Goal: Task Accomplishment & Management: Complete application form

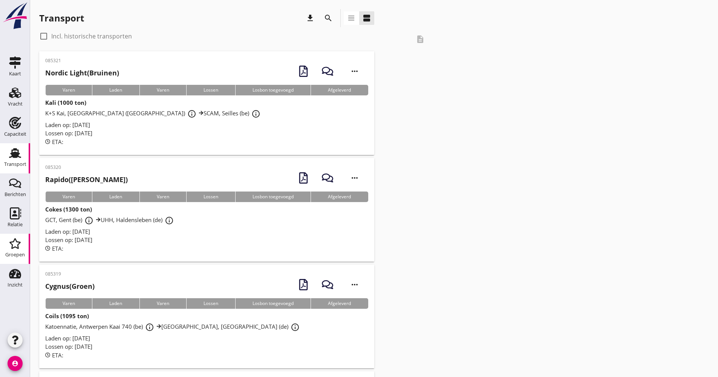
click at [21, 245] on div "Groepen" at bounding box center [15, 244] width 18 height 12
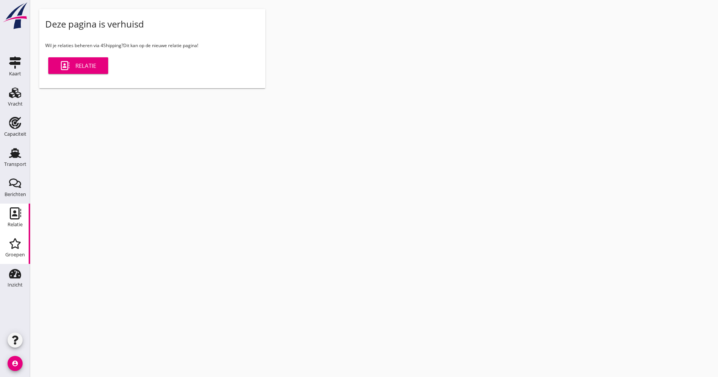
click at [9, 210] on div "Relatie" at bounding box center [15, 213] width 18 height 12
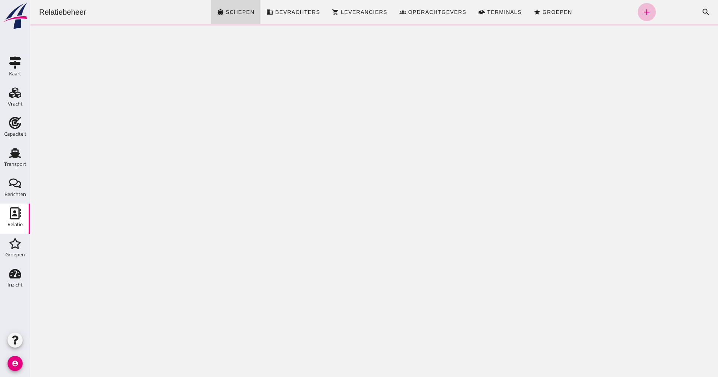
drag, startPoint x: 675, startPoint y: 8, endPoint x: 690, endPoint y: 8, distance: 15.1
click div "Zoeken... cancel search"
click at [702, 9] on icon "search" at bounding box center [706, 12] width 9 height 9
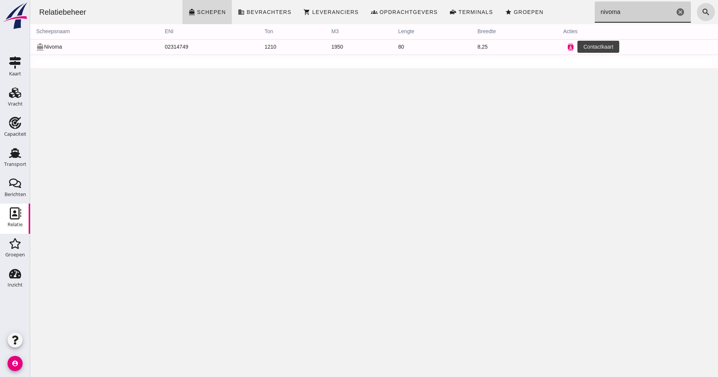
type input "nivoma"
click at [567, 49] on icon "contacts" at bounding box center [570, 47] width 7 height 7
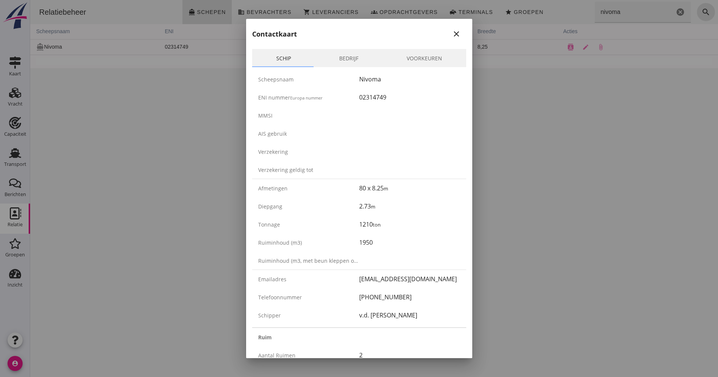
click at [388, 296] on div "+31 653654349" at bounding box center [409, 297] width 101 height 9
copy div "653654349"
click at [385, 92] on div "ENI nummer Europa nummer 02314749" at bounding box center [359, 97] width 214 height 18
drag, startPoint x: 390, startPoint y: 99, endPoint x: 351, endPoint y: 100, distance: 38.5
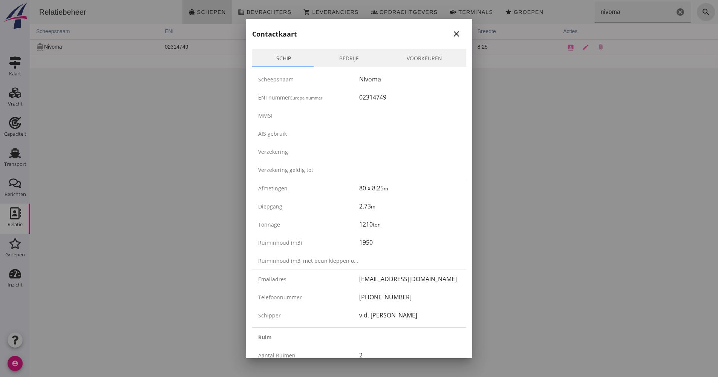
click at [351, 100] on div "ENI nummer Europa nummer 02314749" at bounding box center [359, 97] width 214 height 18
drag, startPoint x: 351, startPoint y: 100, endPoint x: 376, endPoint y: 98, distance: 24.2
copy div "02314749"
click at [594, 122] on div at bounding box center [359, 188] width 718 height 377
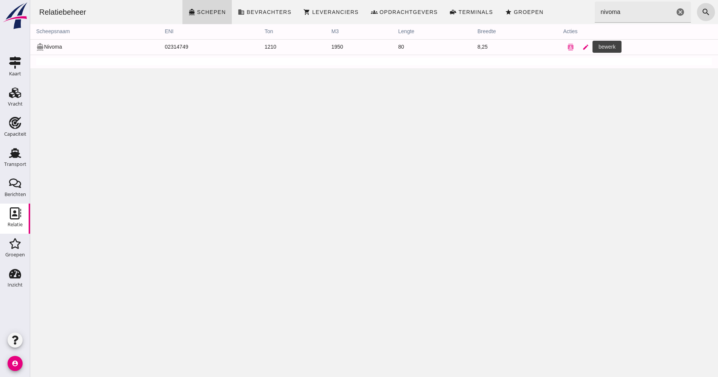
click at [583, 46] on icon "edit" at bounding box center [586, 47] width 7 height 7
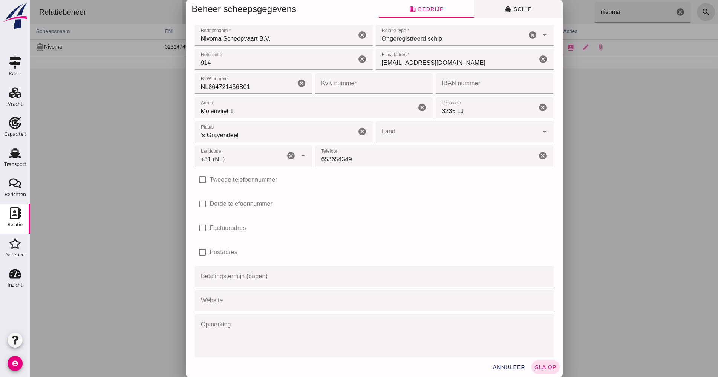
type input "+31 (NL)"
click button "directions_boat Schip"
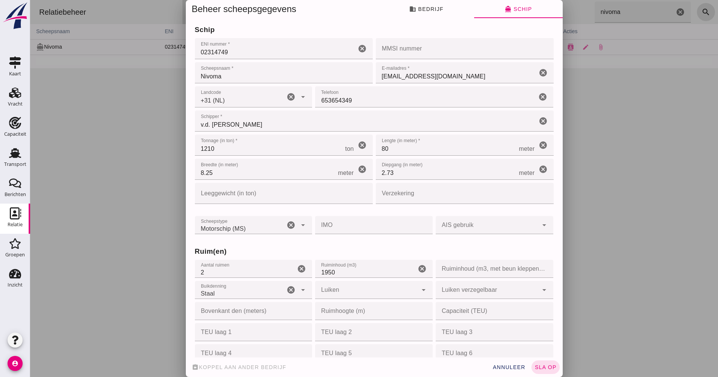
click input "Verzekering"
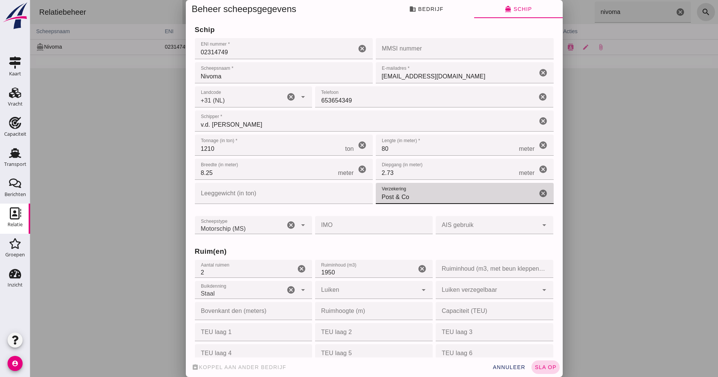
type input "Post & Co"
click span "sla op"
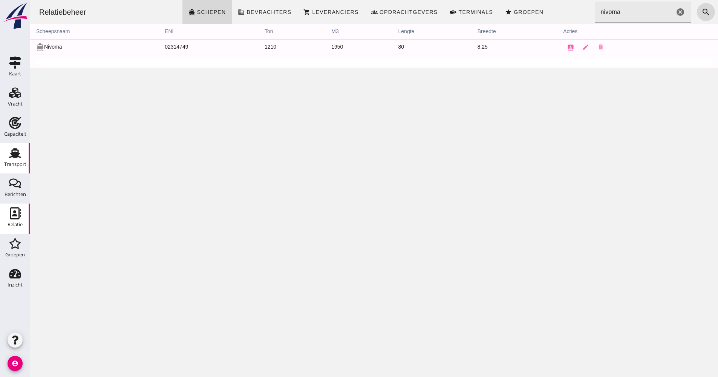
click at [23, 163] on div "Transport" at bounding box center [15, 164] width 22 height 5
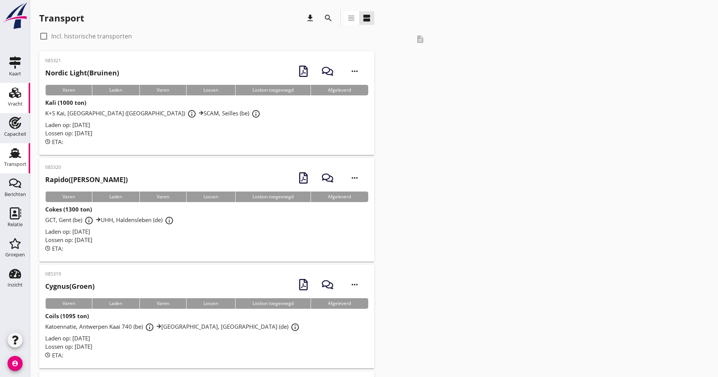
click at [17, 86] on link "Vracht Vracht" at bounding box center [15, 98] width 30 height 30
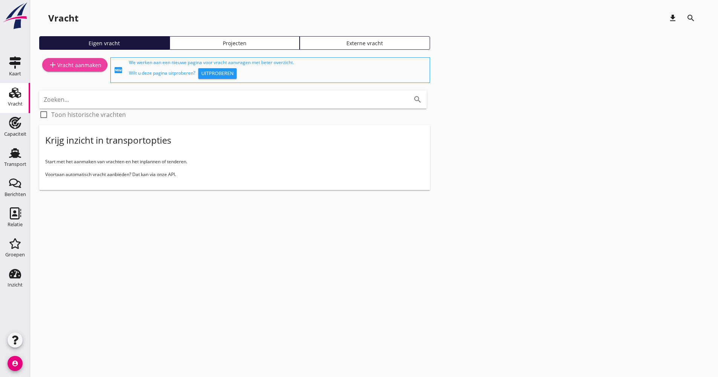
click at [78, 64] on div "add Vracht aanmaken" at bounding box center [74, 64] width 53 height 9
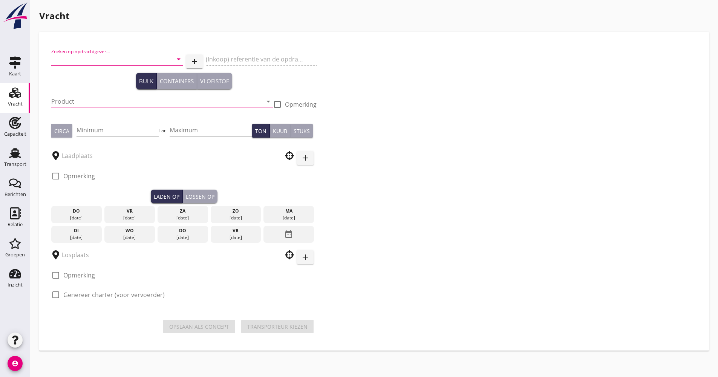
click at [95, 57] on input "Zoeken op opdrachtgever..." at bounding box center [106, 59] width 111 height 12
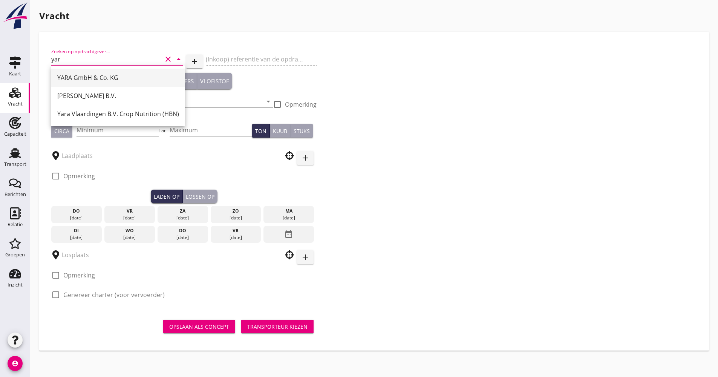
click at [99, 73] on div "YARA GmbH & Co. KG" at bounding box center [118, 77] width 122 height 9
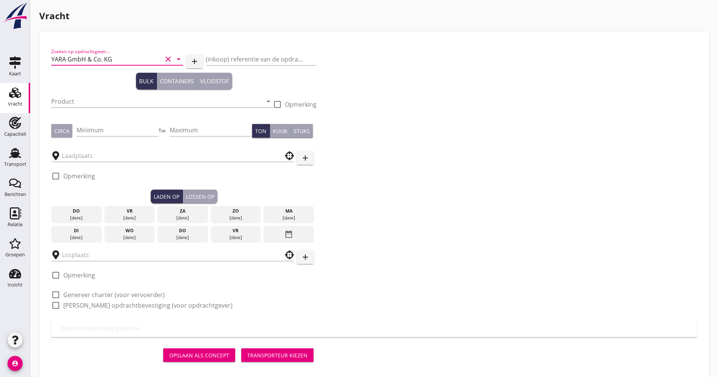
type input "YARA GmbH & Co. KG"
click at [95, 87] on div "Bulk Containers Vloeistof" at bounding box center [183, 81] width 265 height 17
click at [91, 104] on input "Product" at bounding box center [156, 101] width 211 height 12
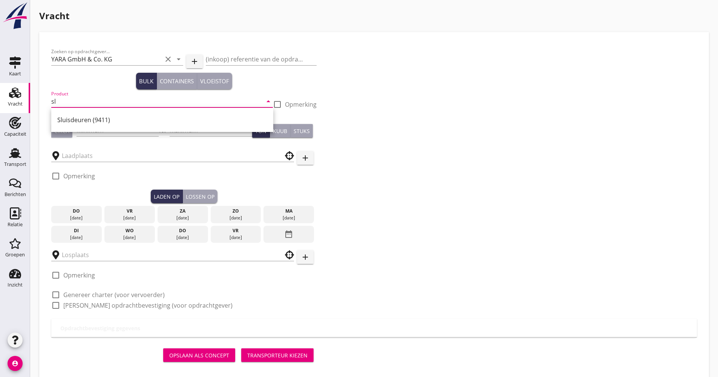
type input "s"
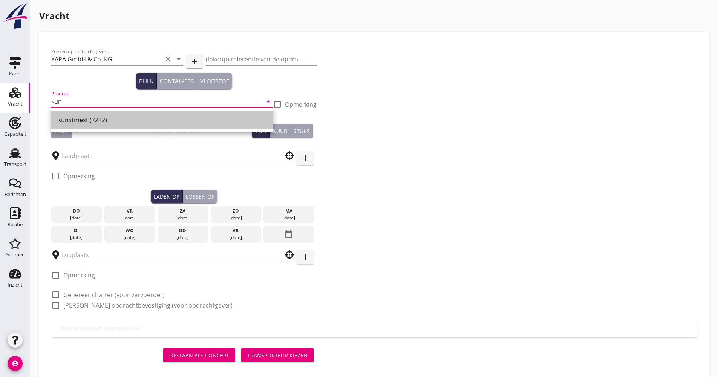
click at [87, 119] on div "Kunstmest (7242)" at bounding box center [162, 119] width 210 height 9
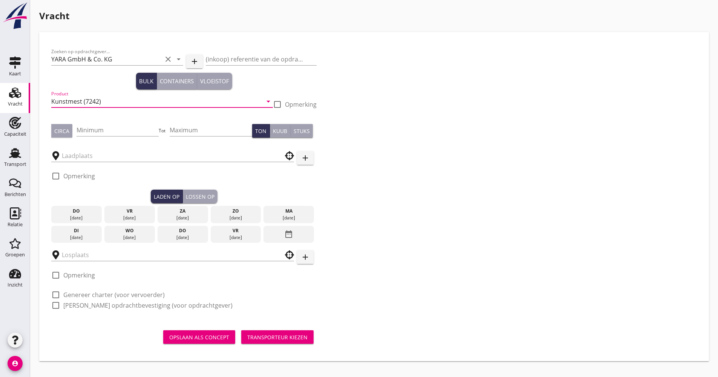
type input "Kunstmest (7242)"
drag, startPoint x: 284, startPoint y: 103, endPoint x: 215, endPoint y: 113, distance: 69.9
click at [284, 103] on div at bounding box center [277, 104] width 13 height 13
checkbox input "true"
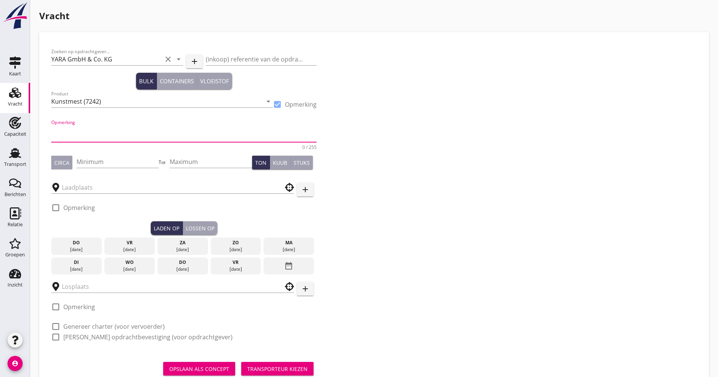
click at [76, 127] on textarea "Opmerking" at bounding box center [183, 133] width 265 height 18
type button "circa"
click at [65, 140] on textarea "Opmerking" at bounding box center [183, 133] width 265 height 18
type textarea "CAN"
click at [90, 154] on div "Minimum" at bounding box center [118, 163] width 83 height 24
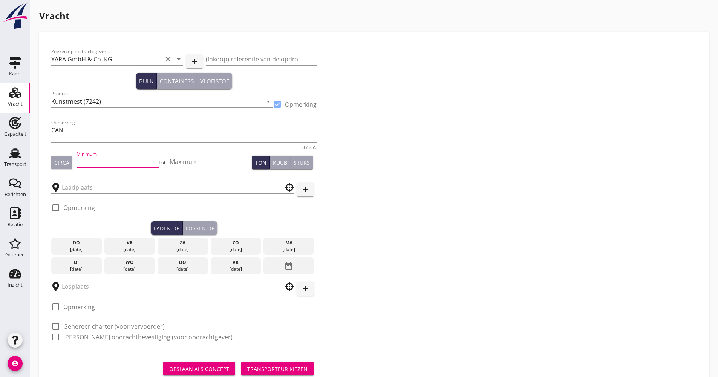
click at [91, 157] on input "Minimum" at bounding box center [118, 162] width 83 height 12
type input "1200"
drag, startPoint x: 109, startPoint y: 198, endPoint x: 106, endPoint y: 189, distance: 9.5
click at [109, 196] on div at bounding box center [172, 186] width 243 height 23
click at [106, 188] on input "text" at bounding box center [167, 187] width 211 height 12
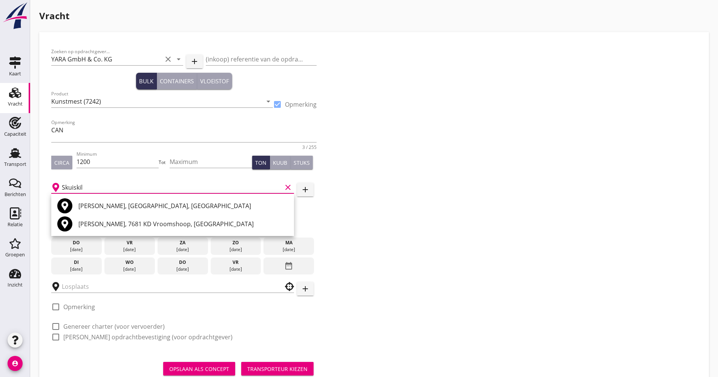
drag, startPoint x: 86, startPoint y: 187, endPoint x: 57, endPoint y: 189, distance: 29.5
click at [57, 189] on div "Skuiskil clear" at bounding box center [172, 187] width 243 height 12
type input "l"
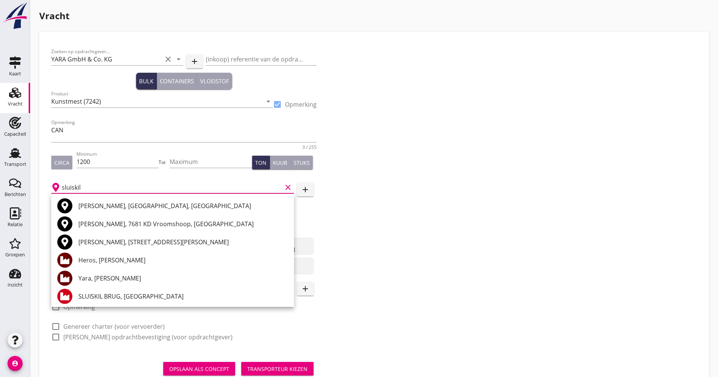
drag, startPoint x: 97, startPoint y: 273, endPoint x: 82, endPoint y: 283, distance: 18.7
click at [97, 273] on div "Yara, [PERSON_NAME]" at bounding box center [183, 278] width 210 height 18
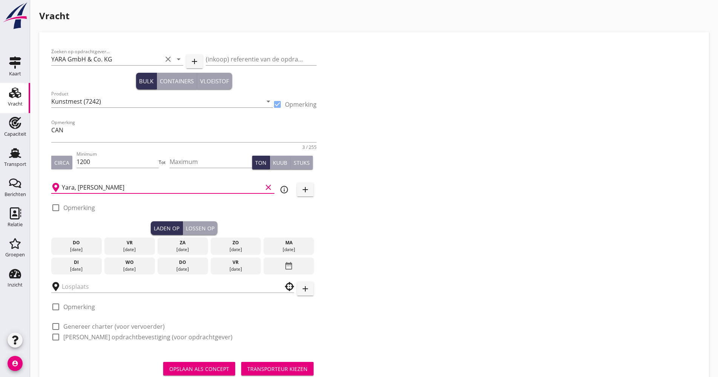
type input "Yara, [PERSON_NAME]"
click at [80, 267] on div "[DATE]" at bounding box center [76, 269] width 47 height 7
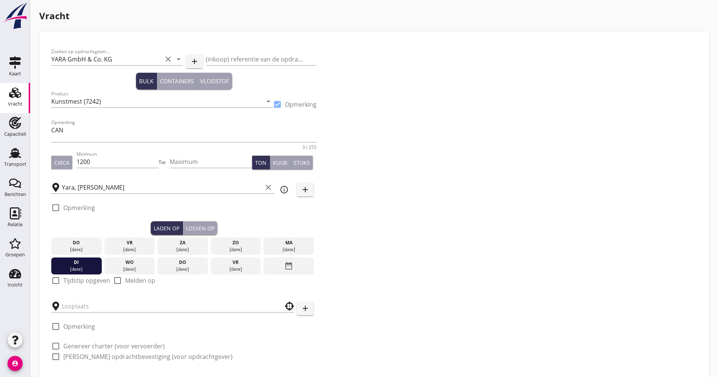
click at [63, 282] on div "check_box_outline_blank Tijdstip opgeven" at bounding box center [80, 280] width 59 height 9
drag, startPoint x: 72, startPoint y: 279, endPoint x: 83, endPoint y: 290, distance: 14.9
click at [72, 280] on label "Tijdstip opgeven" at bounding box center [86, 281] width 47 height 8
checkbox input "true"
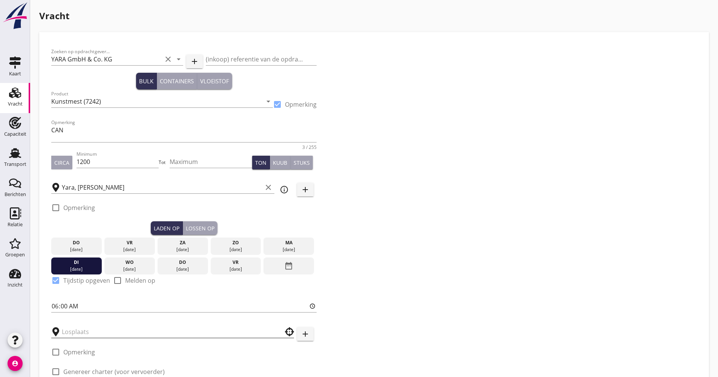
click at [76, 329] on input "text" at bounding box center [167, 332] width 211 height 12
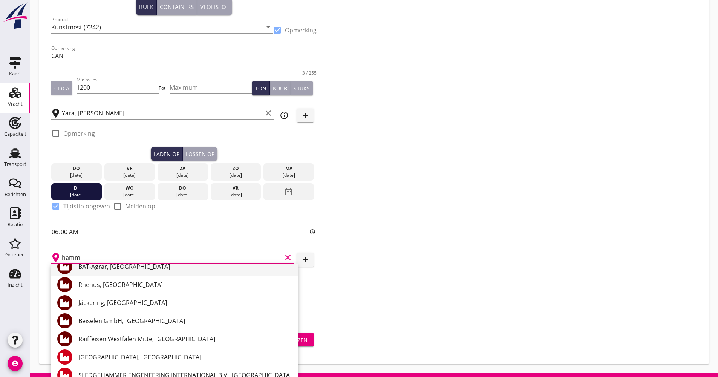
scroll to position [113, 0]
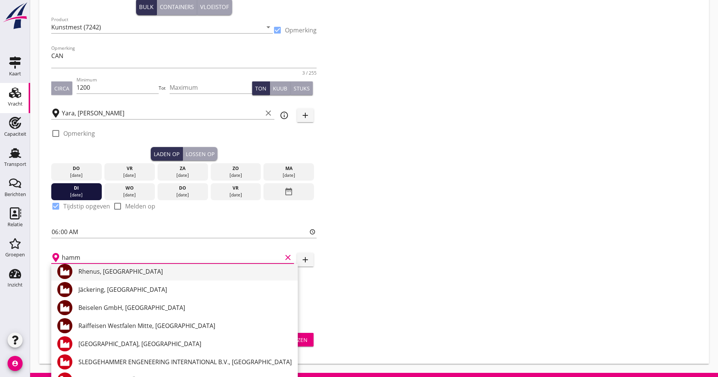
click at [123, 274] on div "Rhenus, [GEOGRAPHIC_DATA]" at bounding box center [184, 271] width 213 height 9
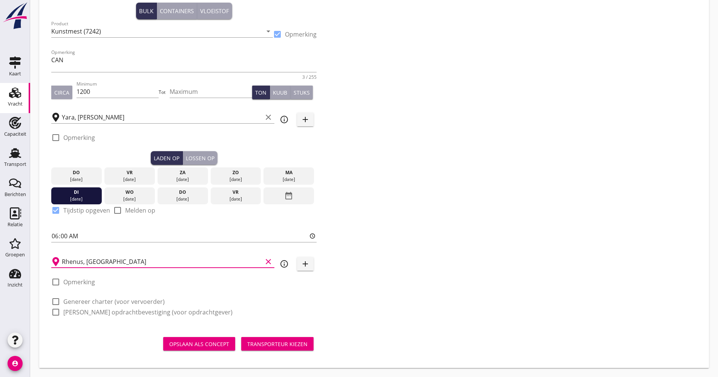
type input "Rhenus, [GEOGRAPHIC_DATA]"
click at [427, 264] on div "Zoeken op opdrachtgever... YARA GmbH & Co. KG clear arrow_drop_down add (inkoop…" at bounding box center [374, 150] width 652 height 352
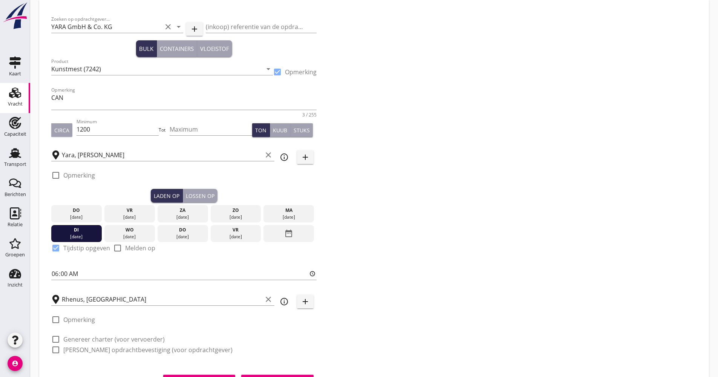
scroll to position [70, 0]
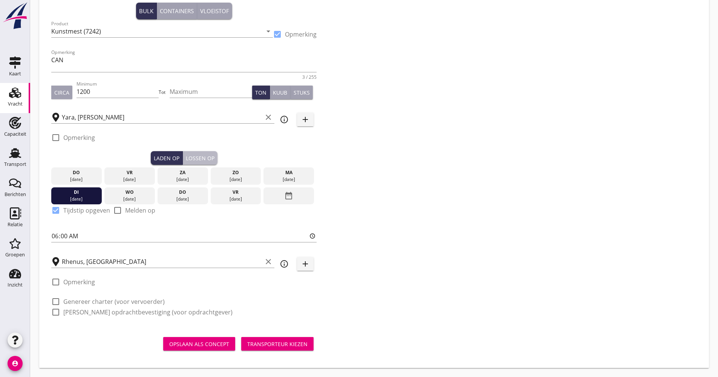
click at [202, 158] on div "Lossen op" at bounding box center [200, 158] width 29 height 8
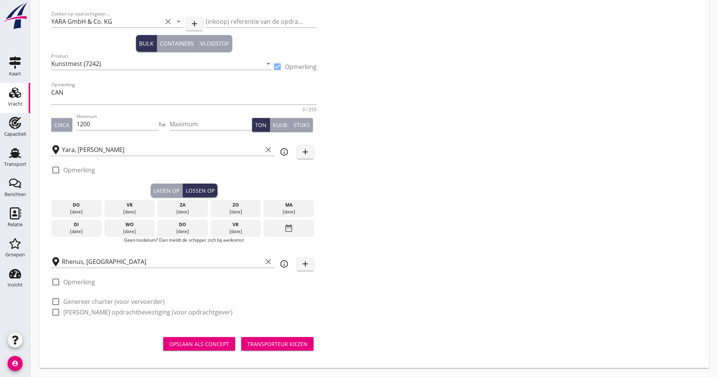
click at [282, 225] on div "date_range" at bounding box center [289, 228] width 51 height 17
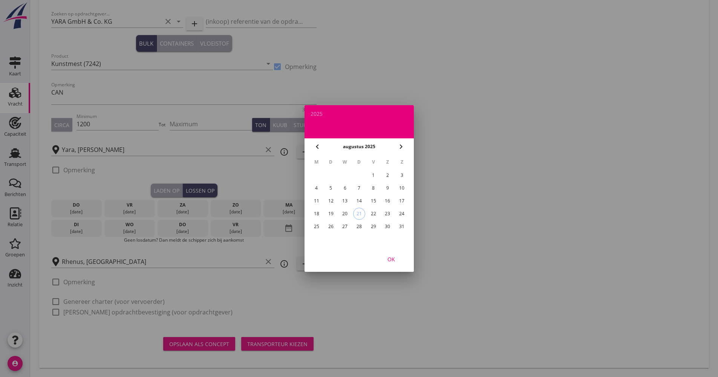
click at [403, 147] on icon "chevron_right" at bounding box center [401, 146] width 9 height 9
click at [327, 174] on div "2" at bounding box center [331, 175] width 12 height 12
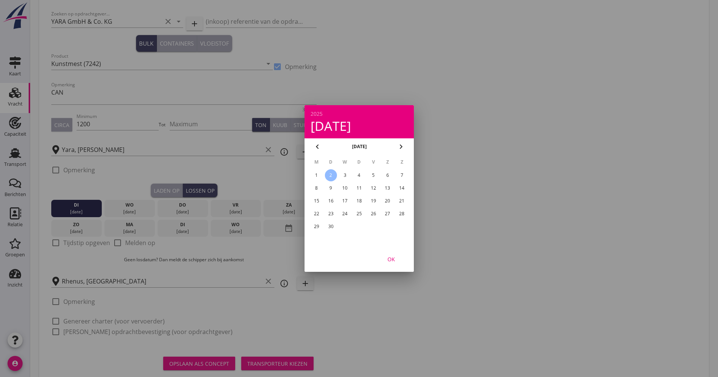
click at [392, 258] on div "OK" at bounding box center [391, 259] width 21 height 8
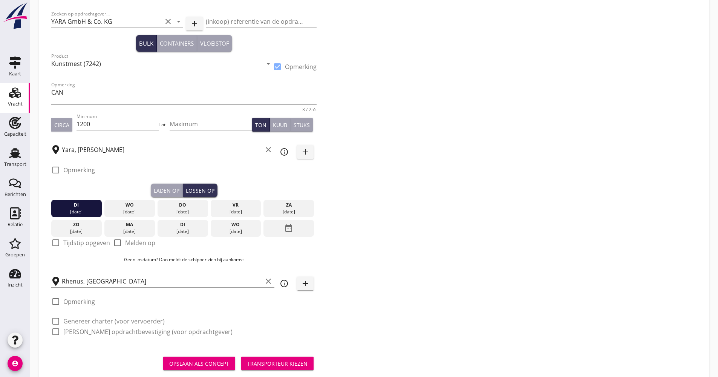
click at [87, 245] on label "Tijdstip opgeven" at bounding box center [86, 243] width 47 height 8
checkbox input "true"
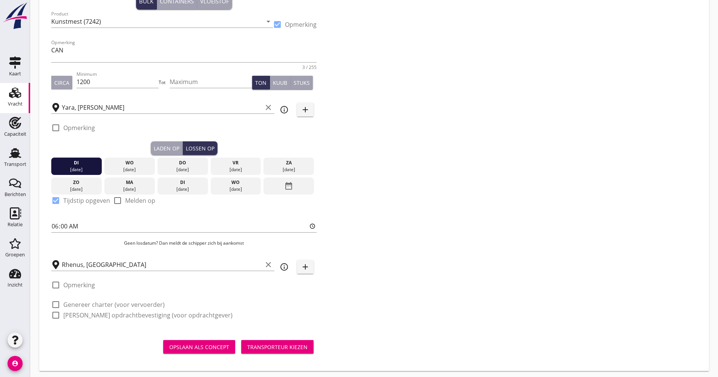
scroll to position [83, 0]
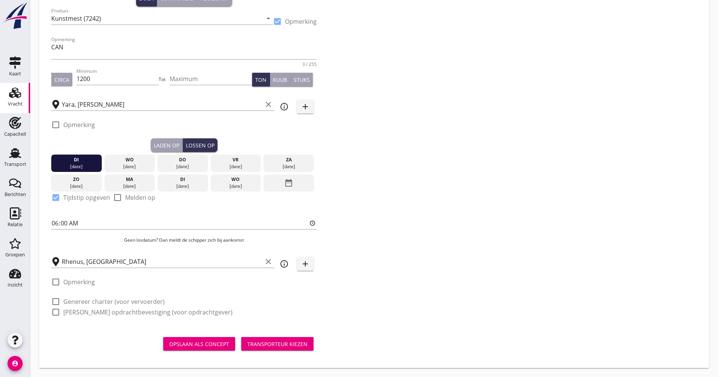
click at [83, 300] on label "Genereer charter (voor vervoerder)" at bounding box center [113, 302] width 101 height 8
checkbox input "true"
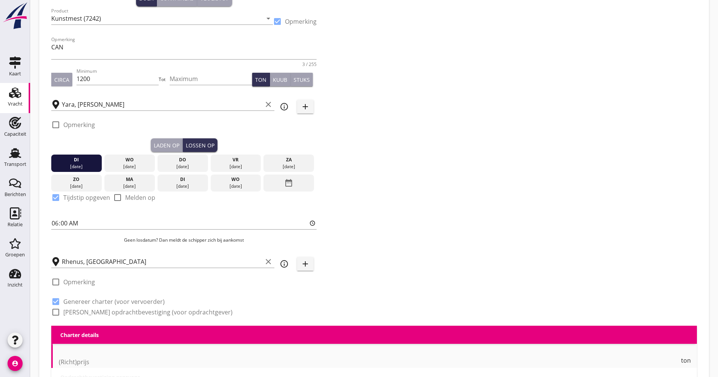
click at [80, 316] on label "[PERSON_NAME] opdrachtbevestiging (voor opdrachtgever)" at bounding box center [147, 312] width 169 height 8
checkbox input "true"
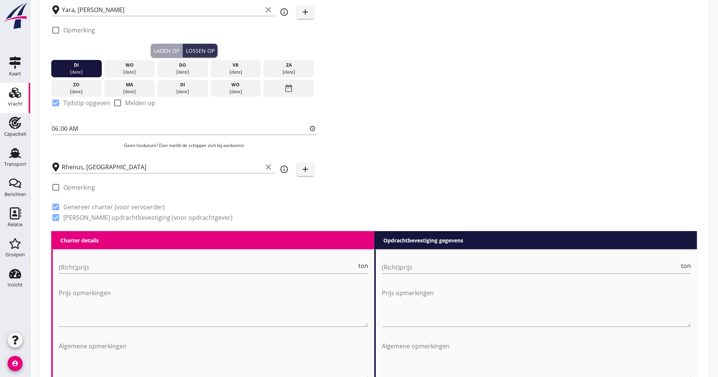
scroll to position [234, 0]
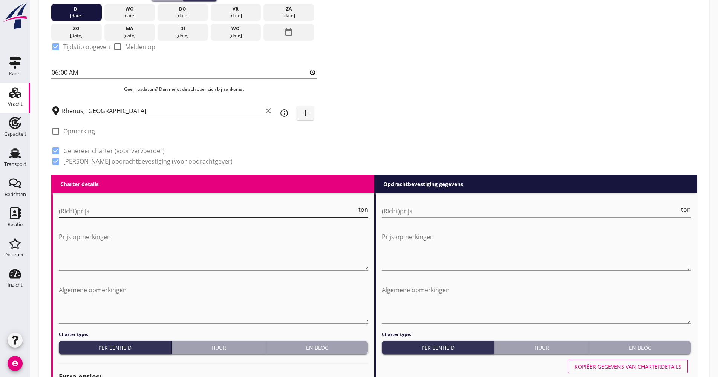
drag, startPoint x: 92, startPoint y: 212, endPoint x: 86, endPoint y: 213, distance: 6.5
click at [90, 212] on input "(Richt)prijs" at bounding box center [208, 211] width 298 height 12
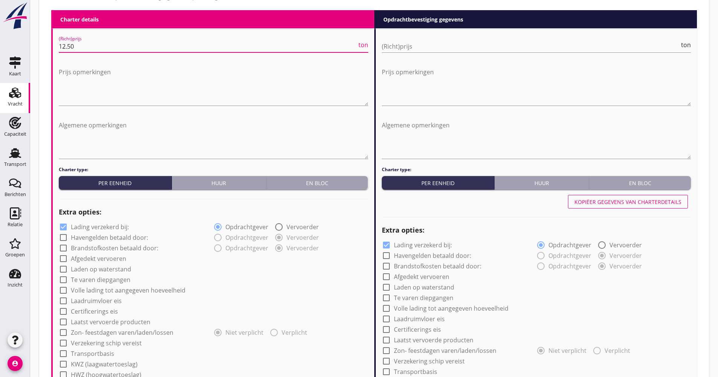
scroll to position [422, 0]
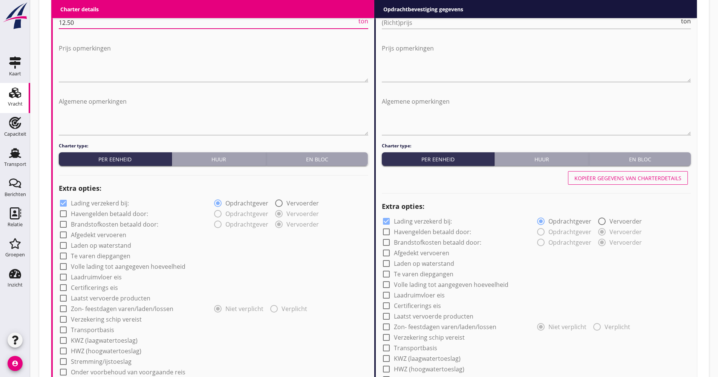
type input "12.50"
click at [108, 202] on label "Lading verzekerd bij:" at bounding box center [100, 203] width 58 height 8
checkbox input "false"
click at [98, 236] on label "Afgedekt vervoeren" at bounding box center [98, 235] width 55 height 8
checkbox input "true"
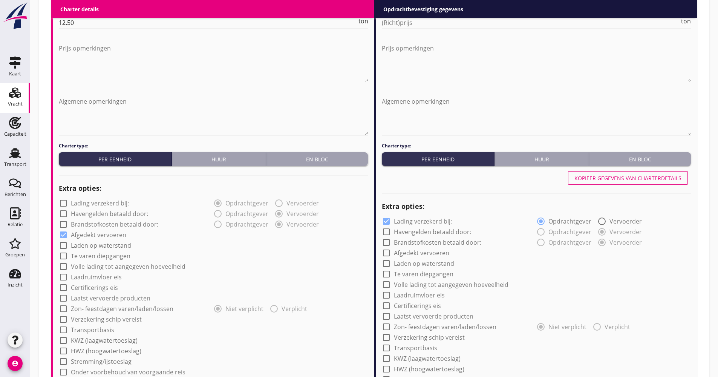
click at [104, 267] on label "Volle lading tot aangegeven hoeveelheid" at bounding box center [128, 267] width 115 height 8
checkbox input "true"
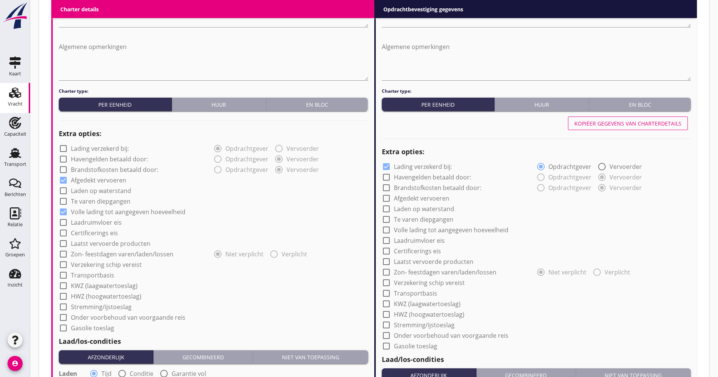
scroll to position [535, 0]
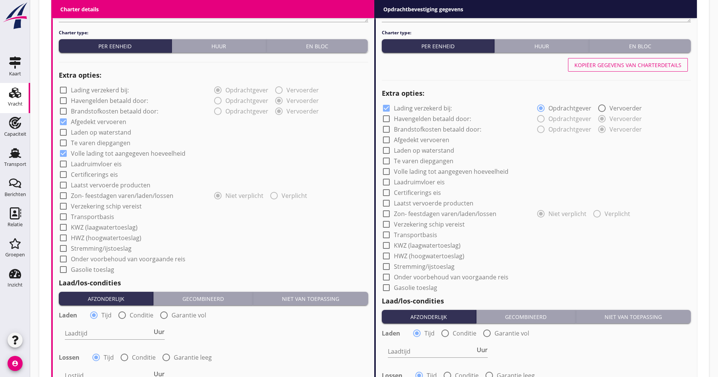
drag, startPoint x: 107, startPoint y: 204, endPoint x: 97, endPoint y: 216, distance: 16.1
click at [106, 206] on label "Verzekering schip vereist" at bounding box center [106, 206] width 71 height 8
checkbox input "true"
click at [97, 217] on label "Transportbasis" at bounding box center [92, 217] width 43 height 8
checkbox input "true"
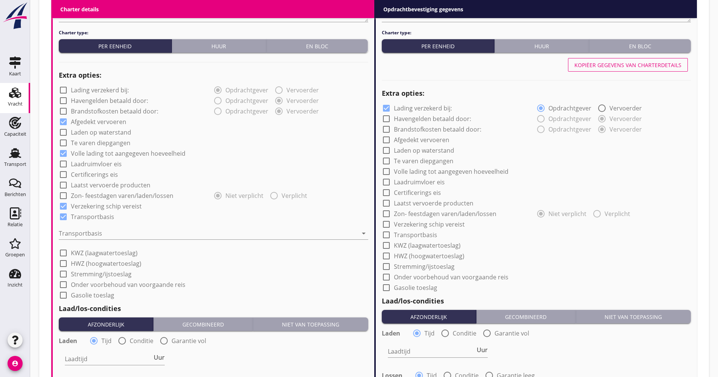
click at [97, 232] on div at bounding box center [208, 233] width 299 height 12
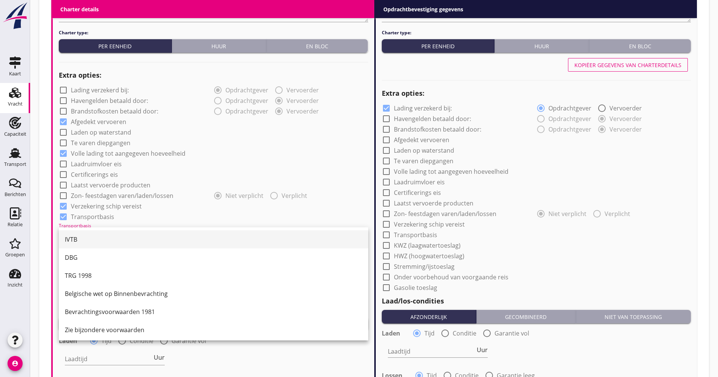
scroll to position [20, 0]
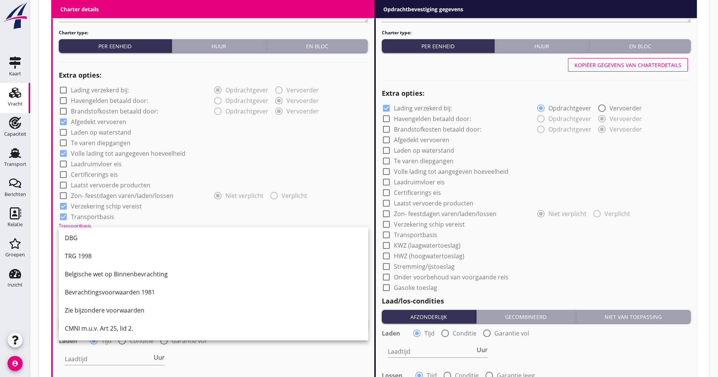
click at [93, 329] on div "CMNI m.u.v. Art 25, lid 2." at bounding box center [213, 328] width 297 height 9
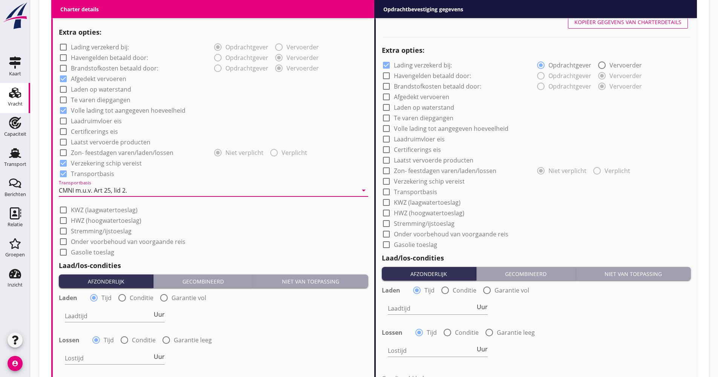
scroll to position [611, 0]
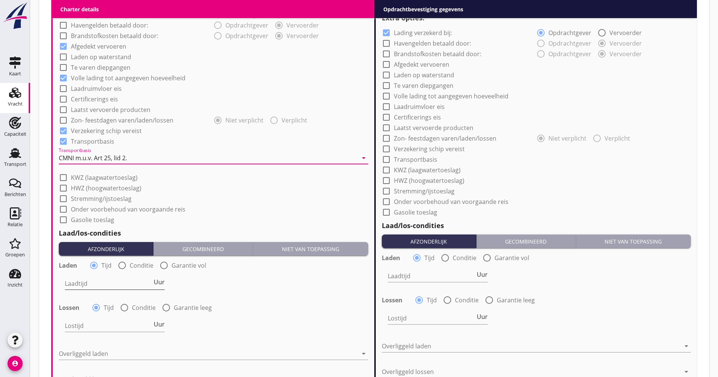
click at [143, 284] on input "Laadtijd" at bounding box center [108, 284] width 87 height 12
type input "48"
click at [161, 325] on span "Uur" at bounding box center [159, 324] width 11 height 6
click at [133, 327] on input "Lostijd" at bounding box center [108, 326] width 87 height 12
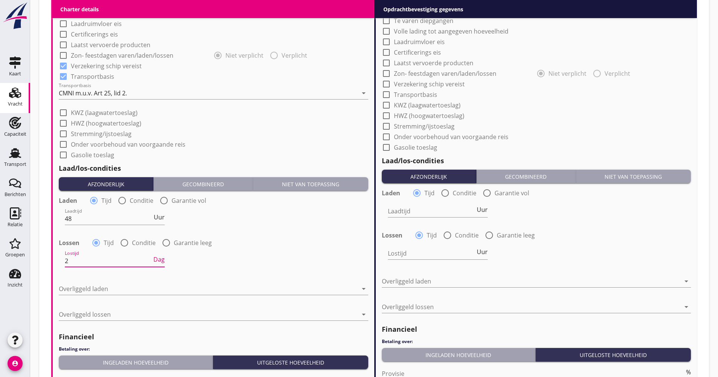
scroll to position [762, 0]
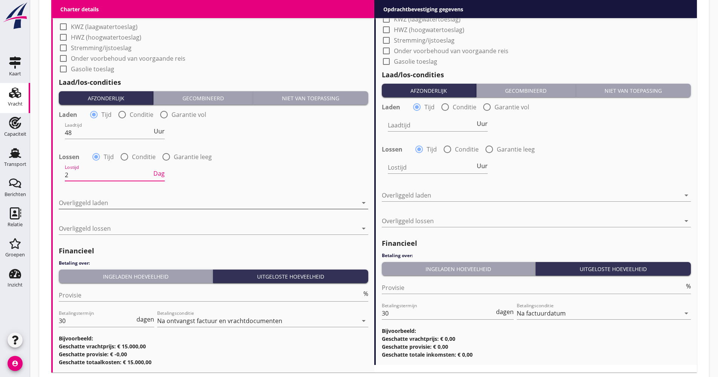
type input "2"
click at [97, 201] on div at bounding box center [208, 203] width 299 height 12
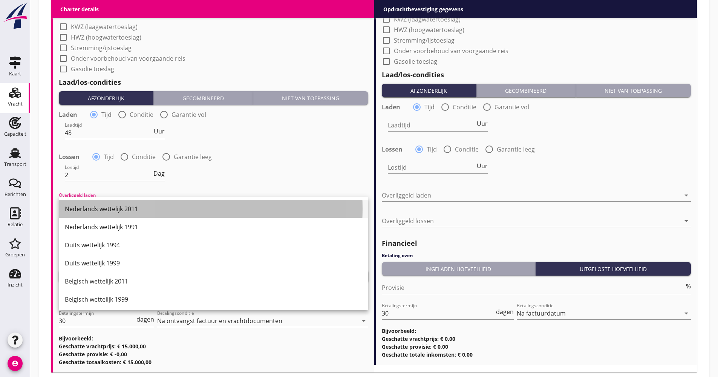
click at [97, 202] on div "Nederlands wettelijk 2011" at bounding box center [213, 209] width 297 height 18
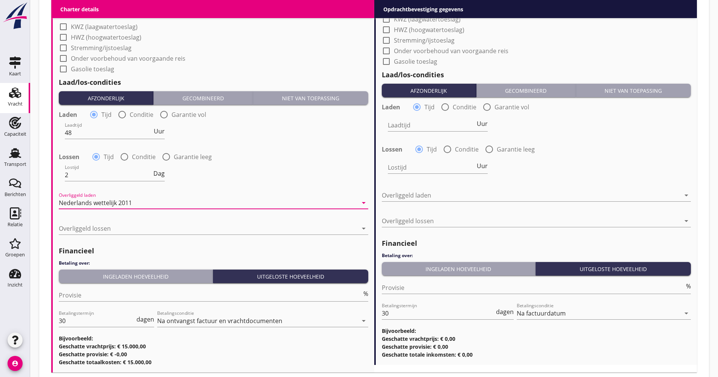
drag, startPoint x: 81, startPoint y: 231, endPoint x: 85, endPoint y: 234, distance: 5.7
click at [81, 231] on div at bounding box center [208, 228] width 299 height 12
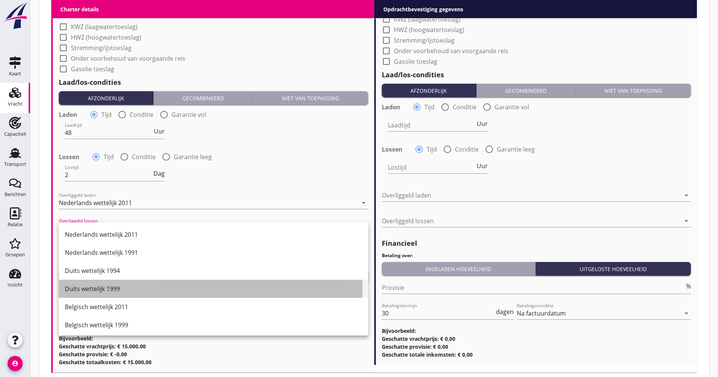
click at [97, 284] on div "Duits wettelijk 1999" at bounding box center [213, 289] width 297 height 18
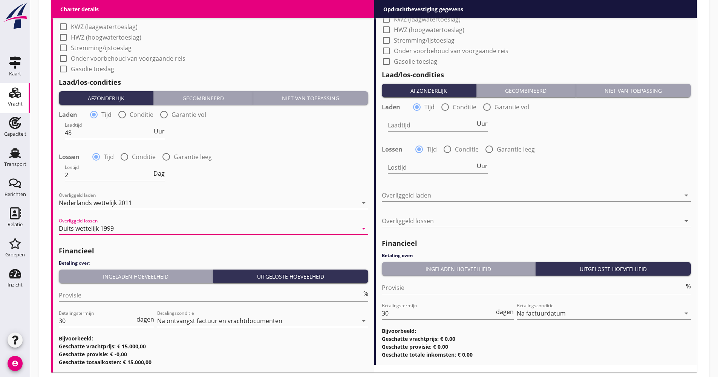
click at [109, 281] on button "Ingeladen hoeveelheid" at bounding box center [136, 277] width 154 height 14
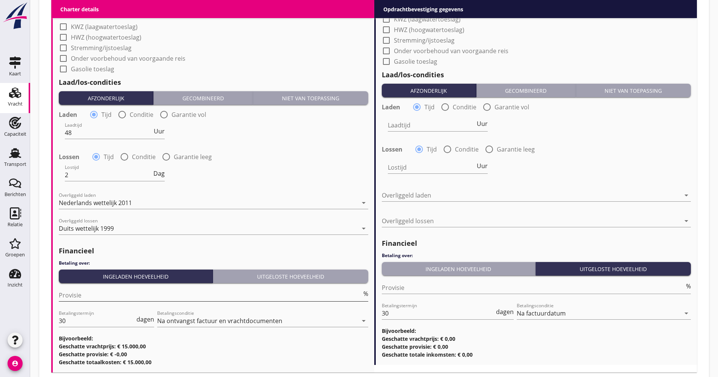
click at [90, 294] on input "Provisie" at bounding box center [210, 295] width 303 height 12
type input "5.00"
drag, startPoint x: 80, startPoint y: 326, endPoint x: 45, endPoint y: 323, distance: 34.5
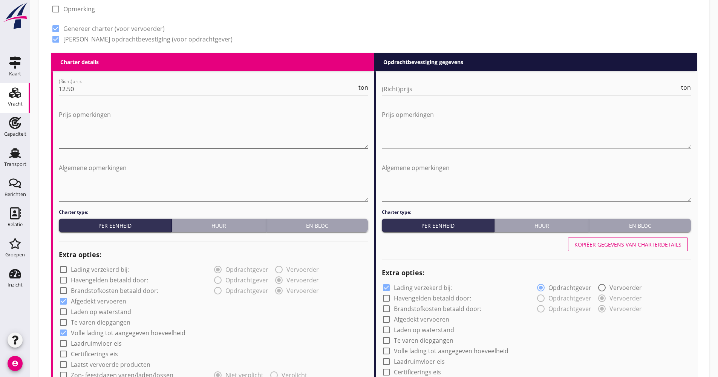
scroll to position [309, 0]
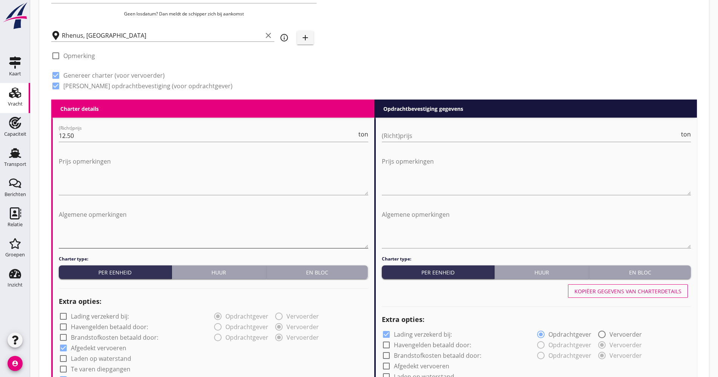
click at [101, 213] on textarea "Algemene opmerkingen" at bounding box center [214, 229] width 310 height 40
click at [66, 214] on textarea "Indien schip op 1 dag leeg vracht; 12,25 €/t." at bounding box center [214, 229] width 310 height 40
type textarea "Indien schip op 1 dag leeg vracht; 12,25 €/t."
click at [41, 222] on div "Zoeken op opdrachtgever... YARA GmbH & Co. KG clear arrow_drop_down add (inkoop…" at bounding box center [374, 295] width 670 height 1144
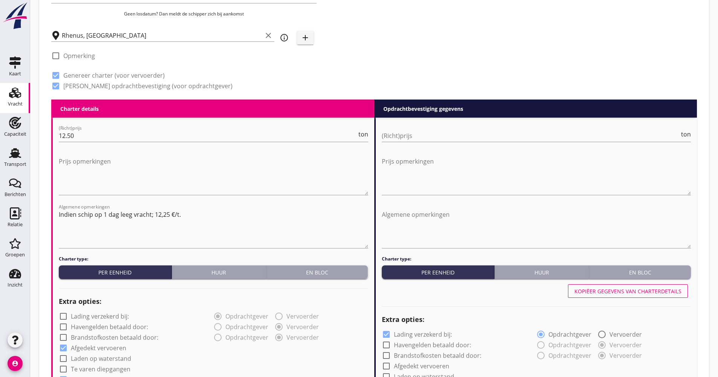
drag, startPoint x: 638, startPoint y: 298, endPoint x: 627, endPoint y: 293, distance: 12.2
click at [638, 298] on button "Kopiëer gegevens van charterdetails" at bounding box center [628, 291] width 120 height 14
checkbox input "false"
checkbox input "true"
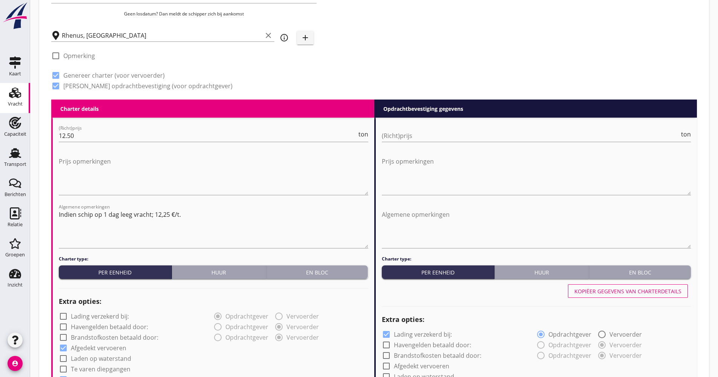
checkbox input "true"
type input "48"
type input "2"
click at [440, 135] on input "(Richt)prijs" at bounding box center [531, 136] width 298 height 12
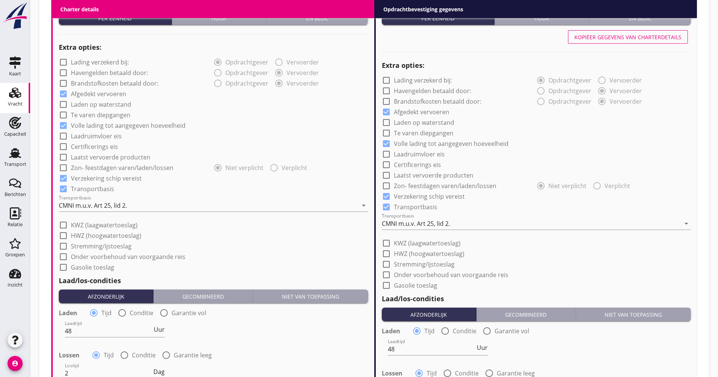
scroll to position [611, 0]
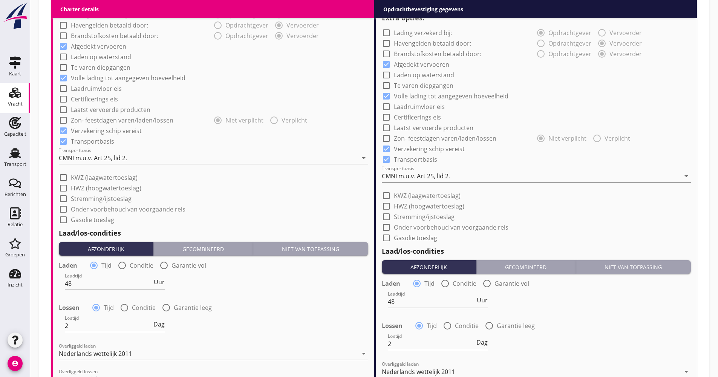
type input "11.95"
click at [421, 174] on div "CMNI m.u.v. Art 25, lid 2." at bounding box center [416, 176] width 68 height 7
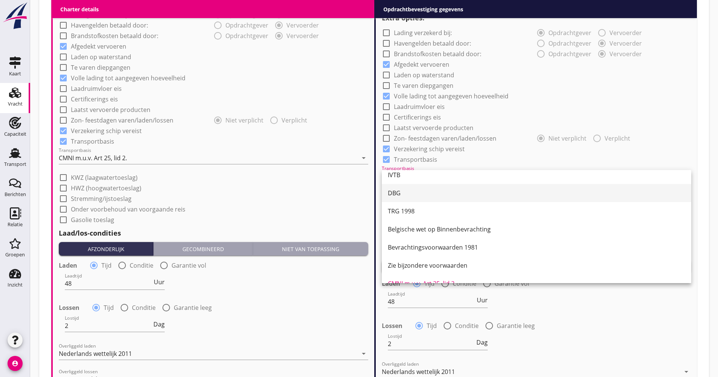
scroll to position [0, 0]
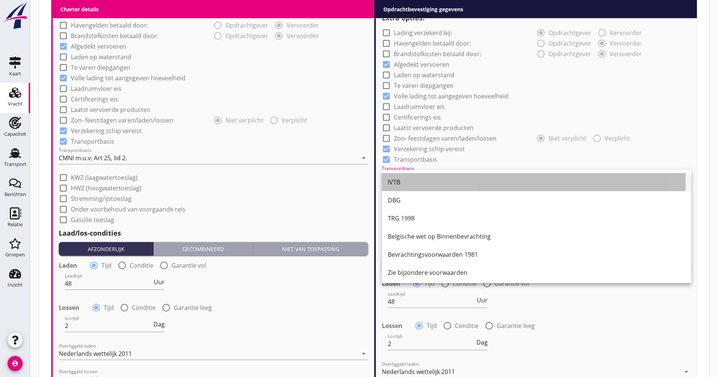
click at [417, 186] on div "IVTB" at bounding box center [536, 182] width 297 height 9
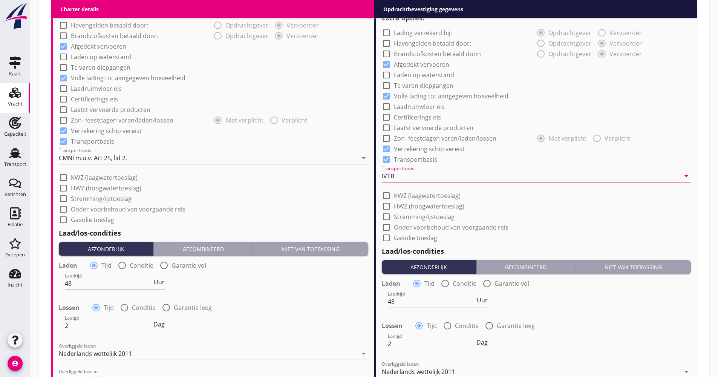
click at [382, 193] on div at bounding box center [386, 195] width 13 height 13
checkbox input "true"
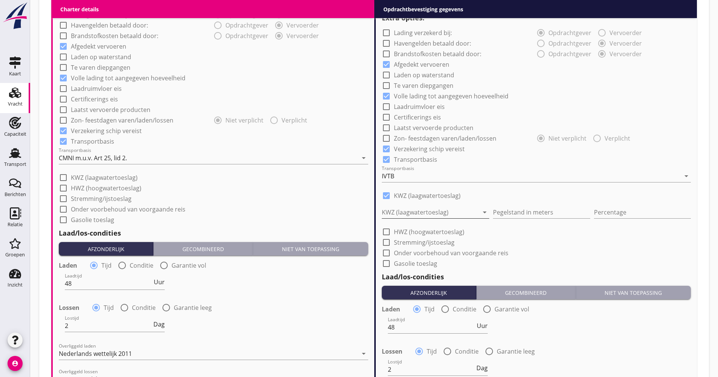
click at [396, 209] on div at bounding box center [430, 212] width 97 height 12
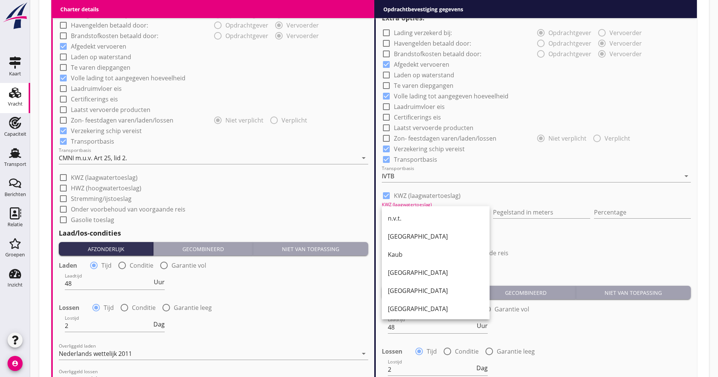
drag, startPoint x: 405, startPoint y: 298, endPoint x: 406, endPoint y: 294, distance: 4.3
click at [405, 297] on div "Ruhr" at bounding box center [436, 291] width 96 height 18
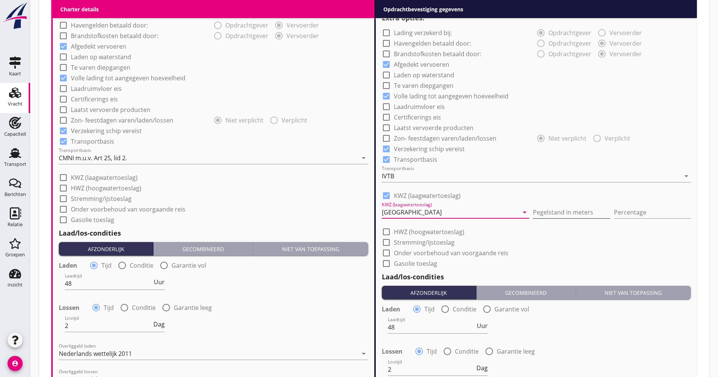
click at [533, 211] on input "Pegelstand in meters" at bounding box center [571, 212] width 77 height 12
type input "280"
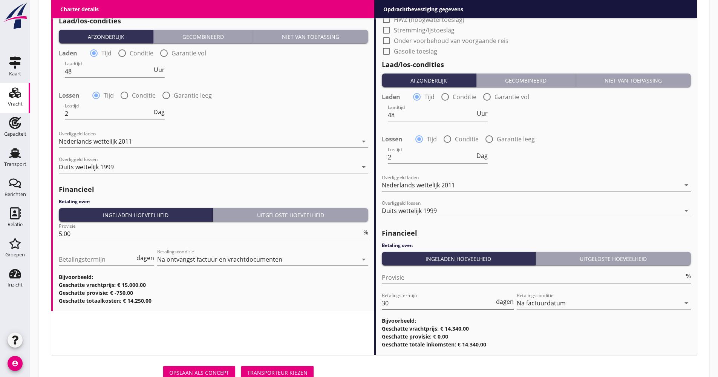
scroll to position [852, 0]
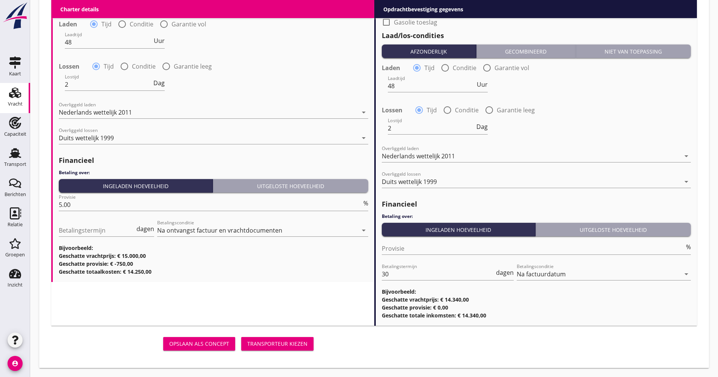
type input "10"
drag, startPoint x: 390, startPoint y: 281, endPoint x: 399, endPoint y: 272, distance: 13.1
click at [391, 276] on div "Betalingstermijn 30 dagen" at bounding box center [448, 278] width 132 height 20
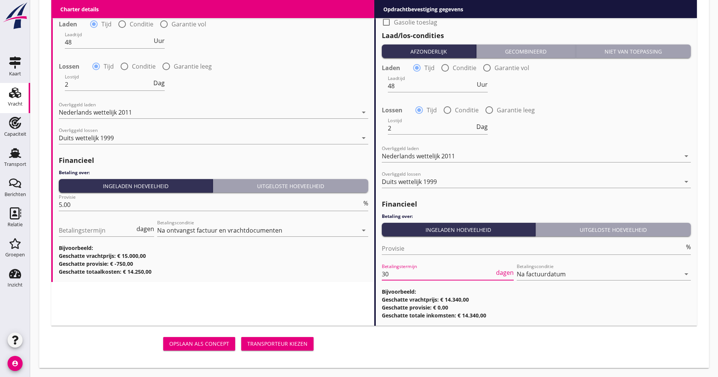
drag, startPoint x: 392, startPoint y: 274, endPoint x: 367, endPoint y: 276, distance: 25.3
type input "21"
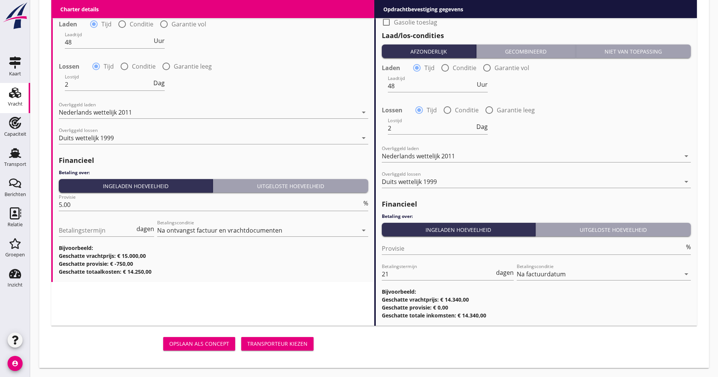
click at [303, 343] on div "Transporteur kiezen" at bounding box center [277, 344] width 60 height 8
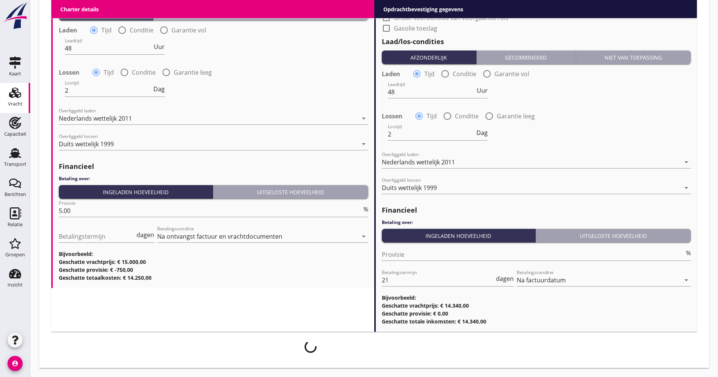
scroll to position [846, 0]
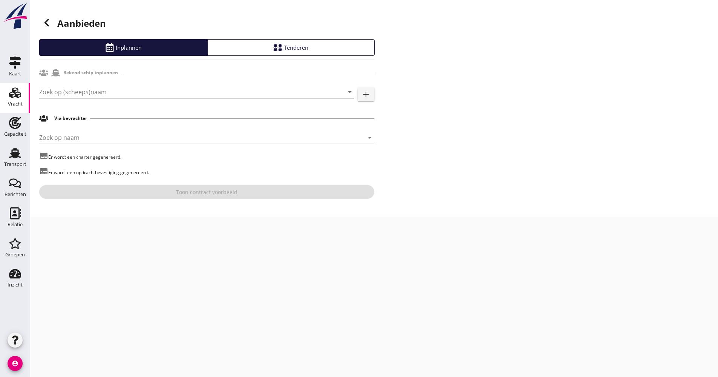
click at [85, 94] on input "Zoek op (scheeps)naam" at bounding box center [186, 92] width 294 height 12
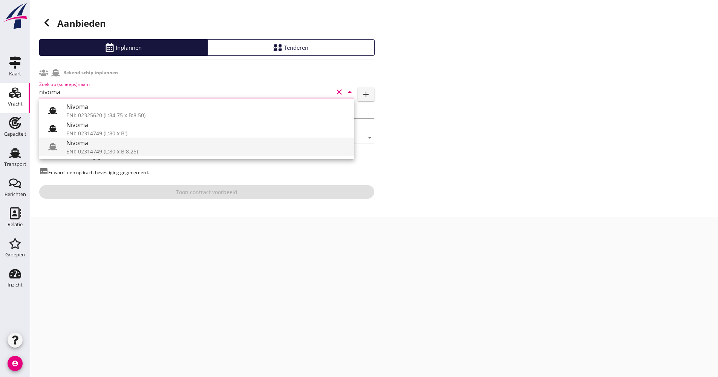
click at [91, 149] on div "ENI: 02314749 (L:80 x B:8.25)" at bounding box center [207, 151] width 282 height 8
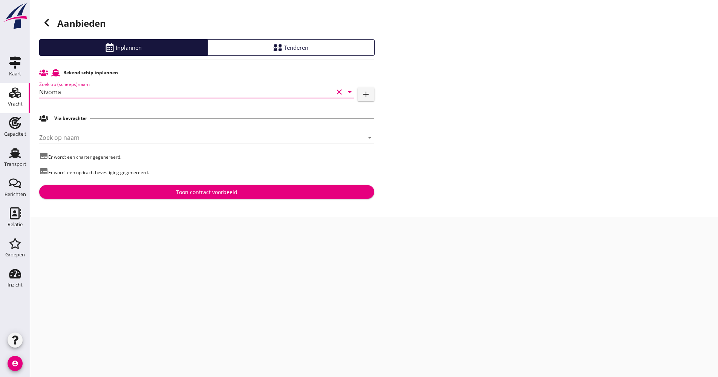
type input "Nivoma"
click at [171, 190] on div "Toon contract voorbeeld" at bounding box center [206, 192] width 323 height 8
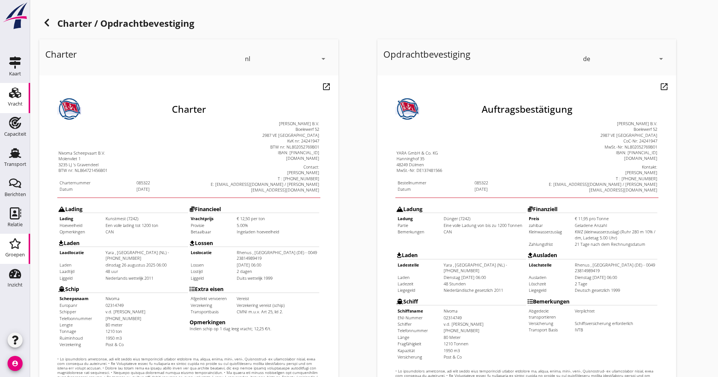
click at [18, 253] on div "Groepen" at bounding box center [15, 254] width 20 height 5
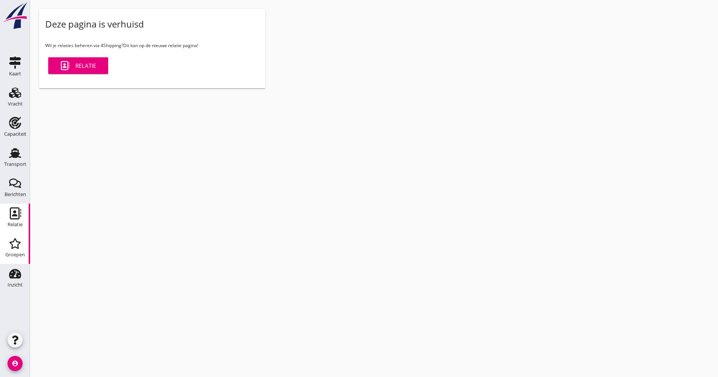
click at [21, 211] on div "Relatie" at bounding box center [15, 213] width 18 height 12
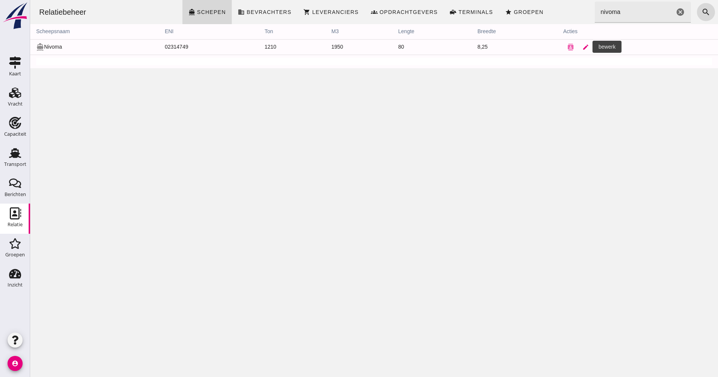
click at [583, 46] on icon "edit" at bounding box center [586, 47] width 7 height 7
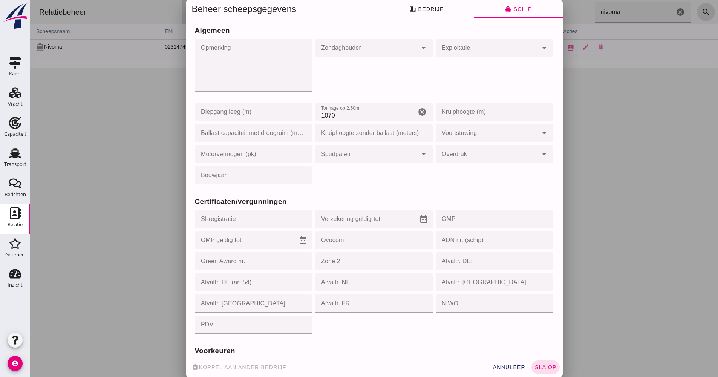
scroll to position [566, 0]
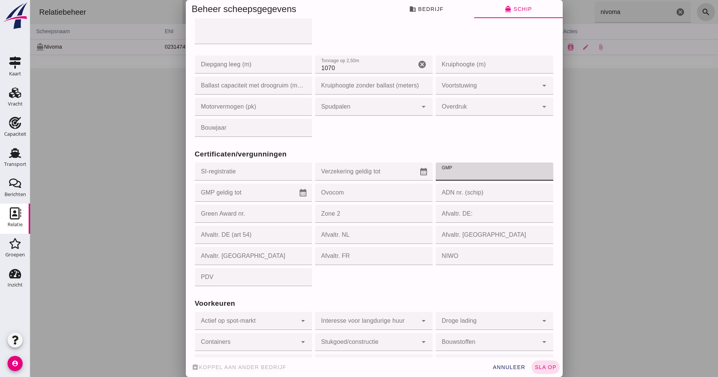
paste input "006627"
type input "006627"
click at [299, 196] on icon "calendar_month" at bounding box center [303, 192] width 9 height 9
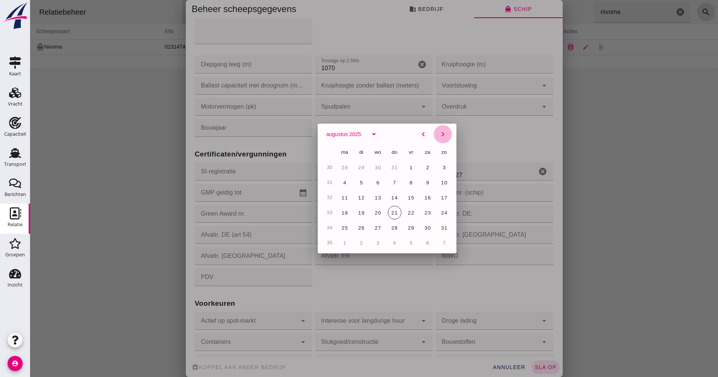
click at [440, 136] on icon "chevron_right" at bounding box center [443, 134] width 9 height 9
click button "30"
type input "30-11-2025"
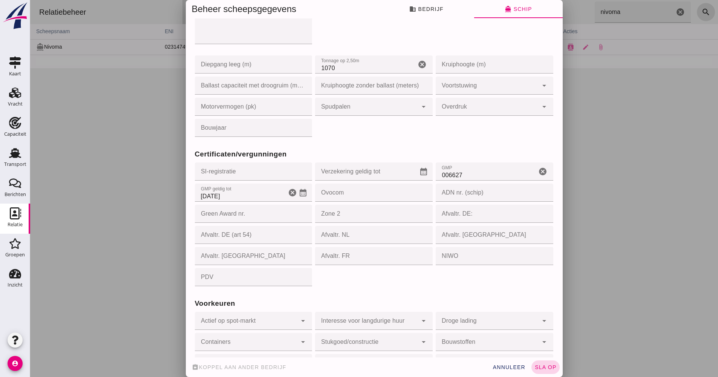
click button "sla op"
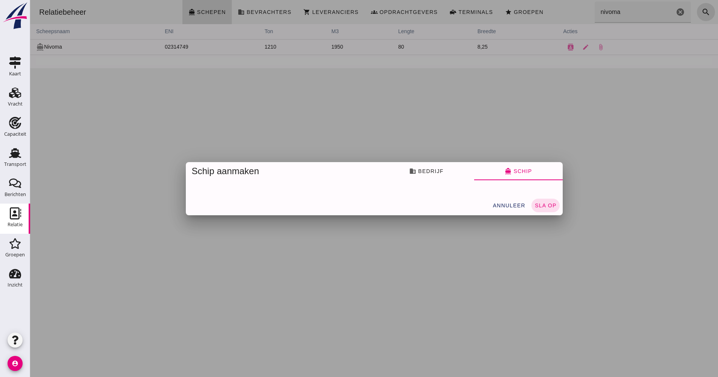
scroll to position [0, 0]
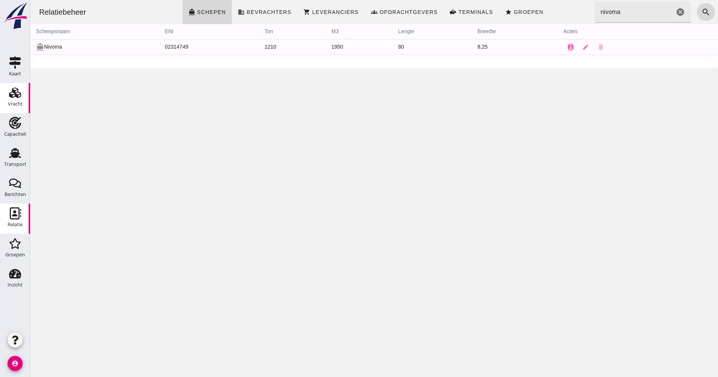
click at [12, 97] on use at bounding box center [15, 92] width 12 height 11
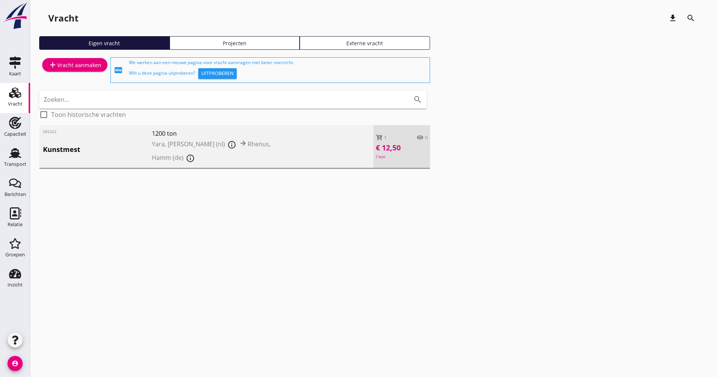
click at [256, 161] on span "Yara, Sluiskil (nl) info_outline Rhenus, Hamm (de) info_outline" at bounding box center [220, 151] width 136 height 27
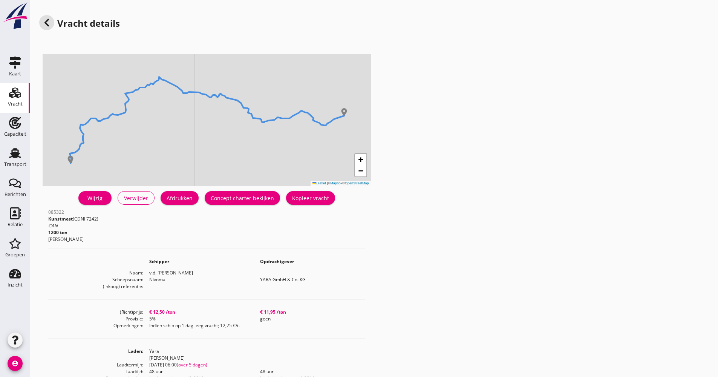
click at [255, 199] on div "Concept charter bekijken" at bounding box center [242, 198] width 63 height 8
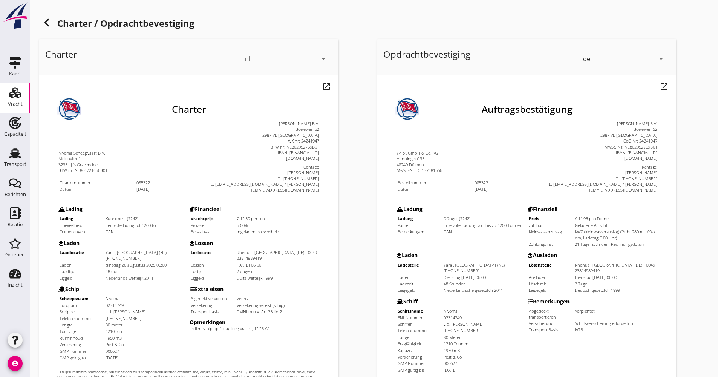
scroll to position [151, 0]
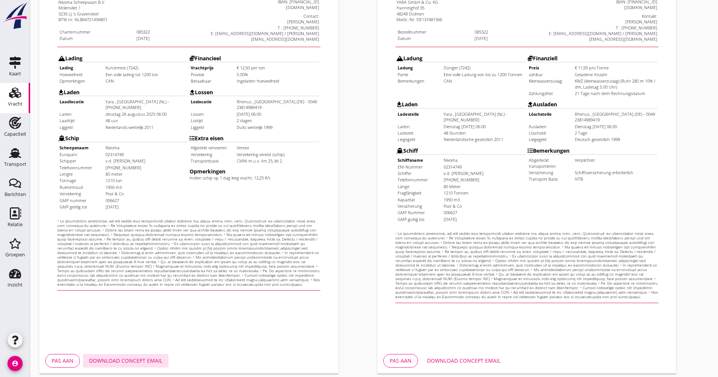
click at [147, 364] on div "Download concept email" at bounding box center [126, 361] width 74 height 8
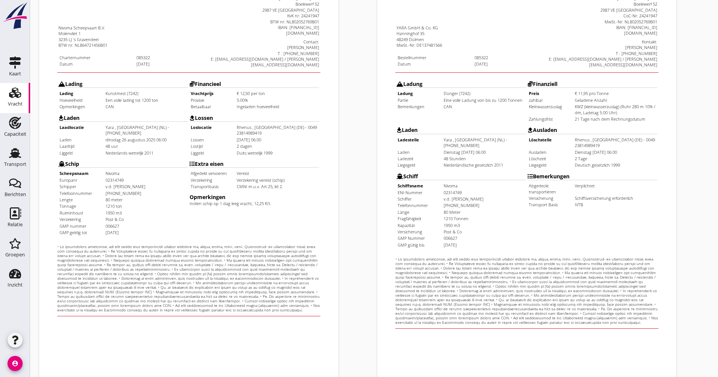
scroll to position [181, 0]
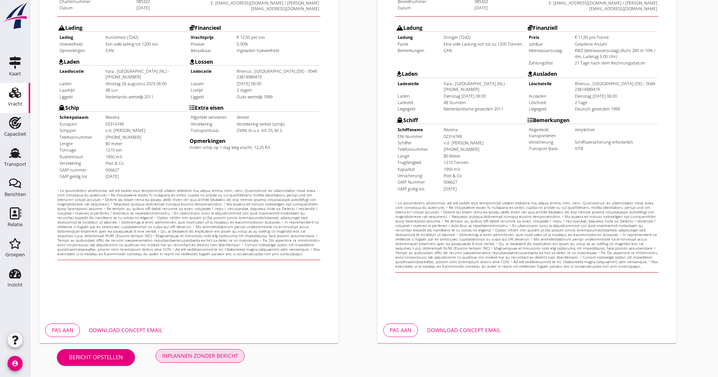
click at [209, 356] on div "Inplannen zonder bericht" at bounding box center [200, 356] width 76 height 8
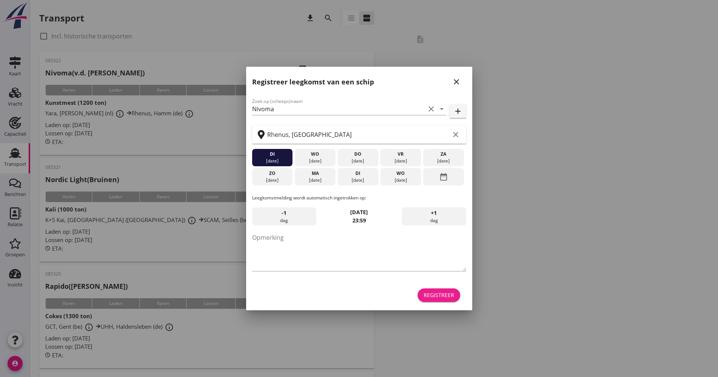
click at [435, 289] on button "Registreer" at bounding box center [439, 295] width 43 height 14
click at [435, 290] on div "Registreer" at bounding box center [359, 295] width 214 height 18
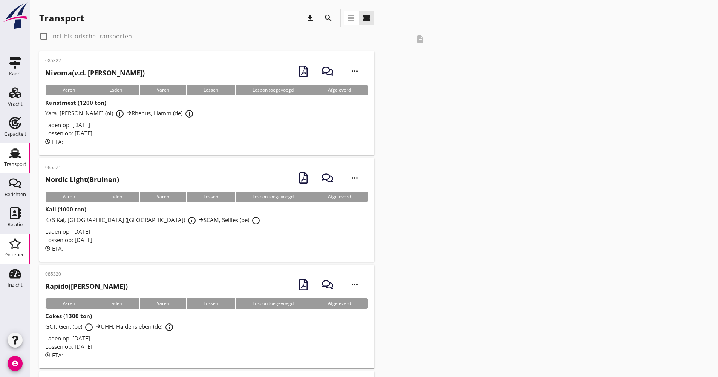
drag, startPoint x: 26, startPoint y: 247, endPoint x: 13, endPoint y: 223, distance: 27.2
click at [26, 246] on link "Groepen Groepen" at bounding box center [15, 249] width 30 height 30
click at [13, 223] on div "Relatie" at bounding box center [15, 224] width 15 height 5
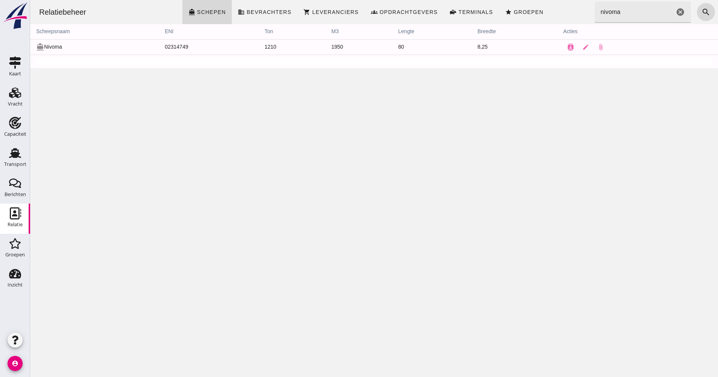
click input "nivoma"
drag, startPoint x: 612, startPoint y: 16, endPoint x: 590, endPoint y: 18, distance: 21.9
click input "nivoma"
type input "ficud"
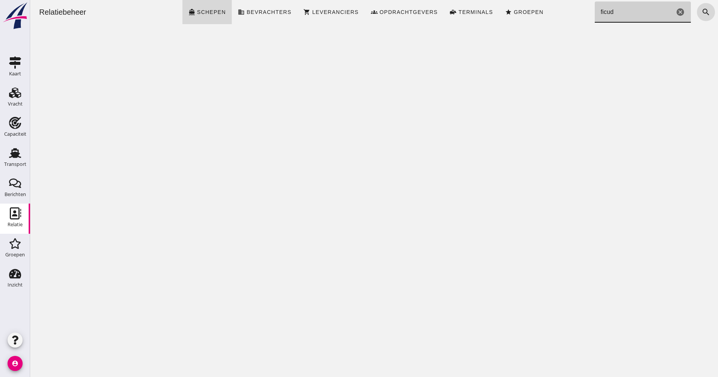
click icon "cancel"
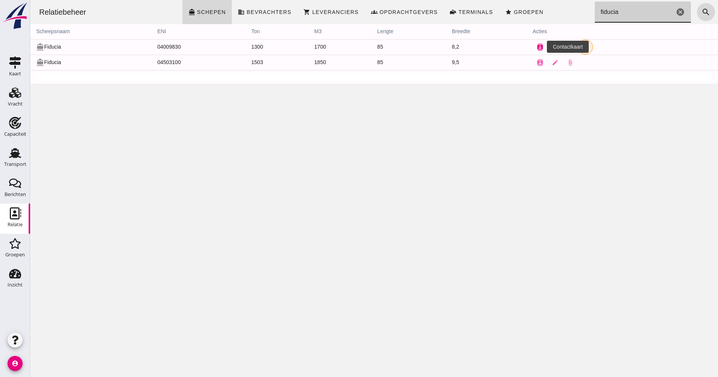
type input "fiducia"
click at [537, 48] on icon "contacts" at bounding box center [540, 47] width 7 height 7
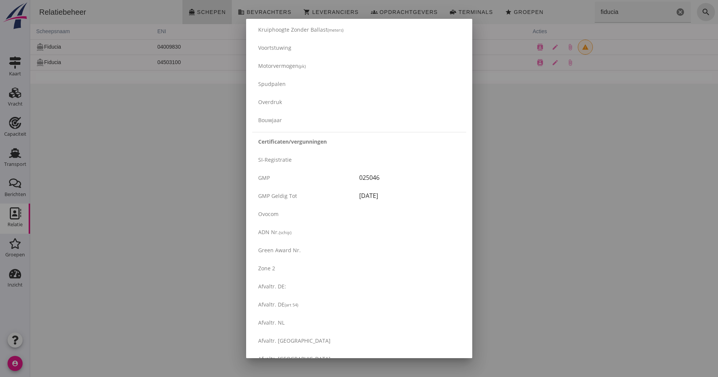
scroll to position [1193, 0]
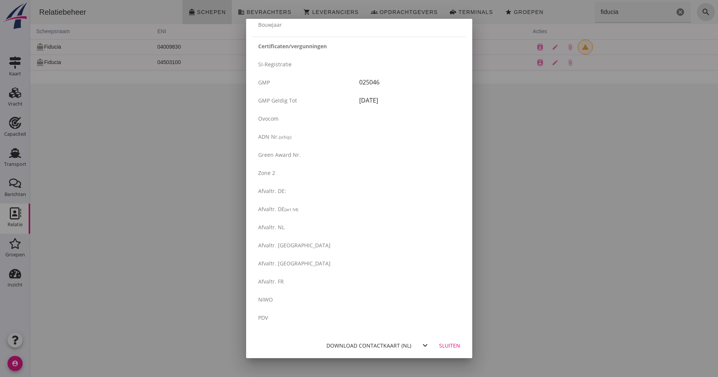
click at [365, 344] on div "Download contactkaart (nl)" at bounding box center [369, 346] width 85 height 8
click at [546, 225] on div at bounding box center [359, 188] width 718 height 377
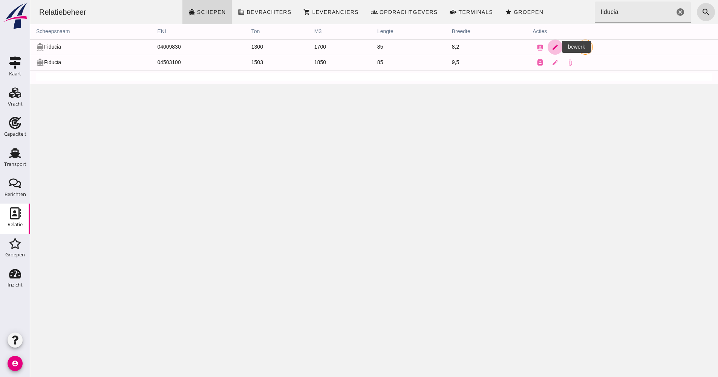
click at [552, 50] on icon "edit" at bounding box center [555, 47] width 7 height 7
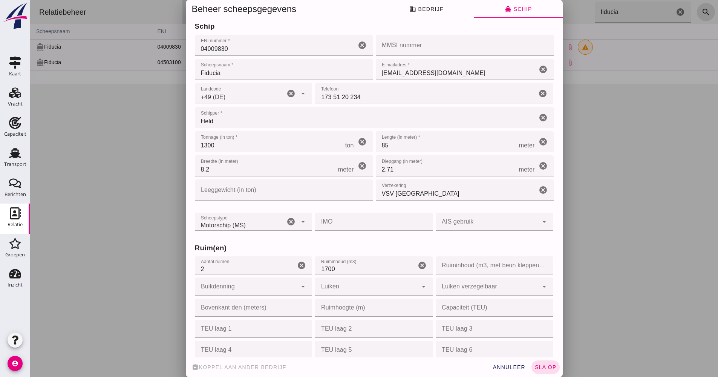
scroll to position [0, 0]
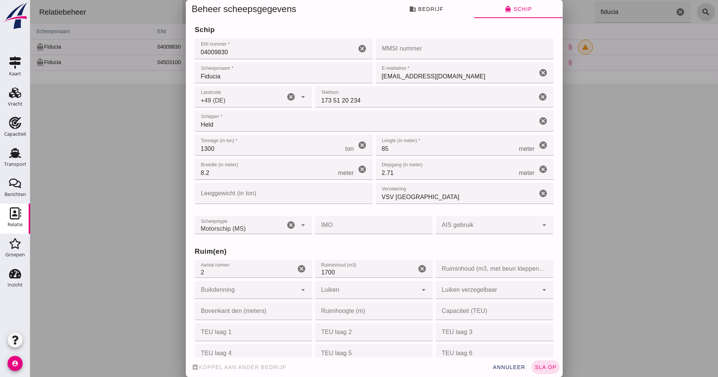
click div "Beheer scheepsgegevens business Bedrijf directions_boat Schip We hebben nog een…"
drag, startPoint x: 450, startPoint y: 18, endPoint x: 448, endPoint y: 12, distance: 6.0
click button "business Bedrijf"
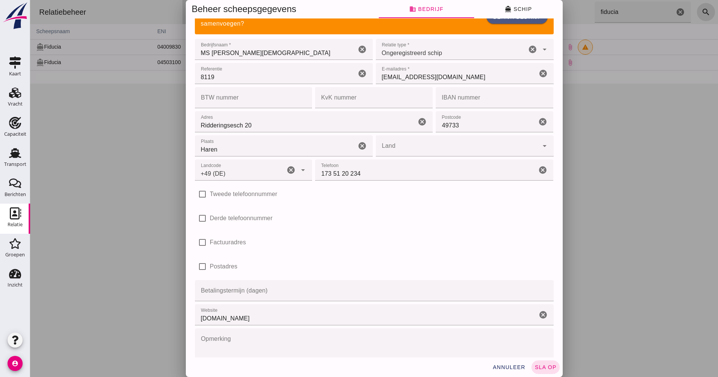
scroll to position [38, 0]
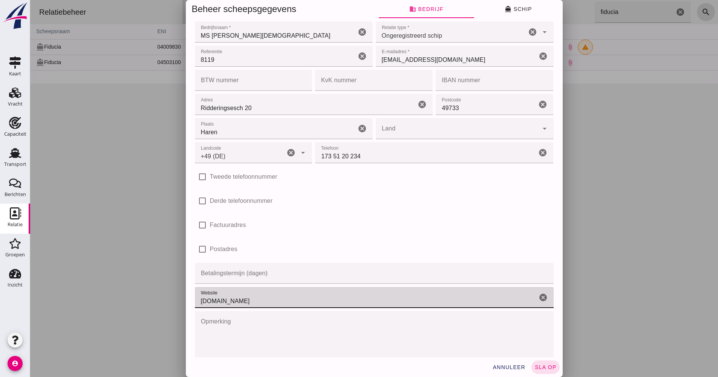
drag, startPoint x: 262, startPoint y: 296, endPoint x: 149, endPoint y: 327, distance: 117.6
click div "Beheer scheepsgegevens business Bedrijf directions_boat Schip We hebben nog een…"
click span "sla op"
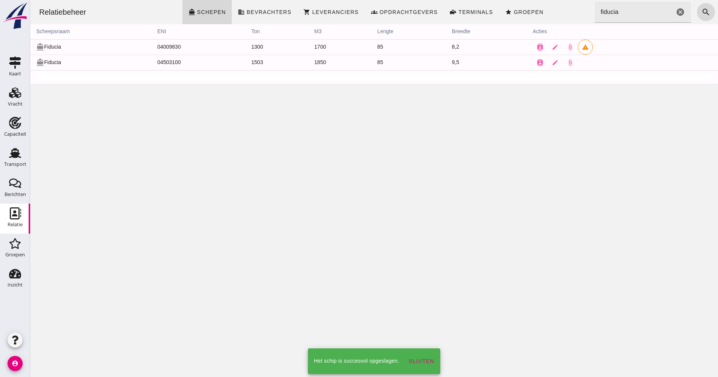
scroll to position [0, 0]
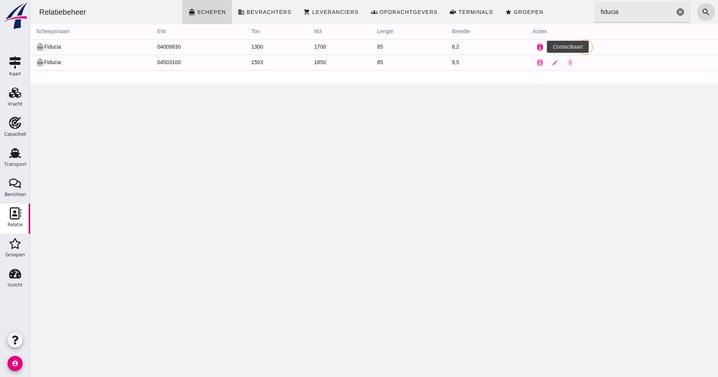
click button "contacts"
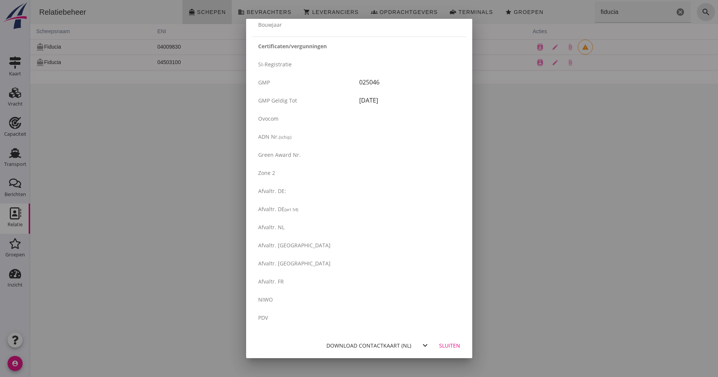
click at [357, 343] on div "Download contactkaart (nl)" at bounding box center [369, 346] width 85 height 8
drag, startPoint x: 490, startPoint y: 143, endPoint x: 457, endPoint y: 142, distance: 33.2
click at [490, 143] on div at bounding box center [359, 188] width 718 height 377
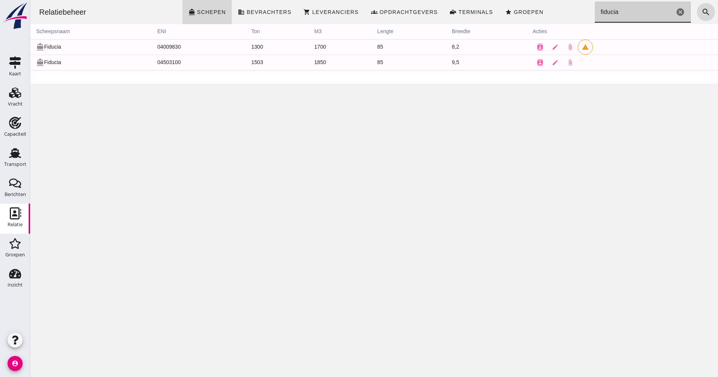
drag, startPoint x: 638, startPoint y: 14, endPoint x: 648, endPoint y: 15, distance: 9.9
click input "fiducia"
click button "search"
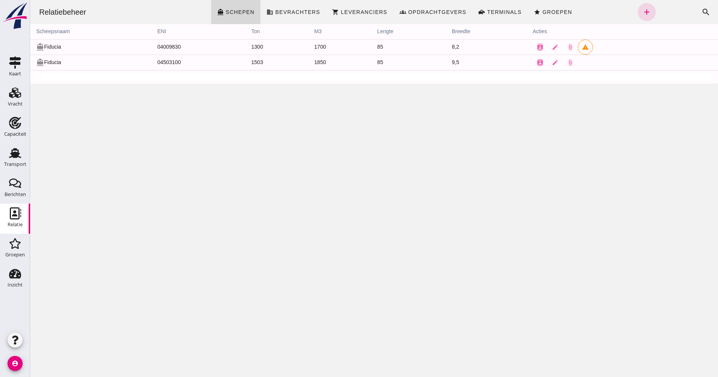
click div "Zoeken... fiducia cancel search"
click at [538, 44] on icon "contacts" at bounding box center [540, 47] width 7 height 7
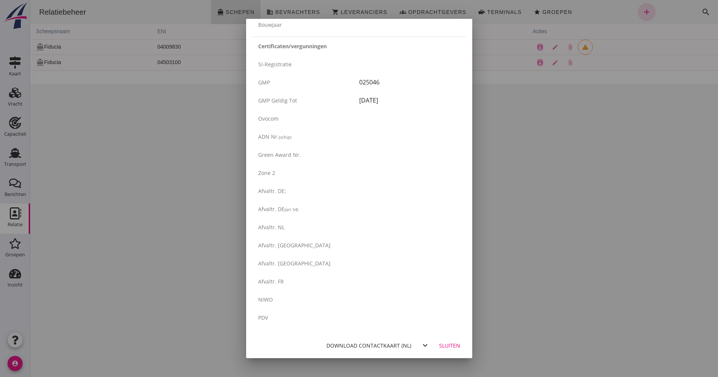
click at [359, 351] on div "Download contactkaart (nl) expand_more Sluiten" at bounding box center [359, 346] width 226 height 26
click at [360, 346] on div "Download contactkaart (nl)" at bounding box center [369, 346] width 85 height 8
click at [546, 126] on div at bounding box center [359, 188] width 718 height 377
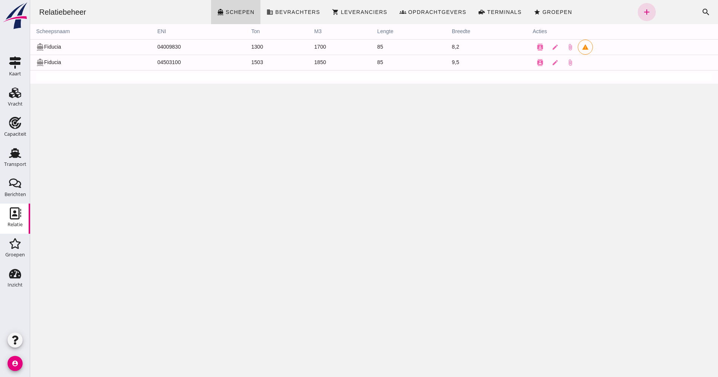
click div "Zoeken... fiducia cancel search"
click at [18, 222] on div "Relatie" at bounding box center [15, 224] width 15 height 5
click div "Zoeken... fiducia cancel search"
click at [702, 14] on icon "search" at bounding box center [706, 12] width 9 height 9
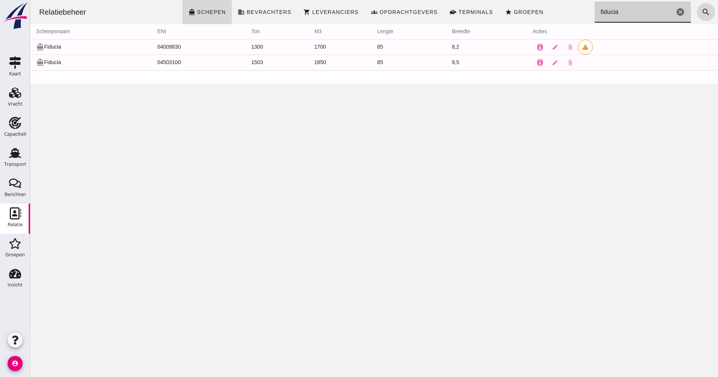
drag, startPoint x: 642, startPoint y: 10, endPoint x: 650, endPoint y: 10, distance: 8.3
click input "fiducia"
click icon "cancel"
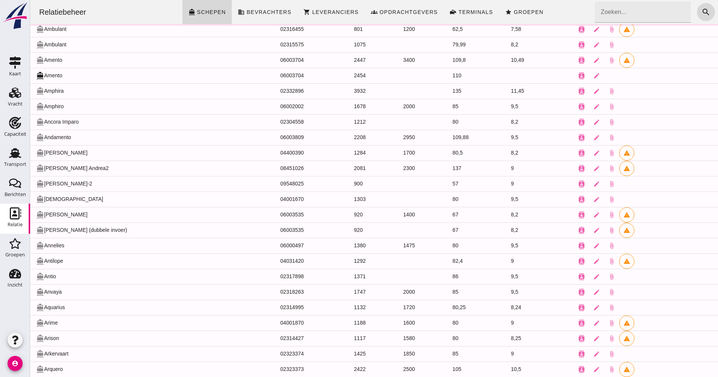
scroll to position [495, 0]
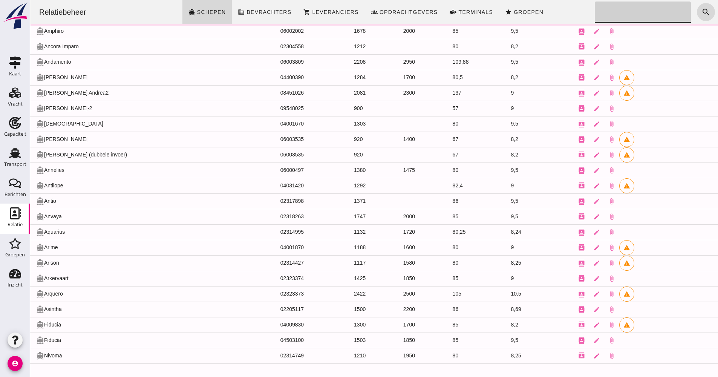
click input "Zoeken..."
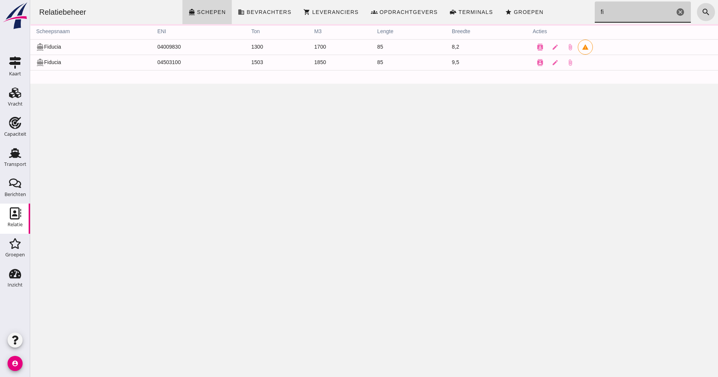
scroll to position [0, 0]
type input "fiducia"
click at [537, 46] on icon "contacts" at bounding box center [540, 47] width 7 height 7
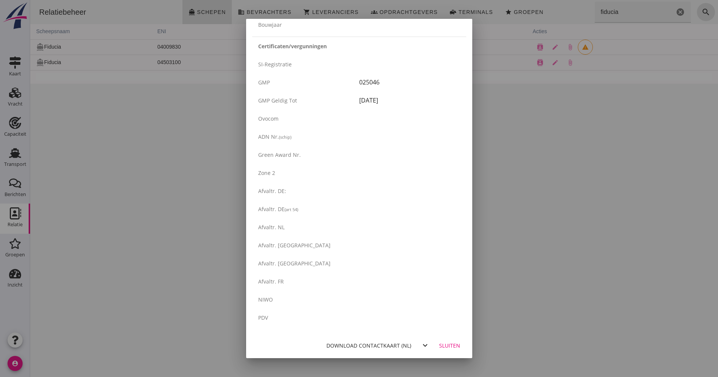
click at [379, 348] on div "Download contactkaart (nl)" at bounding box center [369, 346] width 85 height 8
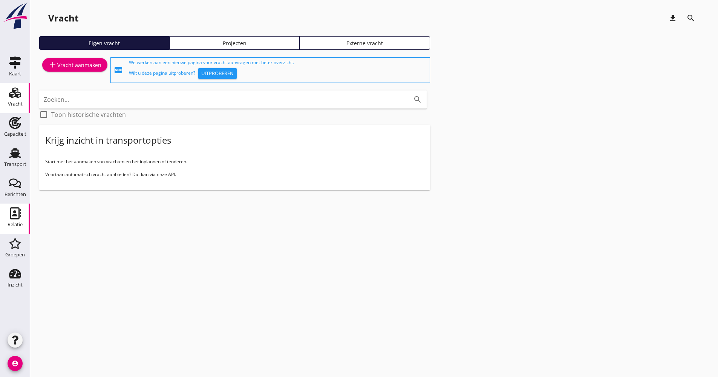
click at [11, 222] on div "Relatie" at bounding box center [15, 224] width 15 height 5
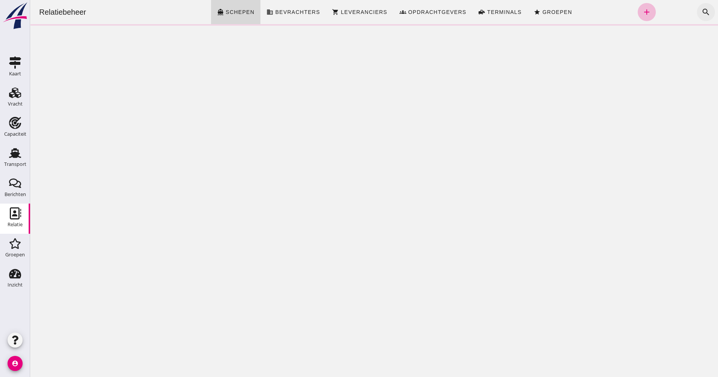
click at [702, 11] on icon "search" at bounding box center [706, 12] width 9 height 9
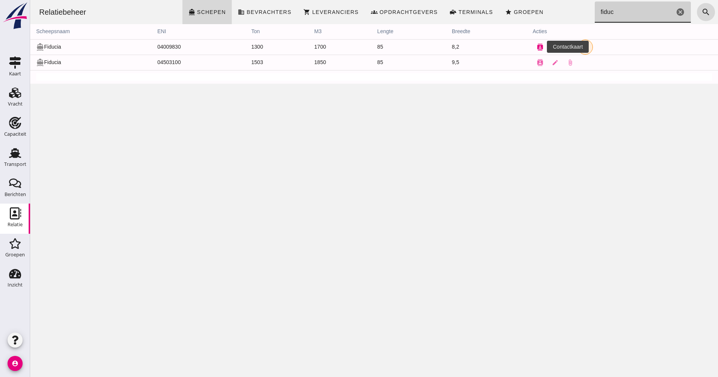
type input "fiduc"
click at [538, 45] on icon "contacts" at bounding box center [540, 47] width 7 height 7
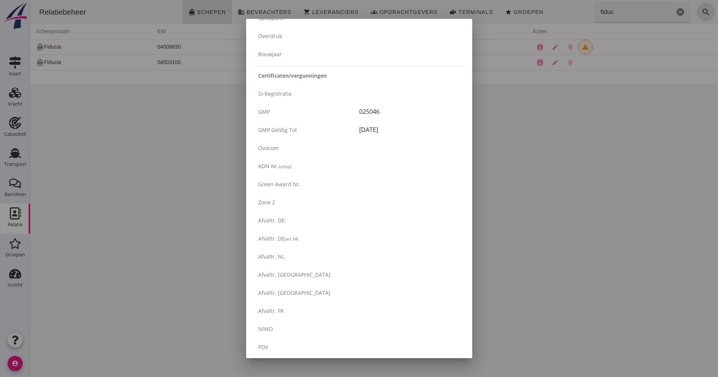
scroll to position [1193, 0]
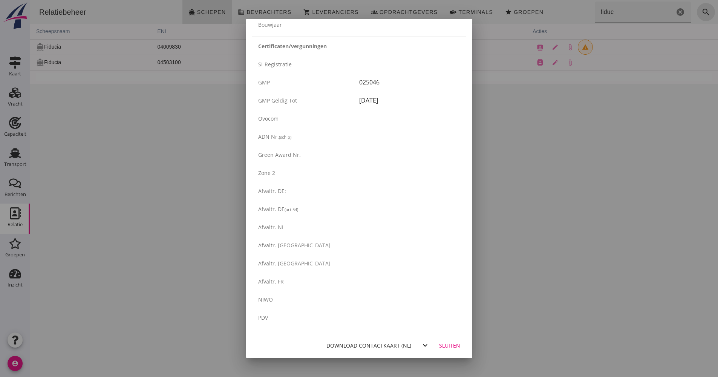
click at [356, 349] on button "Download contactkaart (nl)" at bounding box center [369, 346] width 91 height 14
click at [172, 218] on div at bounding box center [359, 188] width 718 height 377
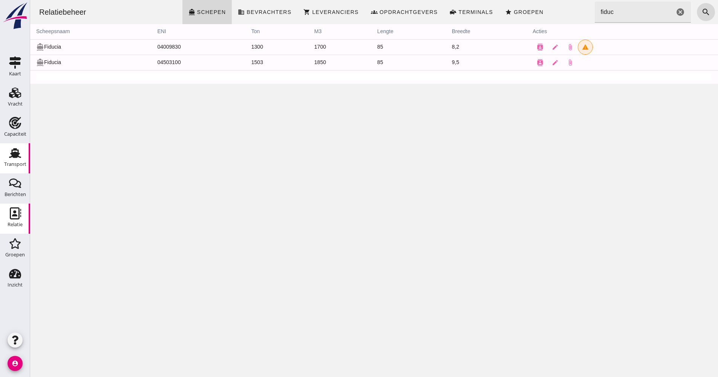
click at [25, 161] on div "Transport" at bounding box center [15, 164] width 22 height 11
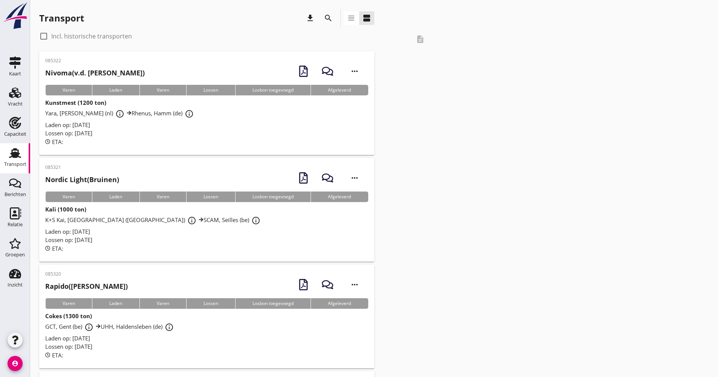
drag, startPoint x: 17, startPoint y: 98, endPoint x: 30, endPoint y: 93, distance: 13.7
click at [17, 98] on icon "Vracht" at bounding box center [15, 93] width 12 height 12
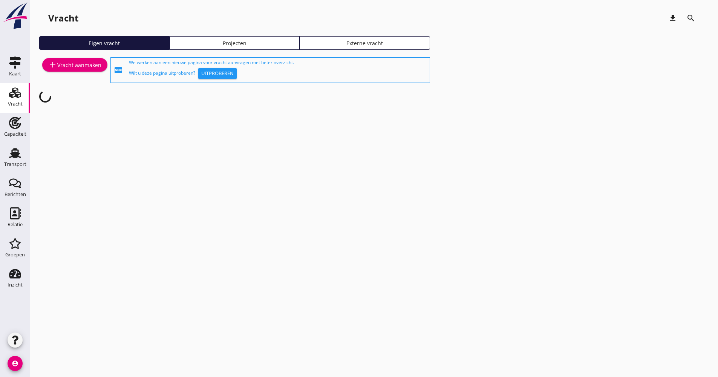
click at [80, 66] on div "add Vracht aanmaken" at bounding box center [74, 64] width 53 height 9
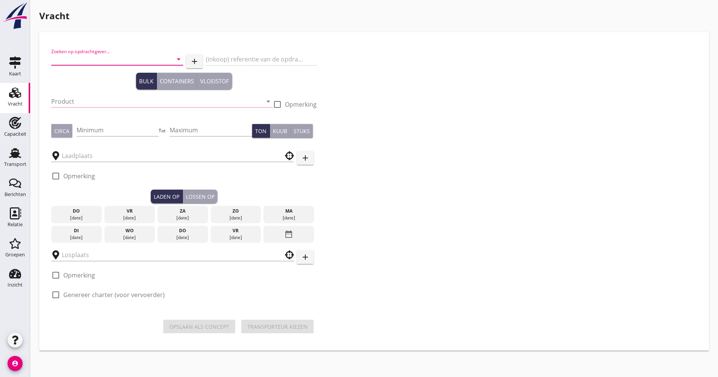
click at [97, 61] on input "Zoeken op opdrachtgever..." at bounding box center [106, 59] width 111 height 12
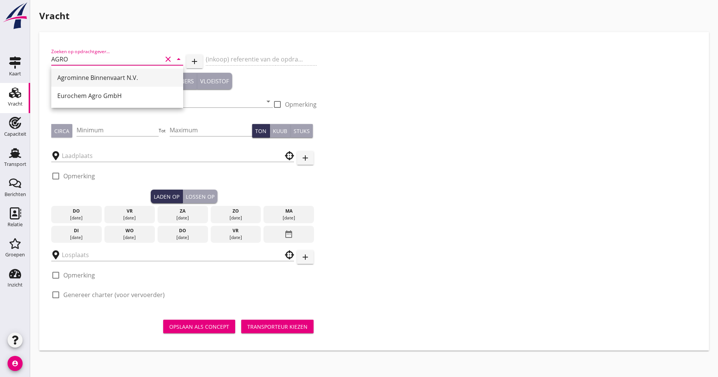
click at [121, 80] on div "Agrominne Binnenvaart N.V." at bounding box center [117, 77] width 120 height 9
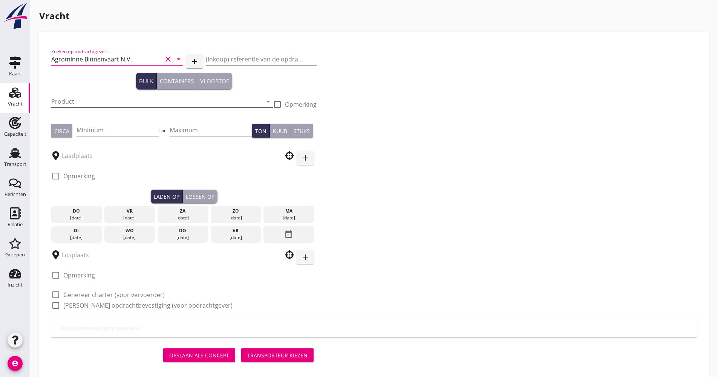
type input "Agrominne Binnenvaart N.V."
click at [103, 99] on input "Product" at bounding box center [156, 101] width 211 height 12
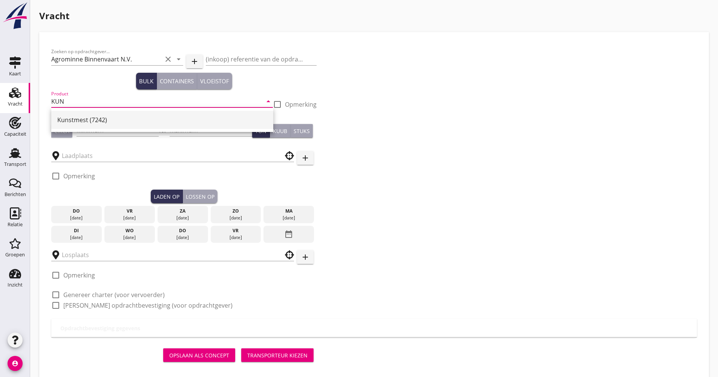
click at [113, 117] on div "Kunstmest (7242)" at bounding box center [162, 119] width 210 height 9
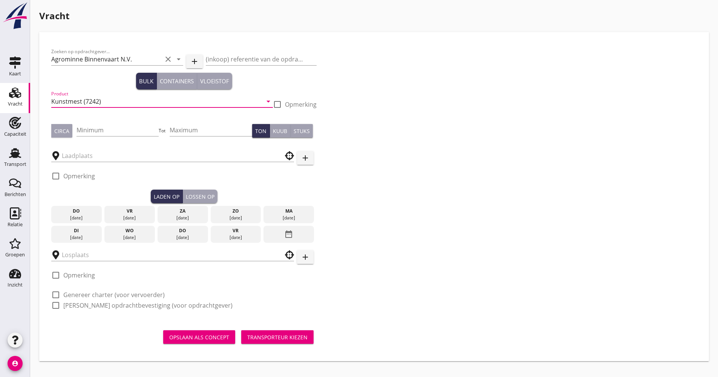
click at [94, 103] on input "Kunstmest (7242)" at bounding box center [156, 101] width 211 height 12
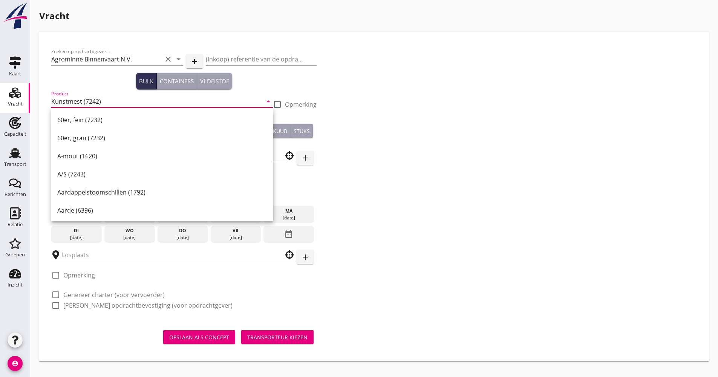
click at [62, 103] on input "Kunstmest (7242)" at bounding box center [156, 101] width 211 height 12
click at [41, 110] on div "Zoeken op opdrachtgever... Agrominne Binnenvaart N.V. clear arrow_drop_down add…" at bounding box center [374, 196] width 670 height 329
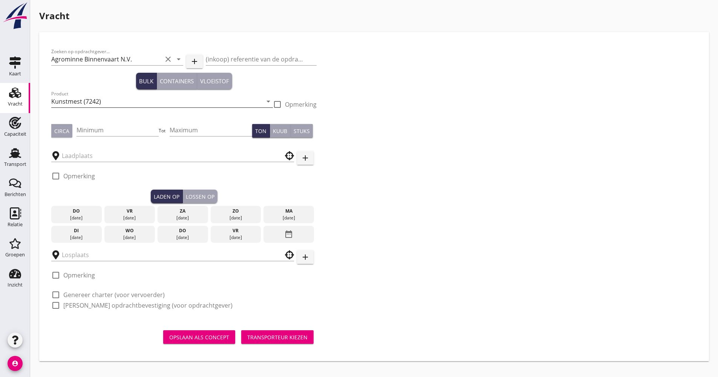
click at [55, 102] on input "Kunstmest (7242)" at bounding box center [156, 101] width 211 height 12
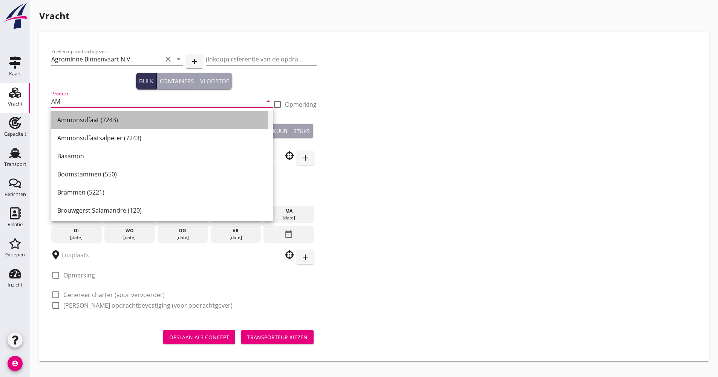
click at [87, 120] on div "Ammonsulfaat (7243)" at bounding box center [162, 119] width 210 height 9
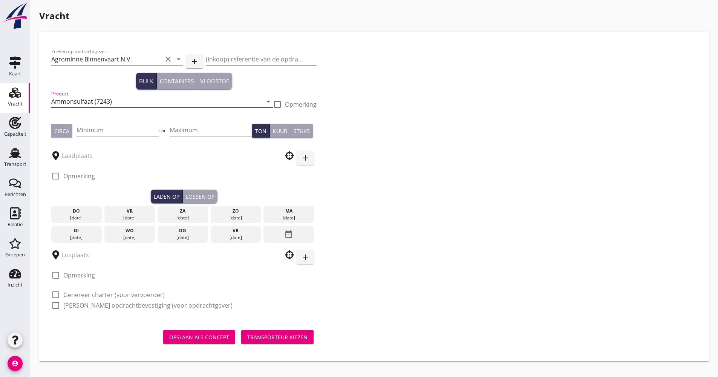
type input "Ammonsulfaat (7243)"
click at [362, 171] on div "Zoeken op opdrachtgever... Agrominne Binnenvaart N.V. clear arrow_drop_down add…" at bounding box center [374, 181] width 652 height 275
click at [99, 133] on input "Minimum" at bounding box center [118, 130] width 83 height 12
type input "1100"
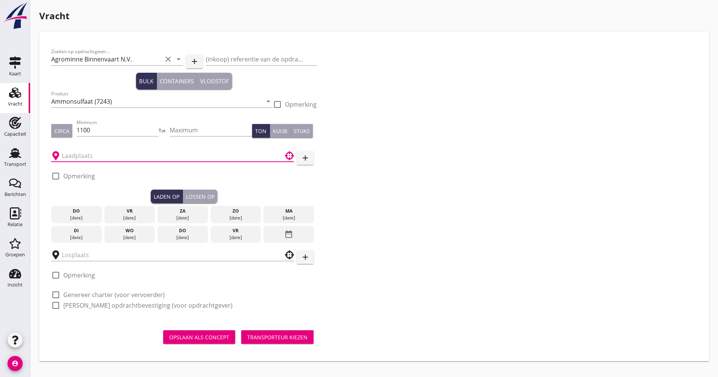
click at [106, 153] on input "text" at bounding box center [167, 156] width 211 height 12
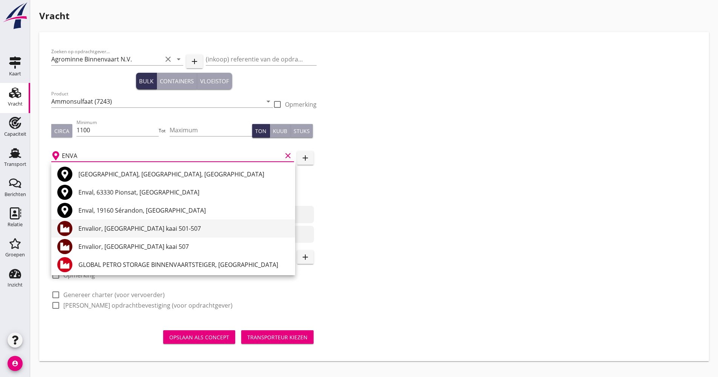
click at [157, 228] on div "Envalior, [GEOGRAPHIC_DATA] kaai 501-507" at bounding box center [183, 228] width 211 height 9
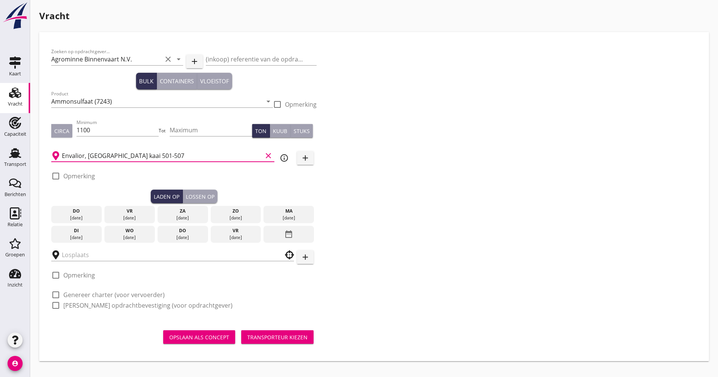
type input "Envalior, [GEOGRAPHIC_DATA] kaai 501-507"
click at [352, 222] on div "Zoeken op opdrachtgever... Agrominne Binnenvaart N.V. clear arrow_drop_down add…" at bounding box center [374, 181] width 652 height 275
click at [287, 158] on icon "info_outline" at bounding box center [284, 157] width 9 height 9
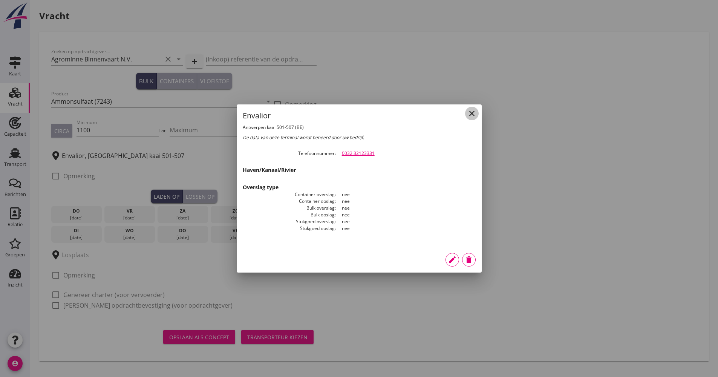
click at [474, 112] on icon "close" at bounding box center [472, 113] width 9 height 9
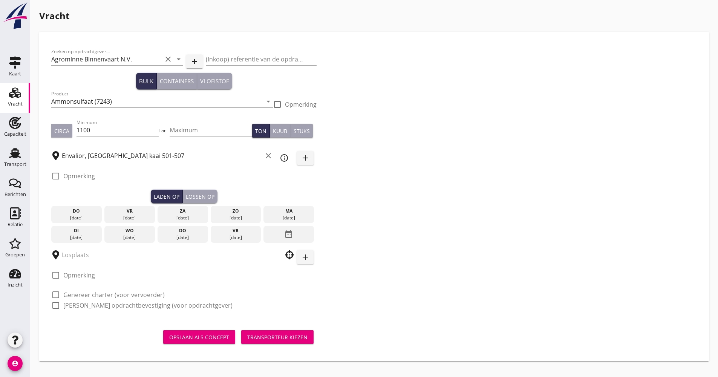
click at [173, 227] on div "[DATE]" at bounding box center [183, 234] width 51 height 17
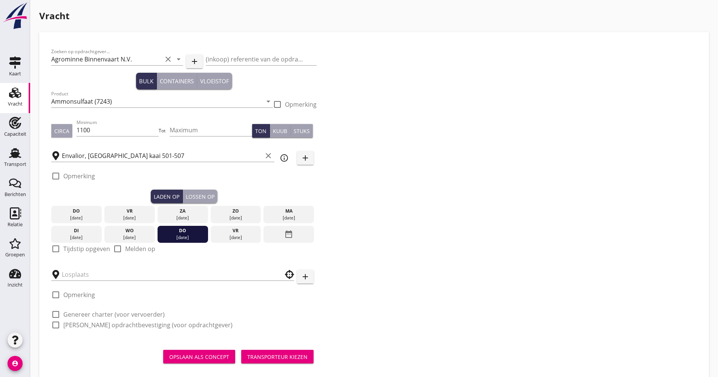
click at [66, 249] on label "Tijdstip opgeven" at bounding box center [86, 249] width 47 height 8
checkbox input "true"
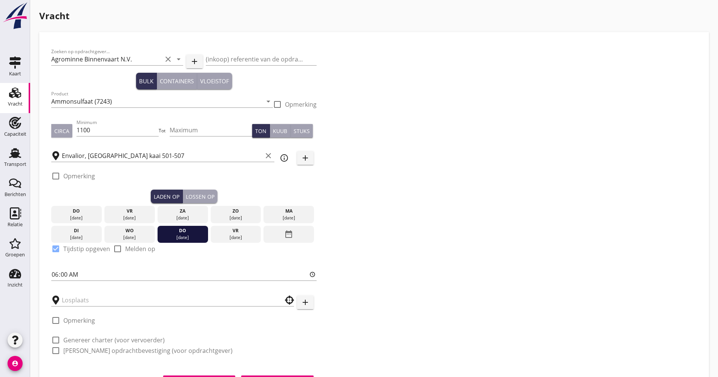
click at [189, 200] on div "Lossen op" at bounding box center [200, 197] width 29 height 8
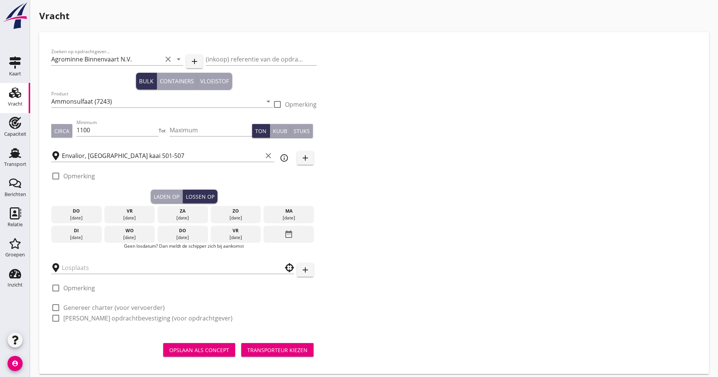
click at [283, 232] on div "date_range" at bounding box center [289, 234] width 51 height 17
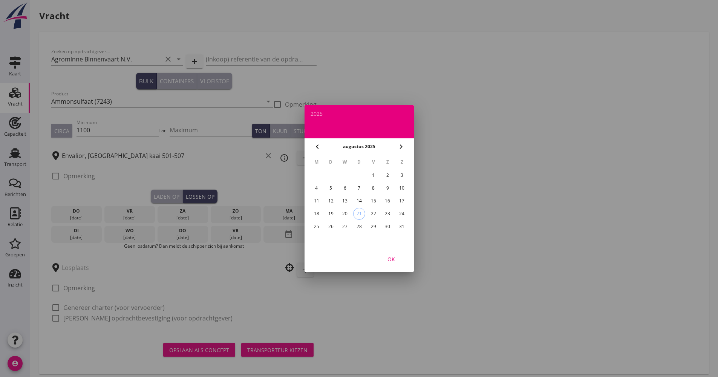
click at [402, 149] on icon "chevron_right" at bounding box center [401, 146] width 9 height 9
click at [361, 176] on div "4" at bounding box center [359, 175] width 12 height 12
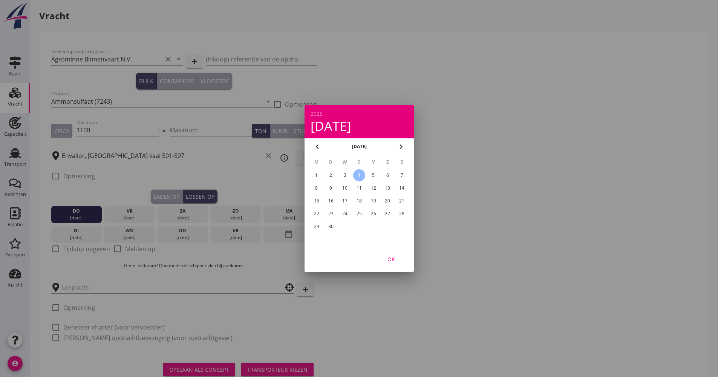
click at [399, 260] on div "OK" at bounding box center [391, 259] width 21 height 8
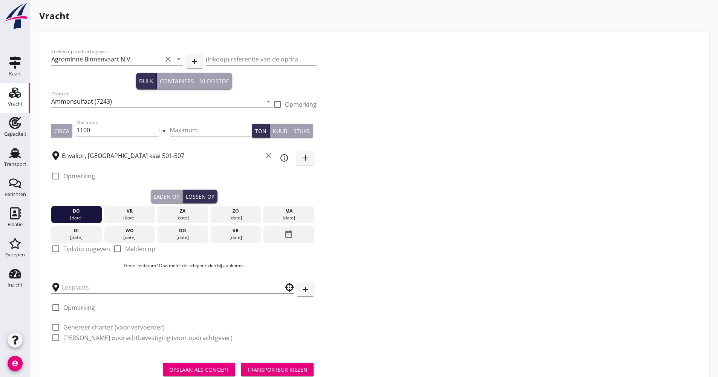
click at [63, 247] on div "check_box_outline_blank Tijdstip opgeven" at bounding box center [80, 248] width 59 height 9
click at [67, 250] on label "Tijdstip opgeven" at bounding box center [86, 249] width 47 height 8
checkbox input "true"
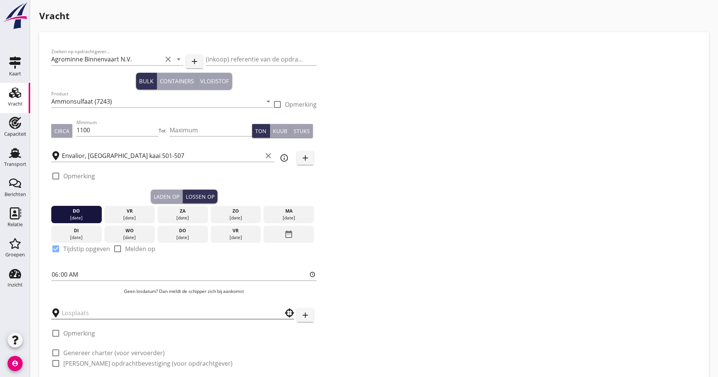
click at [74, 314] on input "text" at bounding box center [167, 313] width 211 height 12
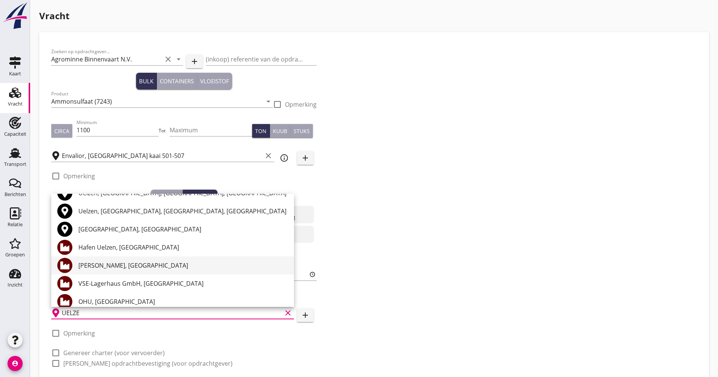
scroll to position [20, 0]
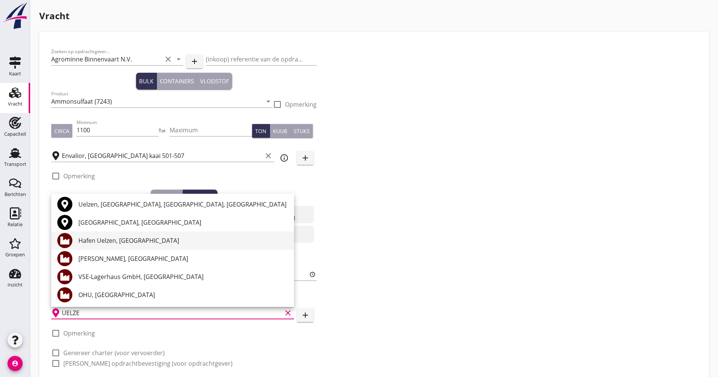
click at [113, 242] on div "Hafen Uelzen, [GEOGRAPHIC_DATA]" at bounding box center [183, 240] width 210 height 9
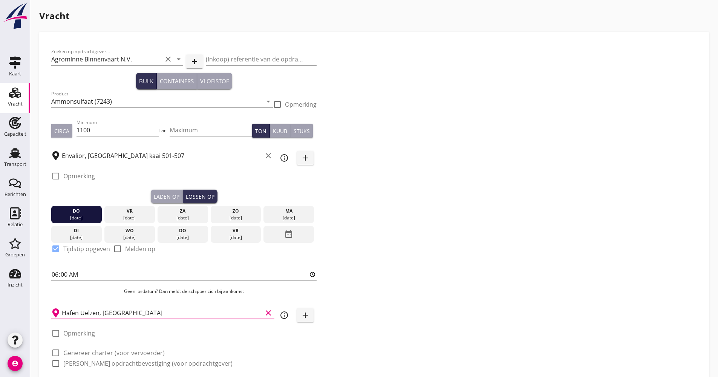
type input "Hafen Uelzen, [GEOGRAPHIC_DATA]"
click at [285, 317] on icon "info_outline" at bounding box center [284, 315] width 9 height 9
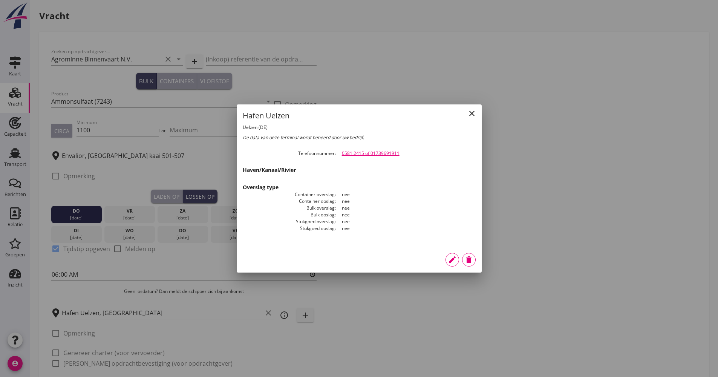
click at [472, 113] on icon "close" at bounding box center [472, 113] width 9 height 9
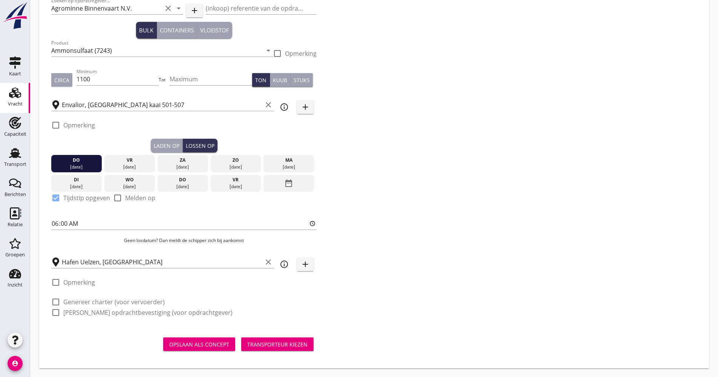
scroll to position [51, 0]
click at [98, 306] on div "check_box_outline_blank Genereer charter (voor vervoerder)" at bounding box center [107, 301] width 113 height 9
click at [95, 302] on label "Genereer charter (voor vervoerder)" at bounding box center [113, 302] width 101 height 8
checkbox input "true"
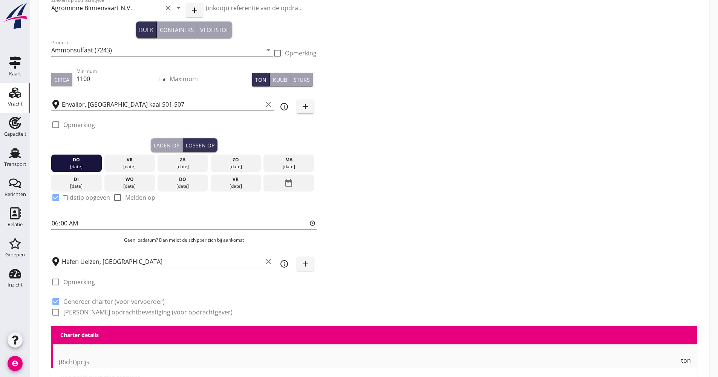
click at [89, 315] on label "[PERSON_NAME] opdrachtbevestiging (voor opdrachtgever)" at bounding box center [147, 312] width 169 height 8
checkbox input "true"
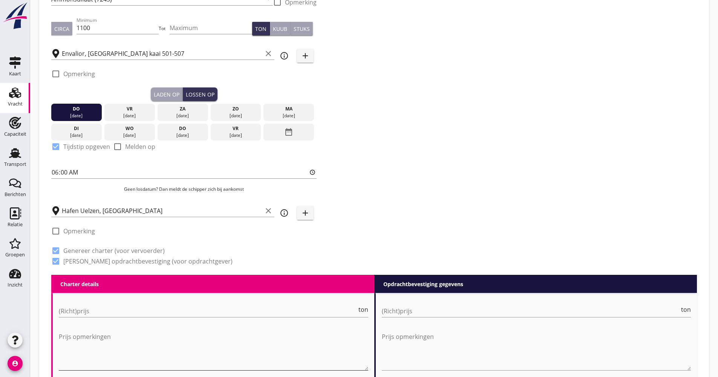
scroll to position [164, 0]
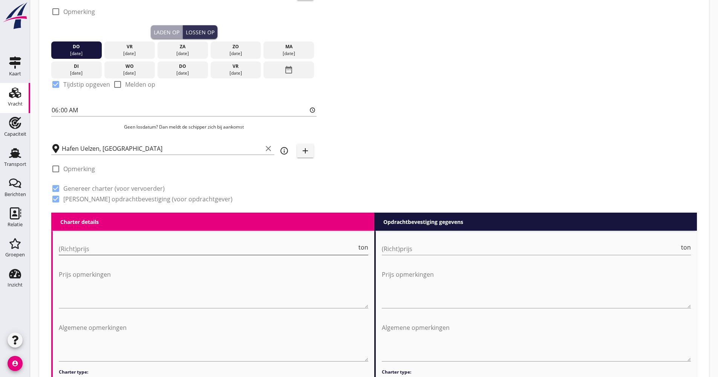
click at [106, 247] on input "(Richt)prijs" at bounding box center [208, 249] width 298 height 12
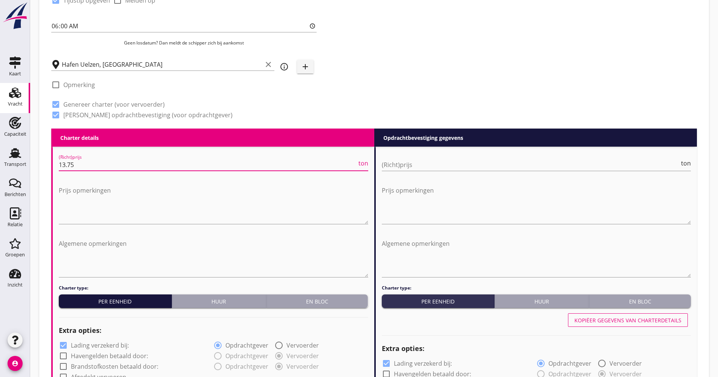
scroll to position [315, 0]
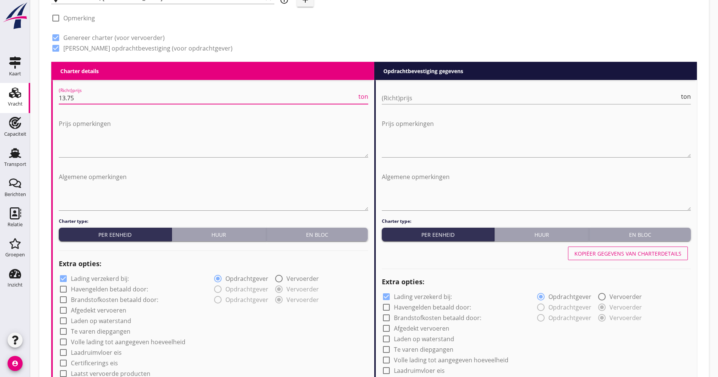
type input "13.75"
click at [84, 276] on label "Lading verzekerd bij:" at bounding box center [100, 279] width 58 height 8
checkbox input "false"
click at [97, 314] on label "Afgedekt vervoeren" at bounding box center [98, 311] width 55 height 8
checkbox input "true"
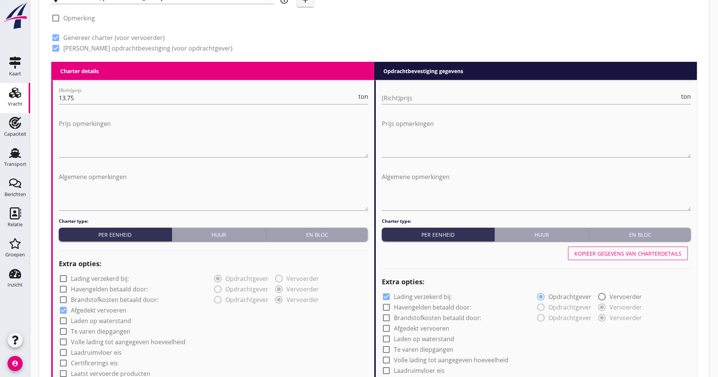
click at [95, 348] on div "check_box_outline_blank Laadruimvloer eis" at bounding box center [90, 352] width 63 height 9
click at [98, 345] on label "Volle lading tot aangegeven hoeveelheid" at bounding box center [128, 342] width 115 height 8
checkbox input "true"
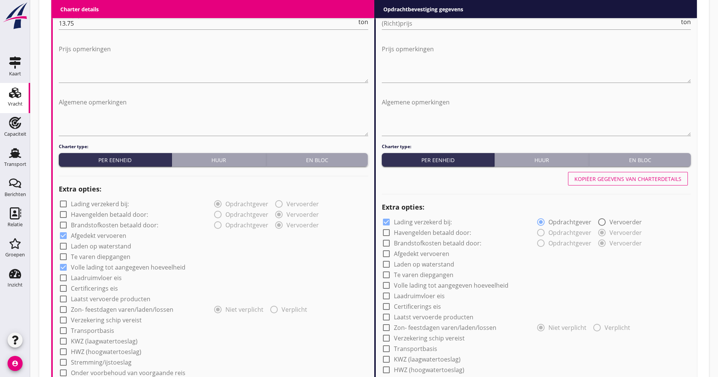
scroll to position [391, 0]
drag, startPoint x: 95, startPoint y: 318, endPoint x: 92, endPoint y: 330, distance: 12.4
click at [95, 318] on label "Verzekering schip vereist" at bounding box center [106, 320] width 71 height 8
checkbox input "true"
click at [92, 331] on label "Transportbasis" at bounding box center [92, 330] width 43 height 8
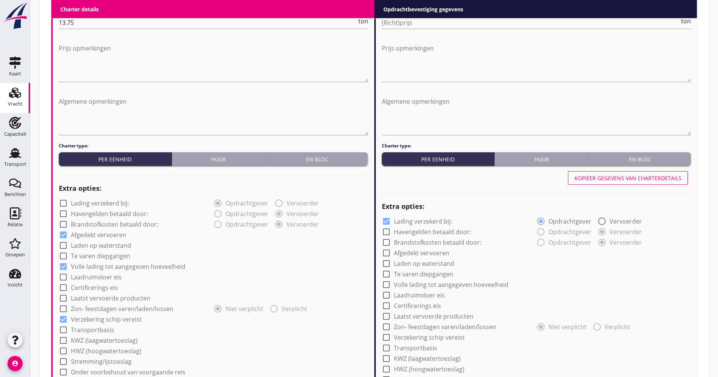
checkbox input "true"
click at [83, 347] on div at bounding box center [208, 346] width 299 height 12
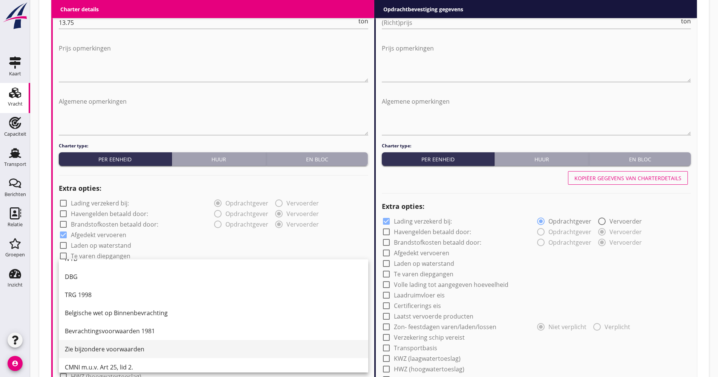
scroll to position [20, 0]
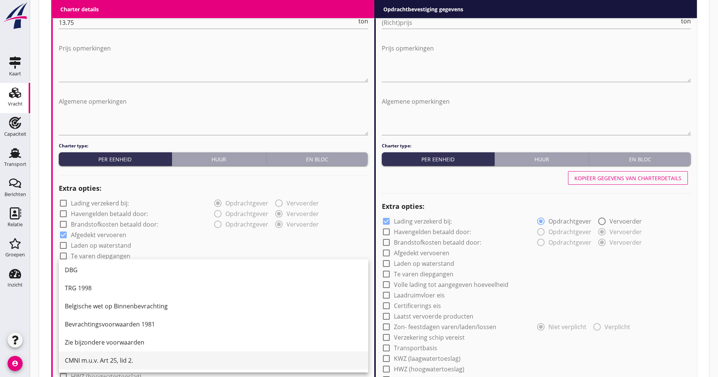
click at [84, 358] on div "CMNI m.u.v. Art 25, lid 2." at bounding box center [213, 360] width 297 height 9
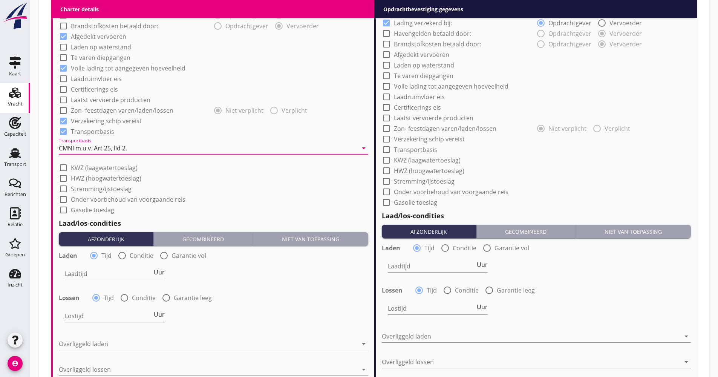
scroll to position [617, 0]
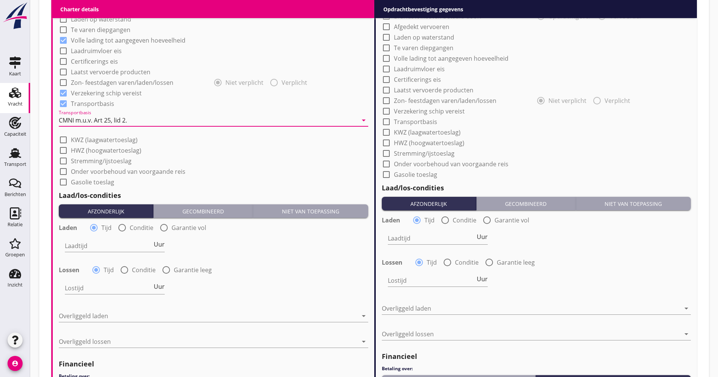
click at [137, 239] on div "Laadtijd Uur" at bounding box center [115, 247] width 100 height 24
click at [136, 241] on input "Laadtijd" at bounding box center [108, 246] width 87 height 12
click at [154, 246] on span "Uur" at bounding box center [159, 244] width 11 height 6
type input "2"
click at [155, 287] on span "Uur" at bounding box center [159, 287] width 11 height 6
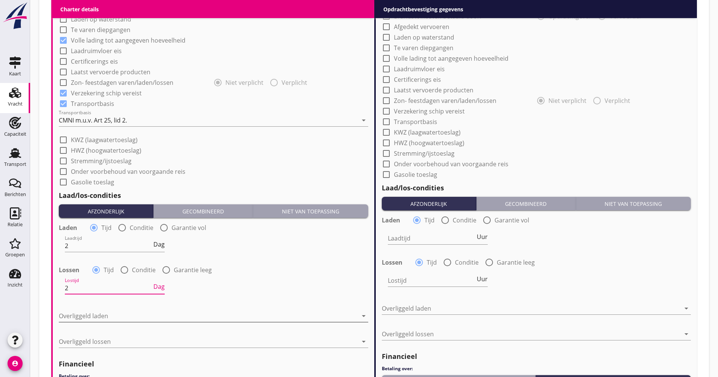
type input "2"
click at [117, 315] on div at bounding box center [208, 316] width 299 height 12
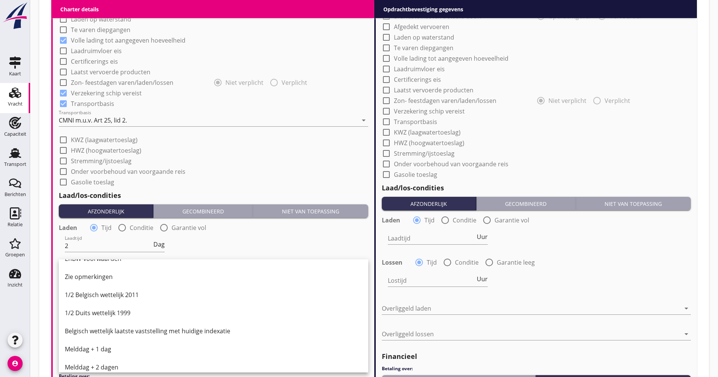
scroll to position [226, 0]
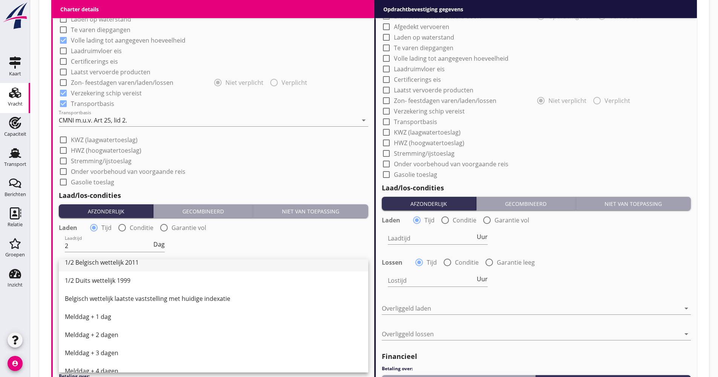
click at [106, 265] on div "1/2 Belgisch wettelijk 2011" at bounding box center [213, 262] width 297 height 9
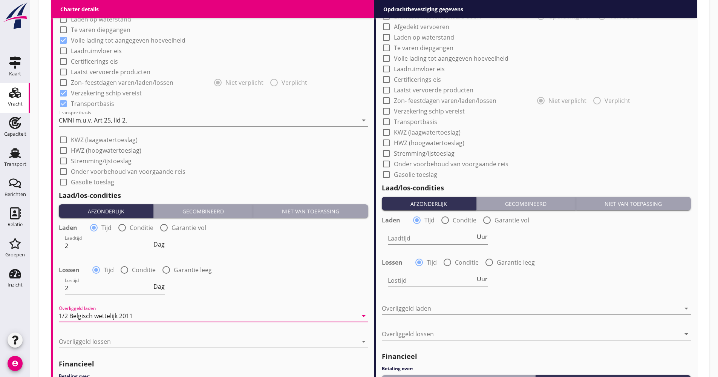
click at [94, 348] on div "Overliggeld lossen arrow_drop_down" at bounding box center [214, 346] width 310 height 20
click at [95, 343] on div at bounding box center [208, 342] width 299 height 12
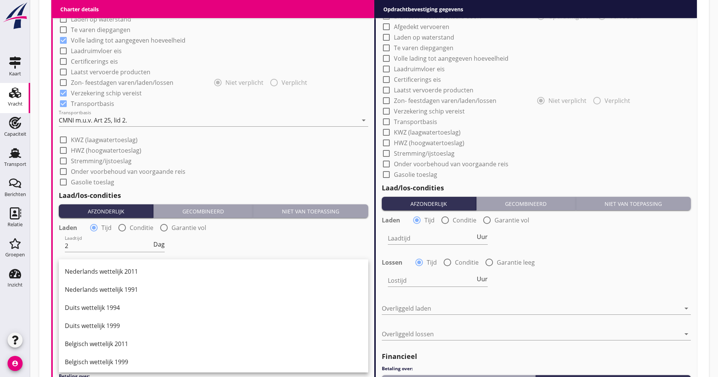
click at [100, 325] on div "Duits wettelijk 1999" at bounding box center [213, 325] width 297 height 9
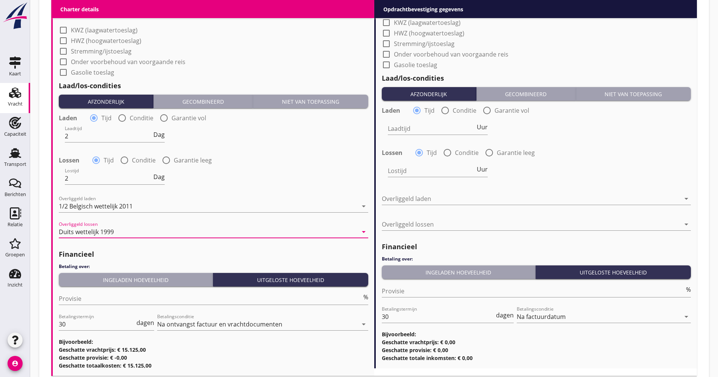
scroll to position [730, 0]
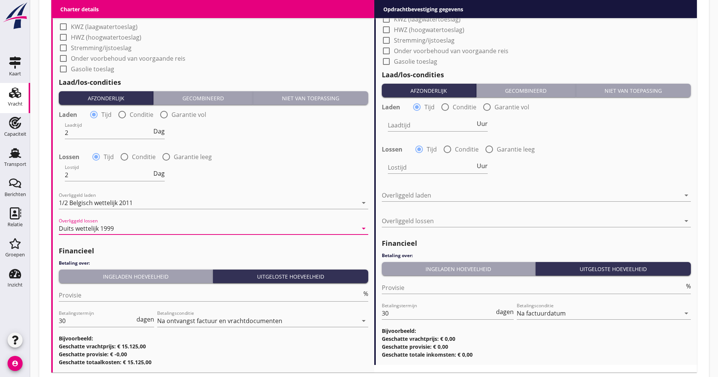
click at [109, 280] on div "Ingeladen hoeveelheid" at bounding box center [136, 277] width 148 height 8
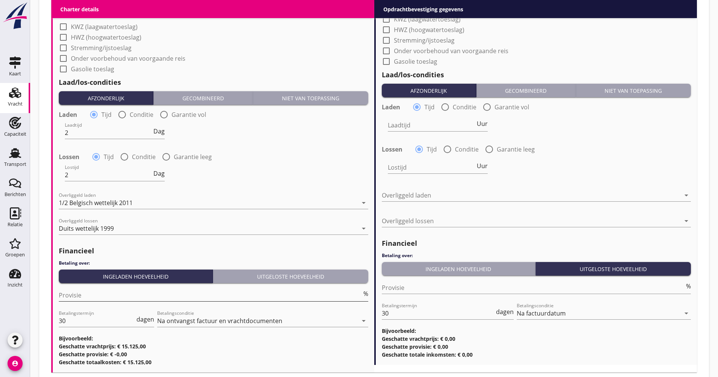
click at [97, 296] on input "Provisie" at bounding box center [210, 295] width 303 height 12
drag, startPoint x: 61, startPoint y: 323, endPoint x: 52, endPoint y: 328, distance: 10.8
click at [56, 324] on div "(Richt)prijs 13.75 ton Prijs opmerkingen Algemene opmerkingen Charter type: Per…" at bounding box center [214, 18] width 322 height 707
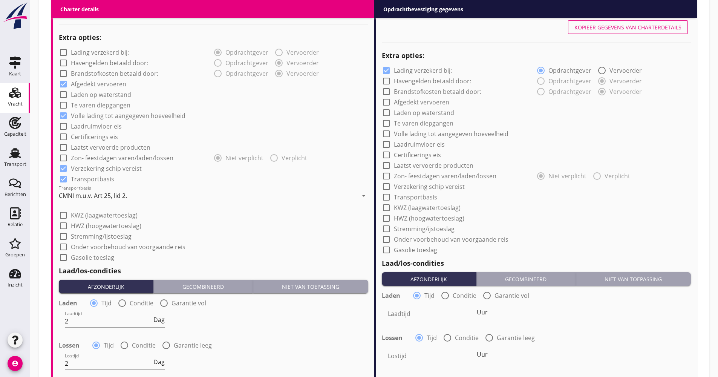
scroll to position [428, 0]
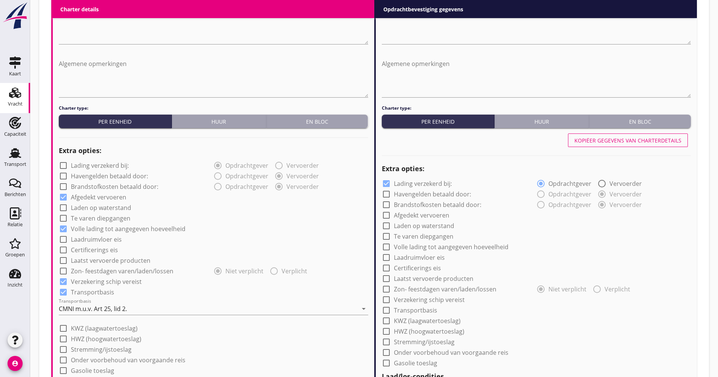
type input "21"
click at [638, 143] on div "Kopiëer gegevens van charterdetails" at bounding box center [628, 140] width 107 height 8
checkbox input "false"
checkbox input "true"
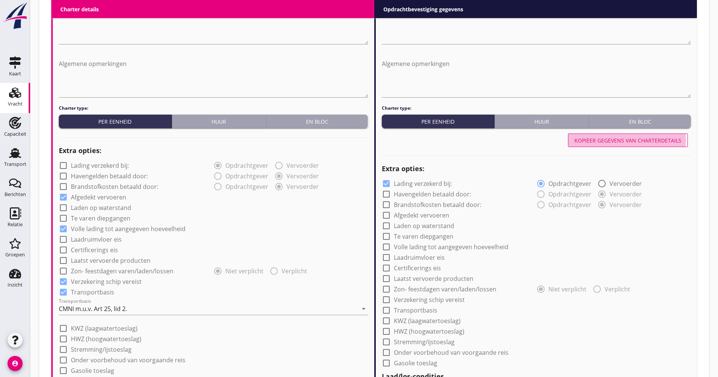
checkbox input "true"
type input "2"
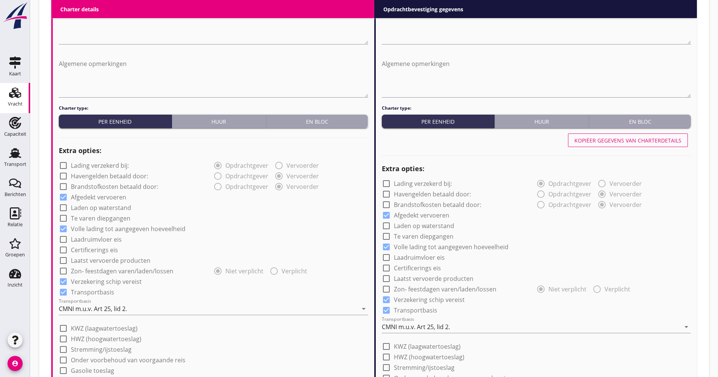
scroll to position [240, 0]
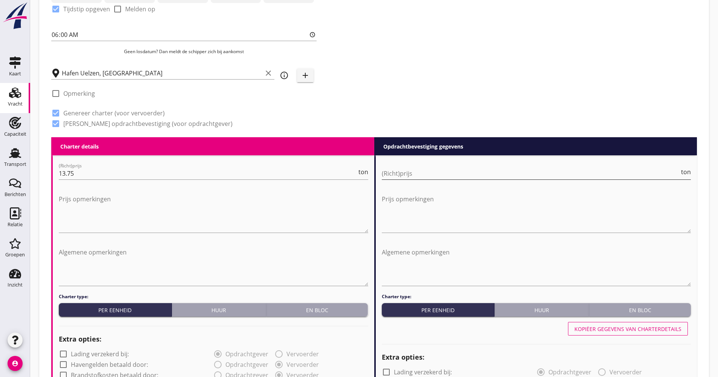
click at [469, 178] on input "(Richt)prijs" at bounding box center [531, 173] width 298 height 12
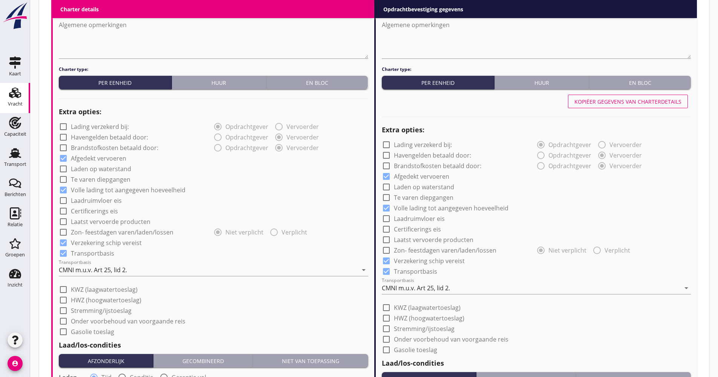
scroll to position [504, 0]
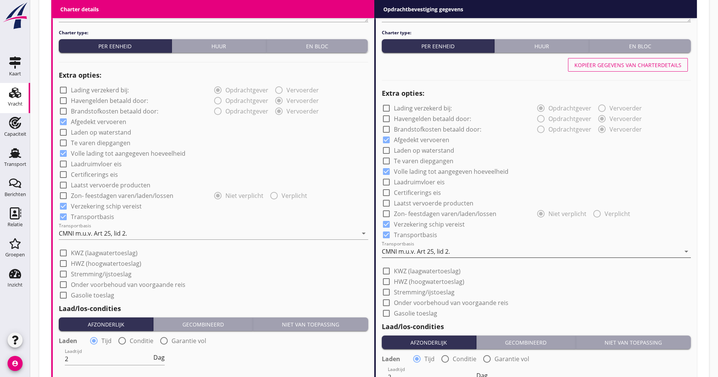
type input "15.35"
click at [419, 257] on div "CMNI m.u.v. Art 25, lid 2." at bounding box center [531, 251] width 299 height 12
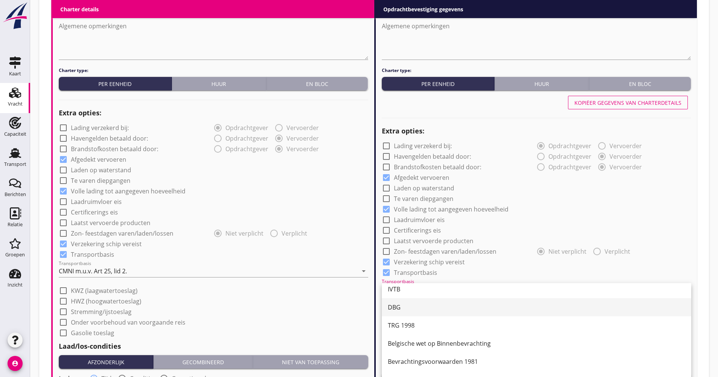
scroll to position [0, 0]
click at [411, 297] on div "IVTB" at bounding box center [536, 295] width 297 height 9
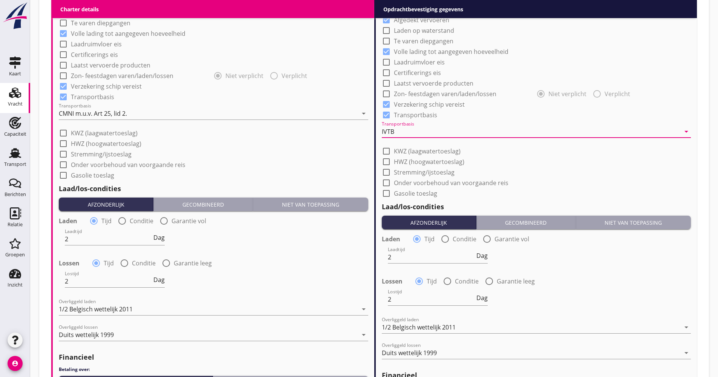
scroll to position [692, 0]
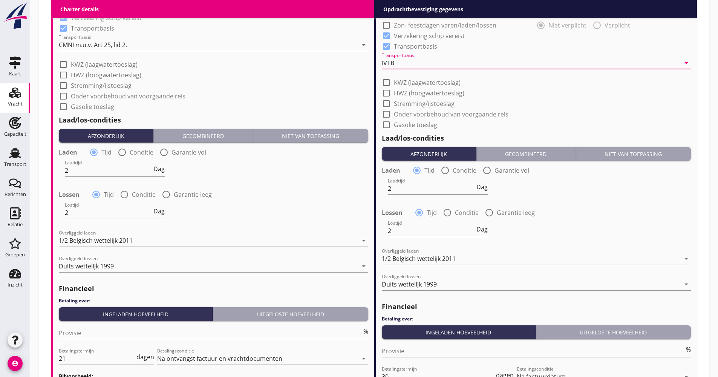
click at [479, 184] on span "Dag" at bounding box center [482, 187] width 11 height 6
click at [475, 189] on span "Dienst" at bounding box center [478, 187] width 18 height 6
drag, startPoint x: 436, startPoint y: 189, endPoint x: 360, endPoint y: 198, distance: 76.7
click at [364, 196] on div "Charter details keyboard_arrow_down (Richt)prijs 13.75 ton Prijs opmerkingen Al…" at bounding box center [374, 56] width 646 height 743
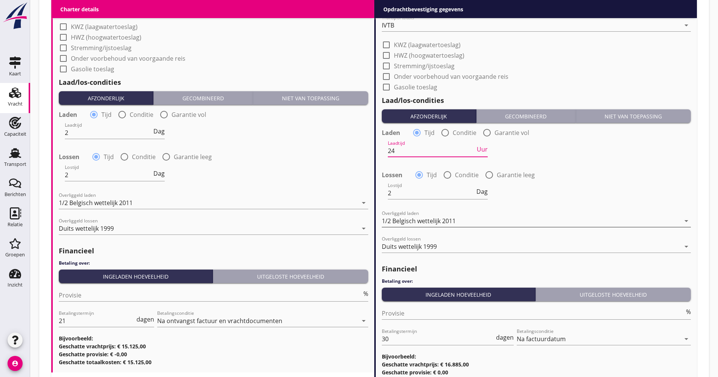
type input "24"
click at [430, 218] on div "1/2 Belgisch wettelijk 2011" at bounding box center [419, 221] width 74 height 7
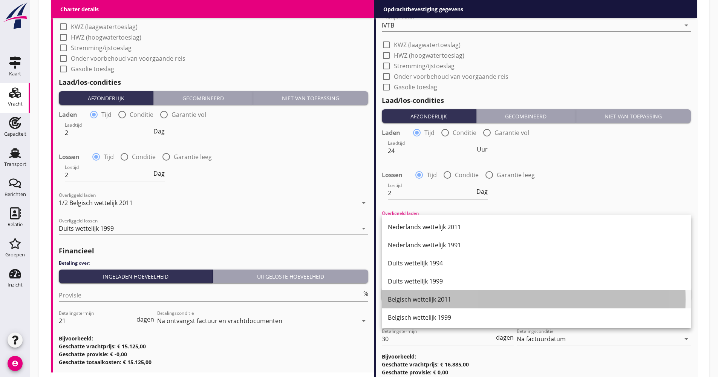
click at [451, 300] on div "Belgisch wettelijk 2011" at bounding box center [536, 299] width 297 height 9
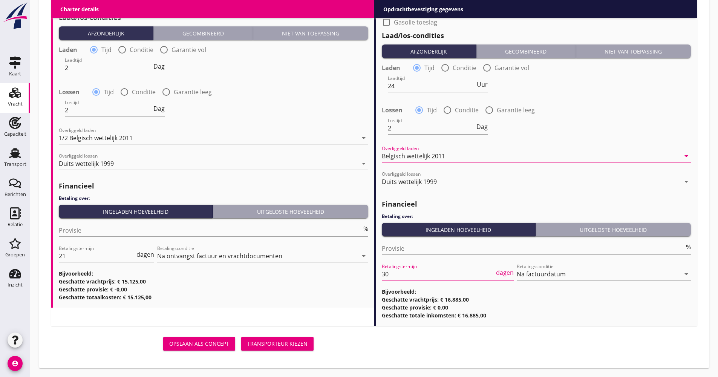
scroll to position [0, 0]
drag, startPoint x: 385, startPoint y: 278, endPoint x: 373, endPoint y: 281, distance: 12.1
type input "21"
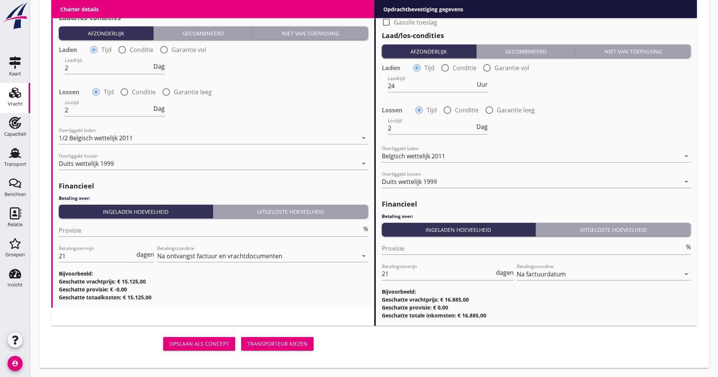
click at [388, 350] on div "Opslaan als concept Transporteur kiezen" at bounding box center [374, 344] width 652 height 24
click at [211, 347] on div "Opslaan als concept" at bounding box center [199, 344] width 60 height 8
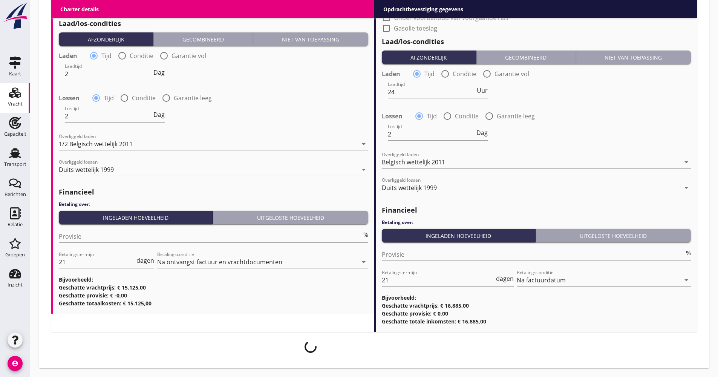
scroll to position [789, 0]
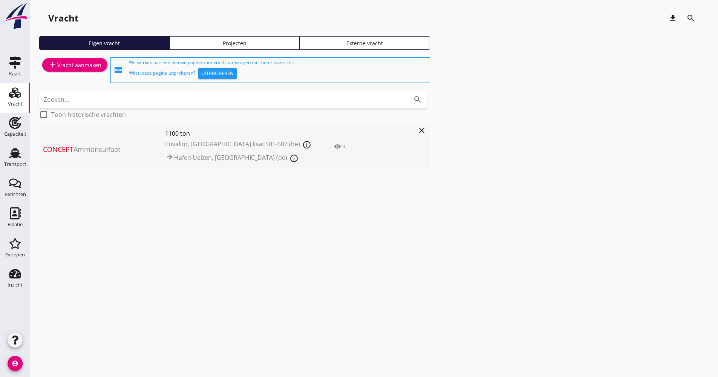
click at [107, 132] on div "Concept Ammonsulfaat 1100 ton Envalior, [GEOGRAPHIC_DATA] kaai 501-507 (be) inf…" at bounding box center [226, 147] width 374 height 44
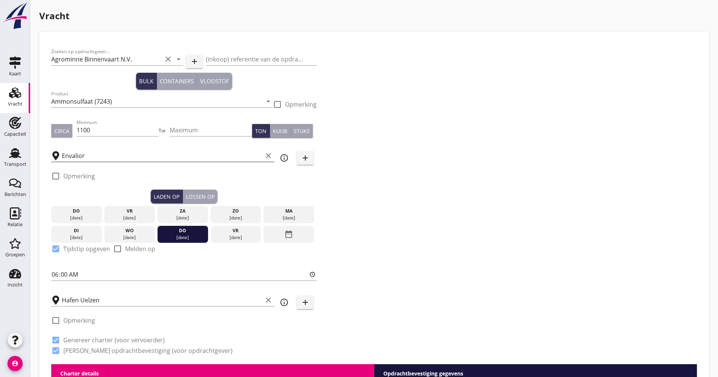
scroll to position [0, 0]
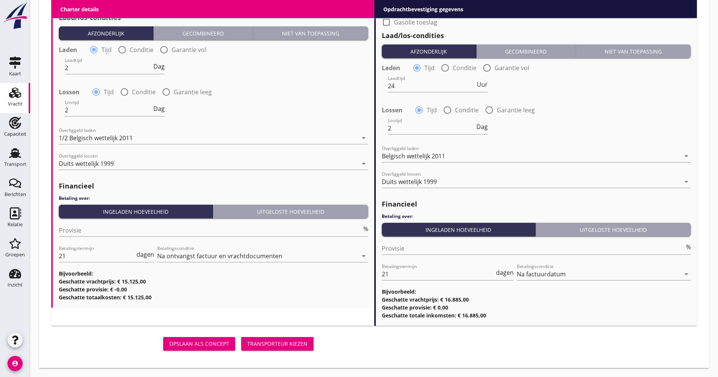
click at [309, 340] on button "Transporteur kiezen" at bounding box center [277, 344] width 72 height 14
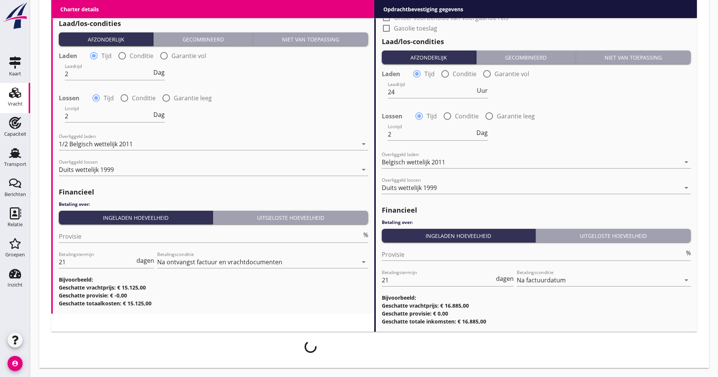
scroll to position [776, 0]
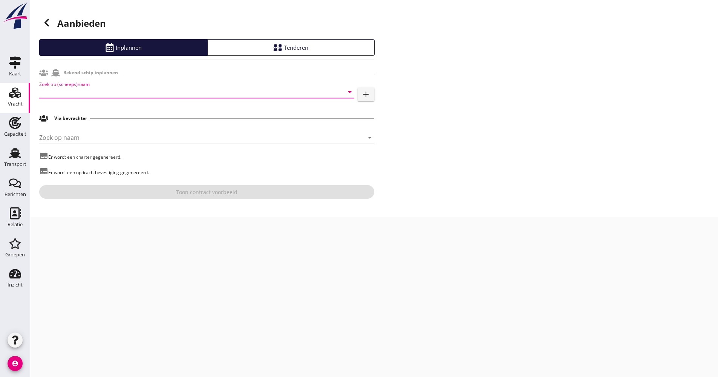
click at [57, 90] on input "Zoek op (scheeps)naam" at bounding box center [186, 92] width 294 height 12
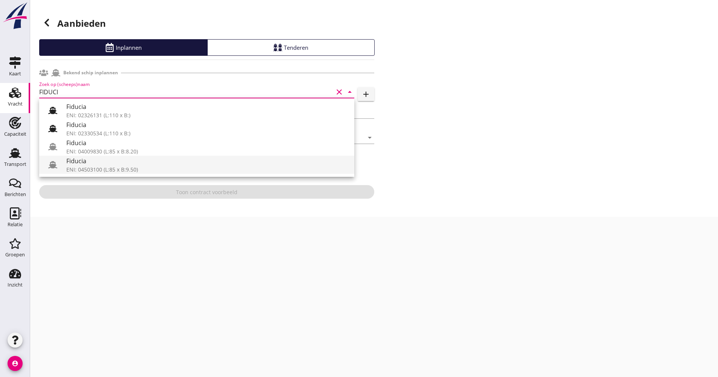
click at [120, 156] on div "Fiducia" at bounding box center [207, 160] width 282 height 9
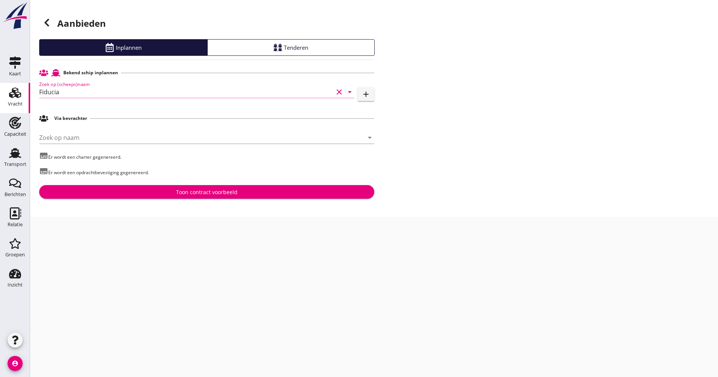
type input "Fiducia"
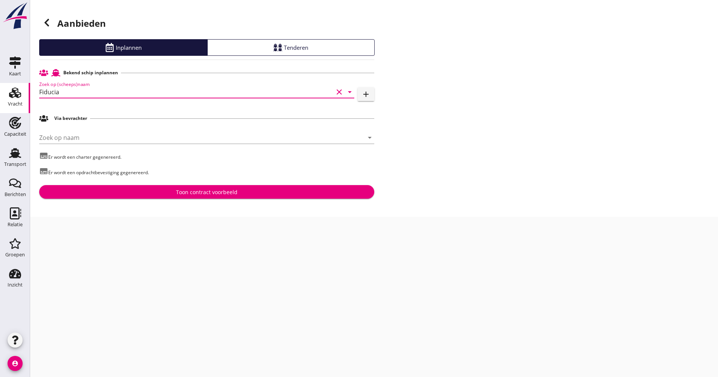
drag, startPoint x: 83, startPoint y: 85, endPoint x: 72, endPoint y: 99, distance: 17.2
click at [83, 86] on div "Zoek op (scheeps)naam Fiducia clear arrow_drop_down add" at bounding box center [206, 93] width 335 height 24
drag, startPoint x: 90, startPoint y: 89, endPoint x: 81, endPoint y: 99, distance: 12.8
click at [89, 90] on input "Fiducia" at bounding box center [186, 92] width 294 height 12
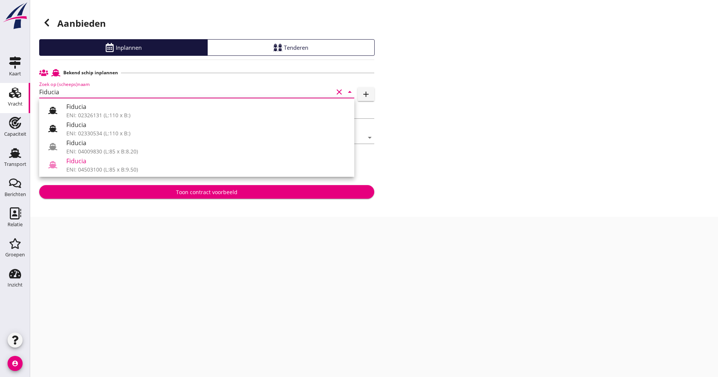
click at [71, 93] on input "Fiducia" at bounding box center [186, 92] width 294 height 12
click at [106, 150] on div "ENI: 04009830 (L:85 x B:8.20)" at bounding box center [207, 151] width 282 height 8
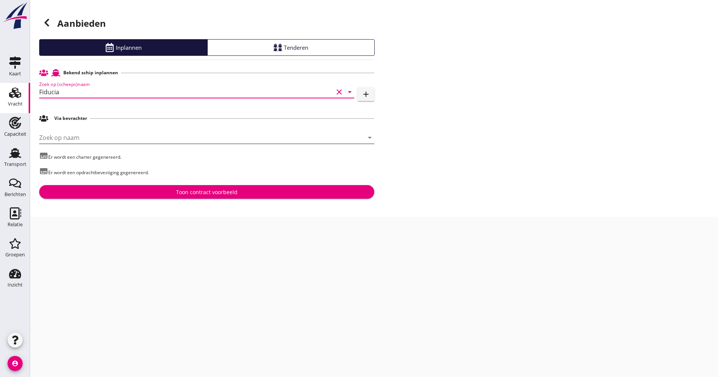
click at [96, 138] on input "Zoek op naam" at bounding box center [196, 138] width 314 height 12
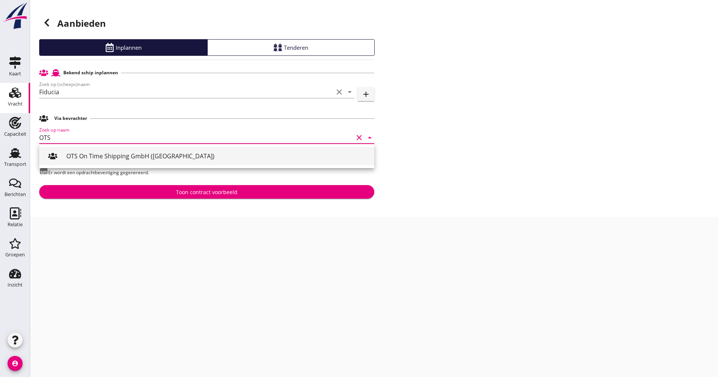
click at [105, 155] on div "OTS On Time Shipping GmbH ([GEOGRAPHIC_DATA])" at bounding box center [217, 156] width 302 height 9
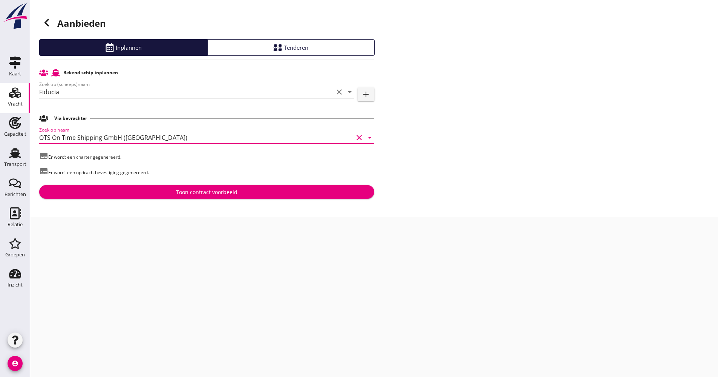
type input "OTS On Time Shipping GmbH ([GEOGRAPHIC_DATA])"
click at [149, 193] on div "Toon contract voorbeeld" at bounding box center [206, 192] width 323 height 8
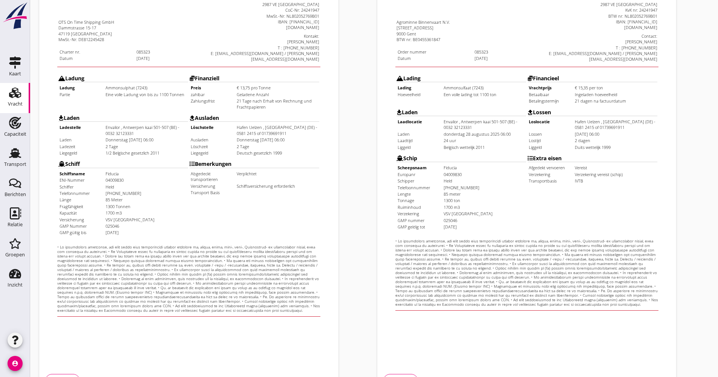
scroll to position [181, 0]
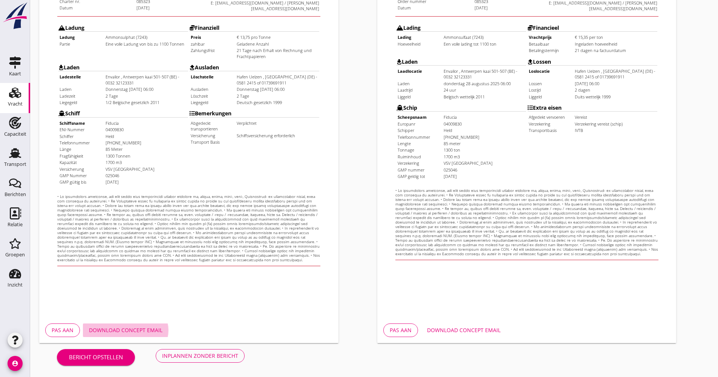
click at [131, 333] on div "Download concept email" at bounding box center [126, 330] width 74 height 8
click at [491, 122] on td "85 meter" at bounding box center [469, 125] width 82 height 6
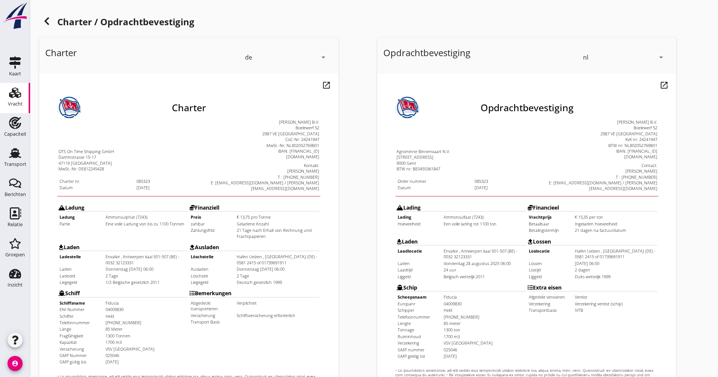
scroll to position [0, 0]
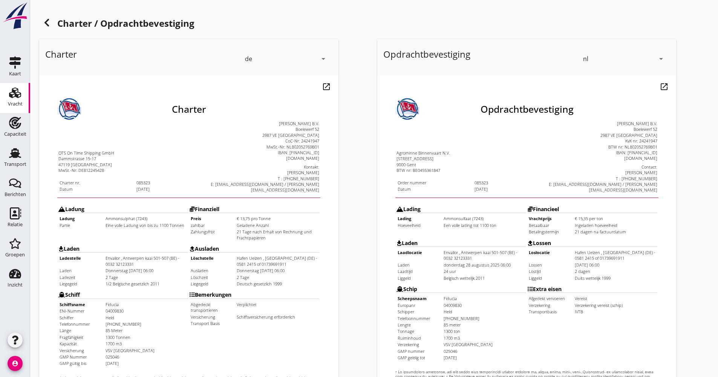
click at [48, 20] on use at bounding box center [46, 23] width 5 height 8
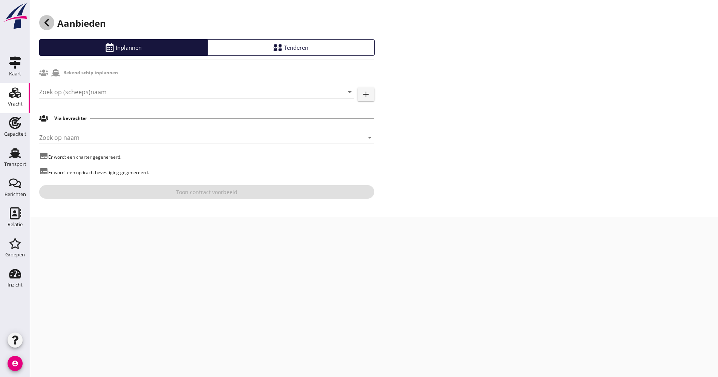
click at [48, 21] on use at bounding box center [46, 23] width 5 height 8
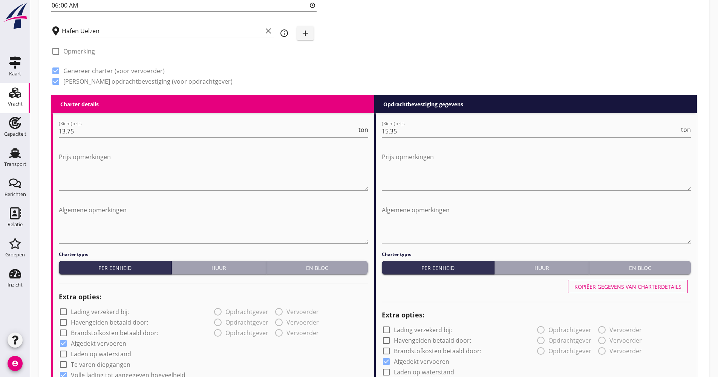
scroll to position [458, 0]
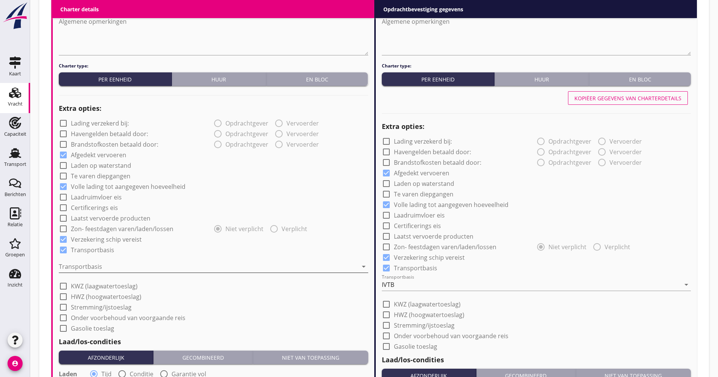
click at [108, 261] on div at bounding box center [208, 267] width 299 height 12
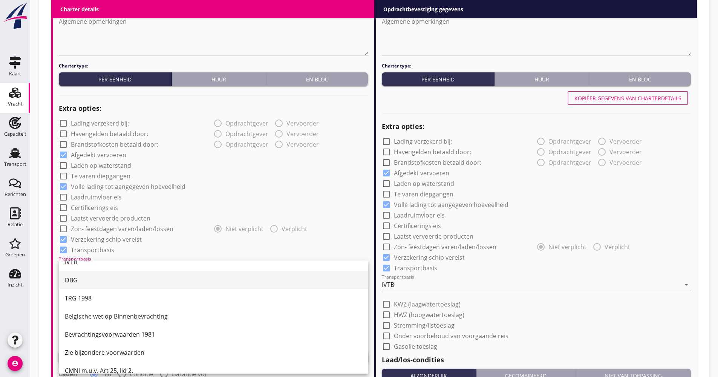
scroll to position [20, 0]
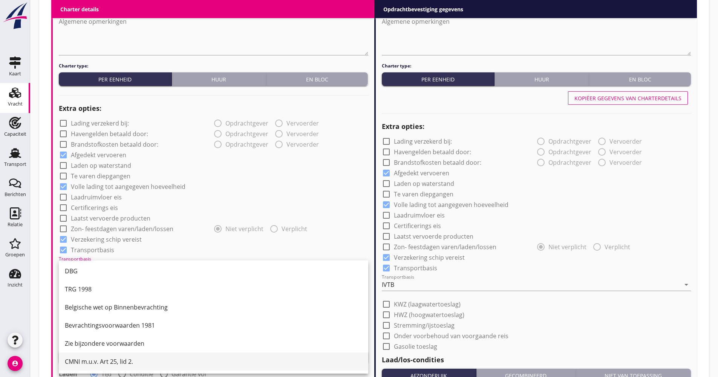
click at [103, 365] on div "CMNI m.u.v. Art 25, lid 2." at bounding box center [213, 361] width 297 height 9
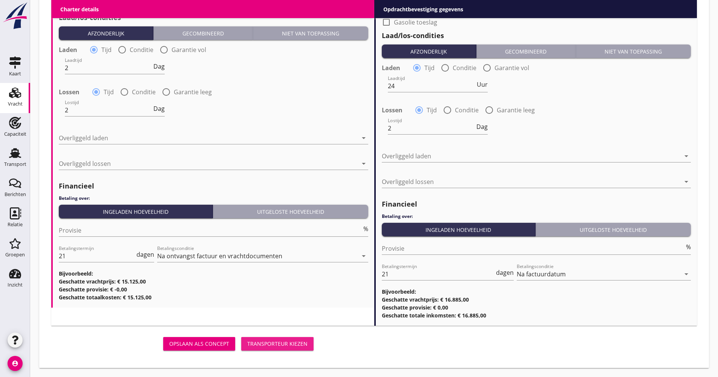
click at [283, 345] on div "Transporteur kiezen" at bounding box center [277, 344] width 60 height 8
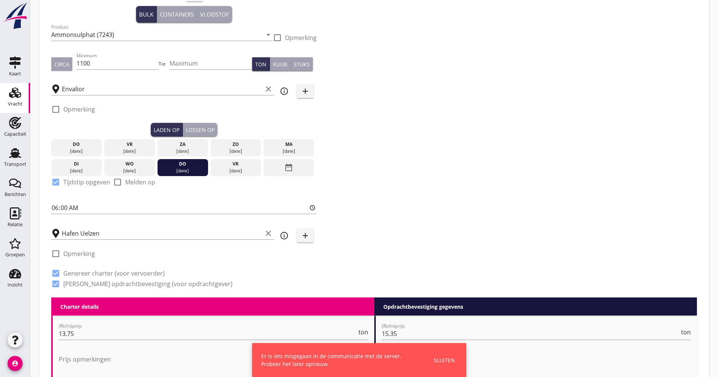
scroll to position [151, 0]
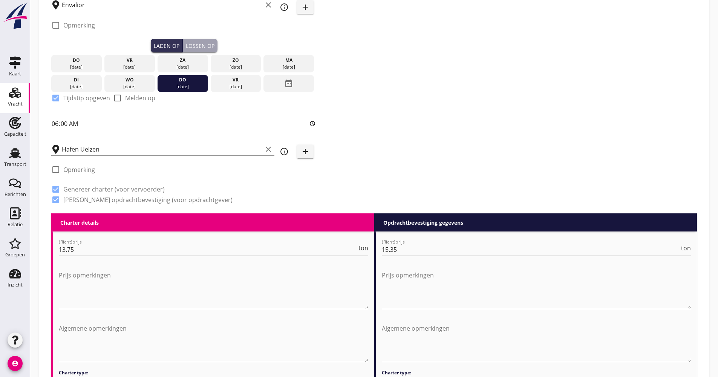
click at [442, 136] on div "Zoeken op opdrachtgever... Agrominne Binnenvaart N.V. clear arrow_drop_down add…" at bounding box center [374, 53] width 652 height 320
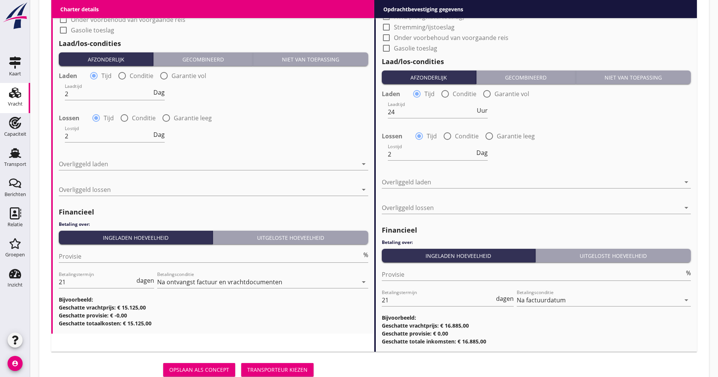
scroll to position [782, 0]
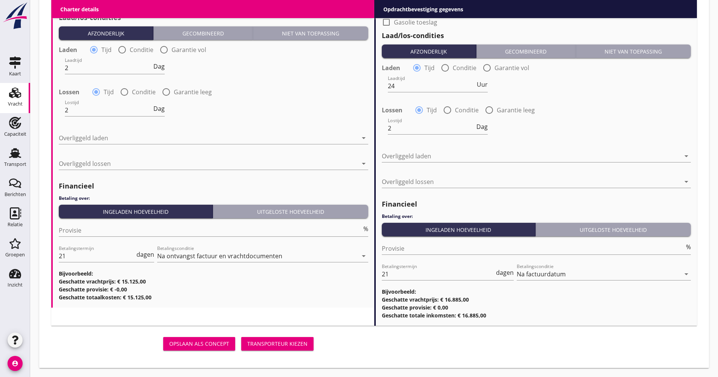
click at [279, 346] on div "Transporteur kiezen" at bounding box center [277, 344] width 60 height 8
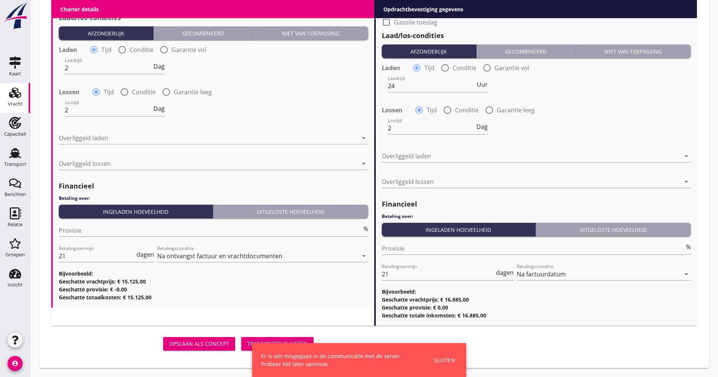
scroll to position [593, 0]
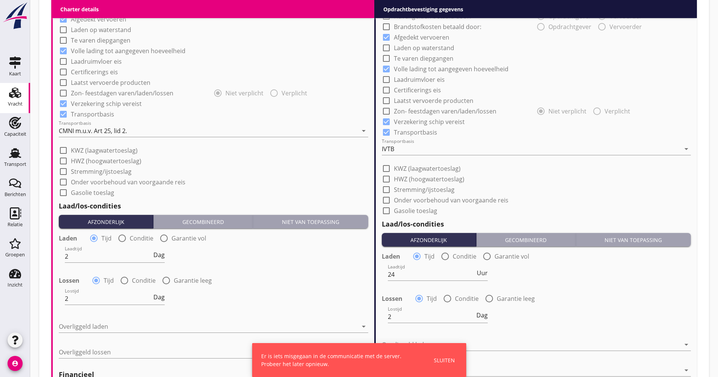
click at [19, 134] on div "Capaciteit" at bounding box center [15, 134] width 22 height 5
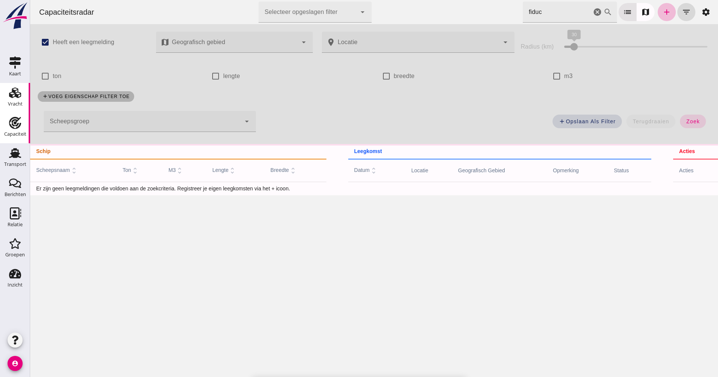
click at [21, 103] on div "Vracht" at bounding box center [15, 103] width 15 height 5
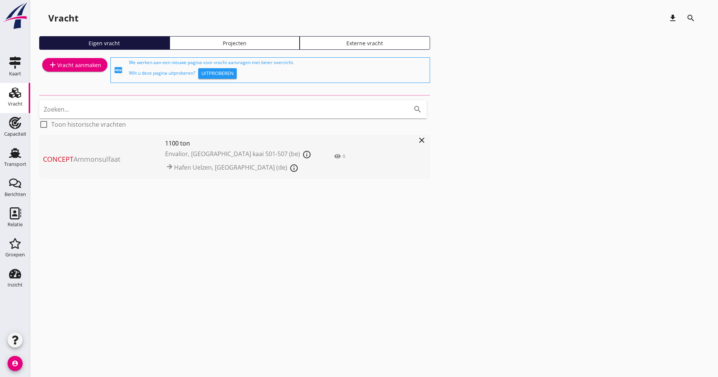
click at [291, 174] on span "Envalior, [GEOGRAPHIC_DATA] kaai 501-507 (be) info_outline Hafen [GEOGRAPHIC_DA…" at bounding box center [241, 161] width 153 height 27
click at [292, 166] on div "cancel You are impersonating another user. Vracht download search Eigen vracht …" at bounding box center [374, 188] width 688 height 377
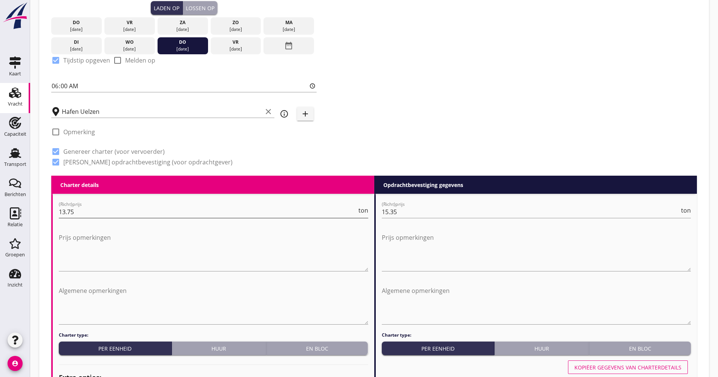
scroll to position [782, 0]
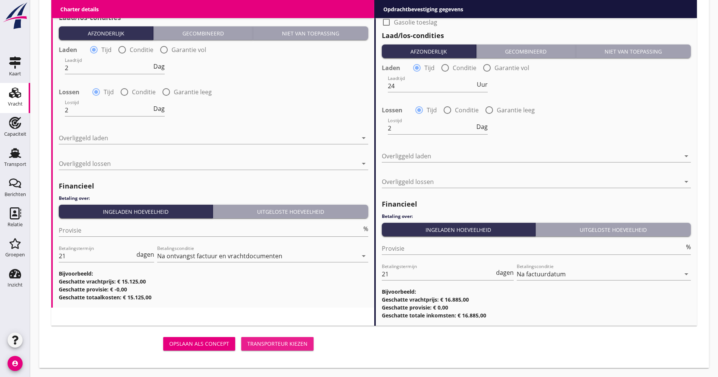
click at [273, 340] on div "Transporteur kiezen" at bounding box center [277, 344] width 60 height 8
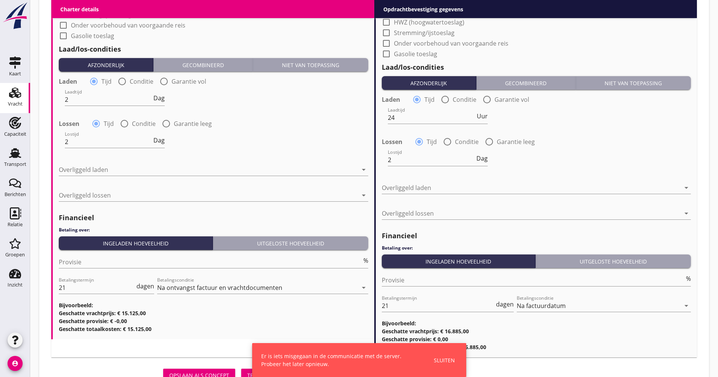
scroll to position [707, 0]
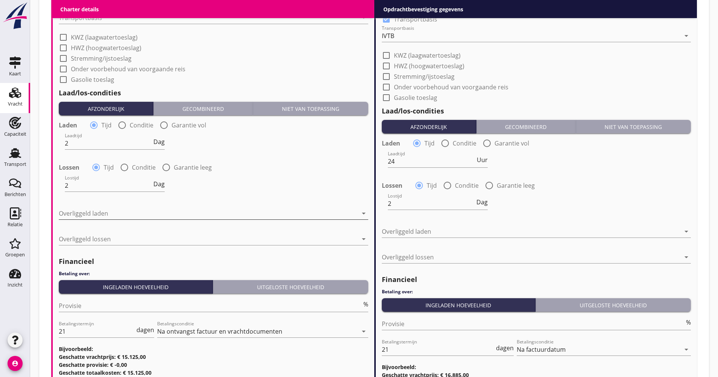
click at [143, 213] on div at bounding box center [208, 213] width 299 height 12
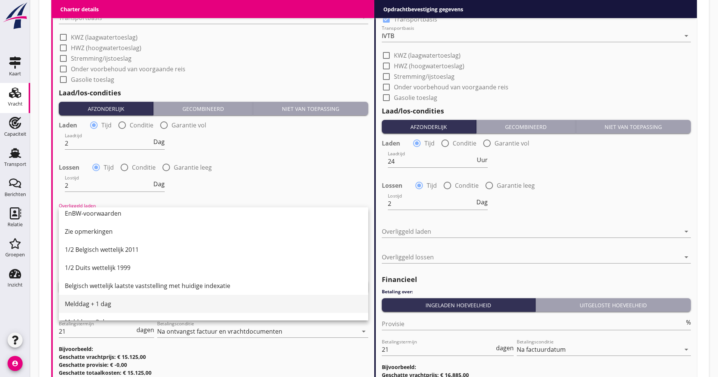
scroll to position [179, 0]
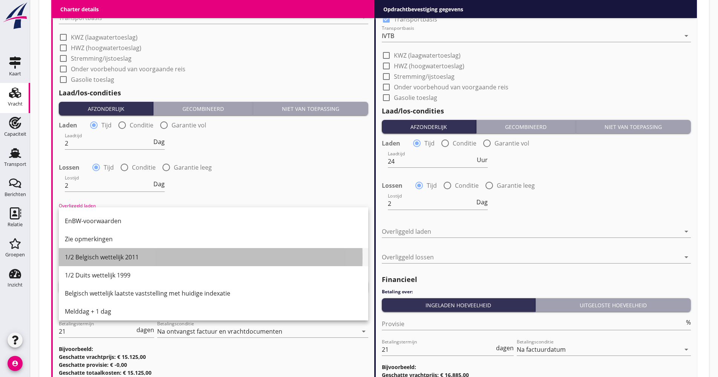
click at [107, 252] on div "1/2 Belgisch wettelijk 2011" at bounding box center [213, 257] width 297 height 18
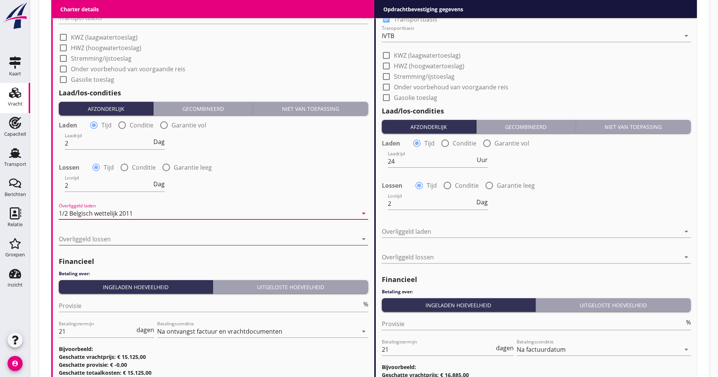
click at [112, 235] on div at bounding box center [208, 239] width 299 height 12
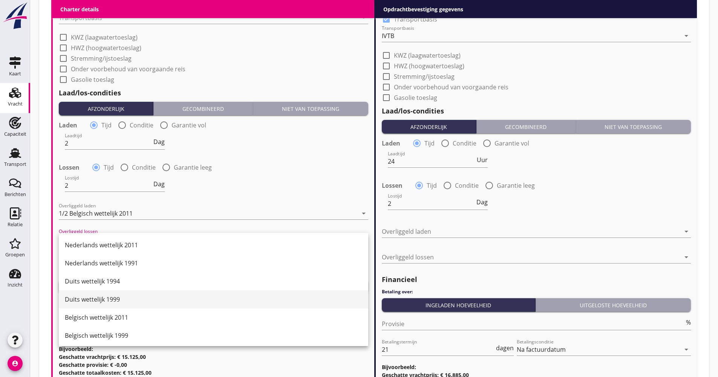
click at [118, 296] on div "Duits wettelijk 1999" at bounding box center [213, 299] width 297 height 9
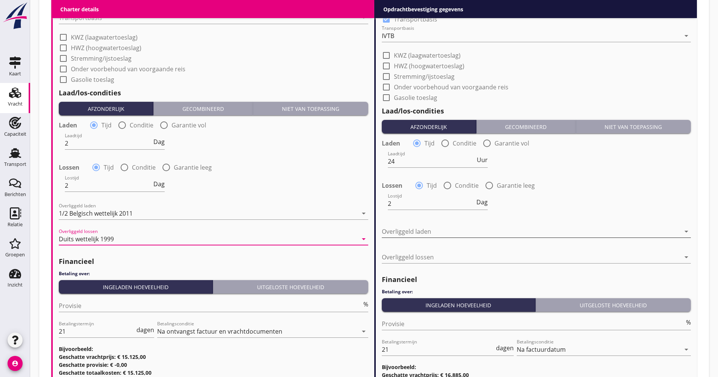
click at [459, 230] on div at bounding box center [531, 231] width 299 height 12
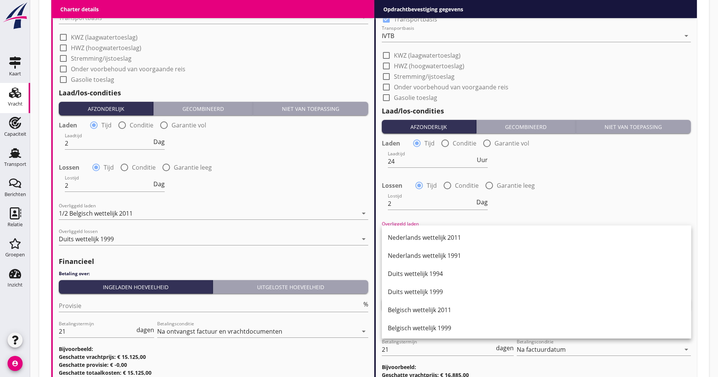
click at [439, 311] on div "Belgisch wettelijk 2011" at bounding box center [536, 309] width 297 height 9
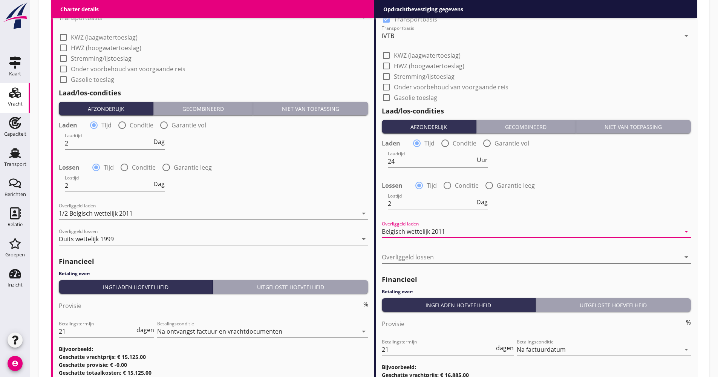
click at [435, 255] on div at bounding box center [531, 257] width 299 height 12
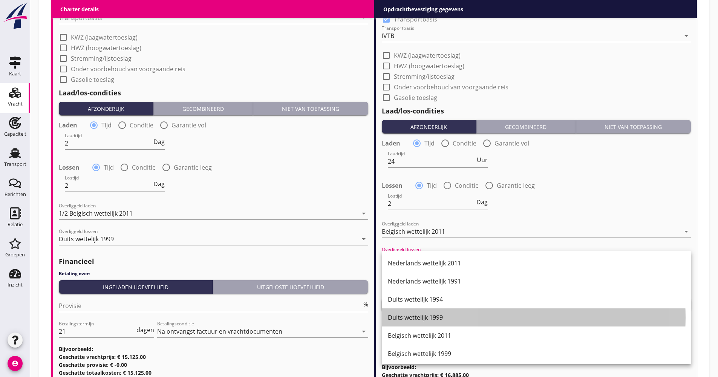
click at [433, 317] on div "Duits wettelijk 1999" at bounding box center [536, 317] width 297 height 9
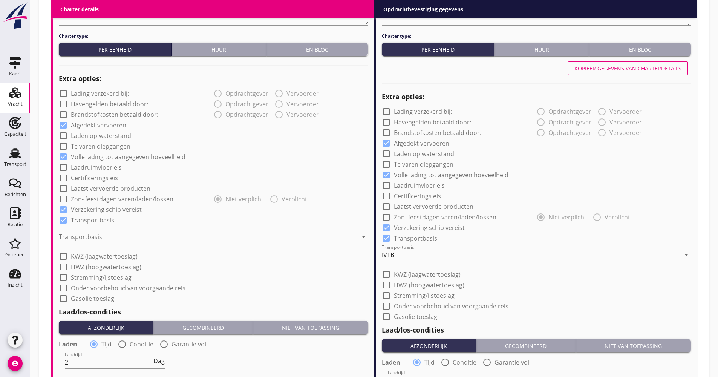
scroll to position [405, 0]
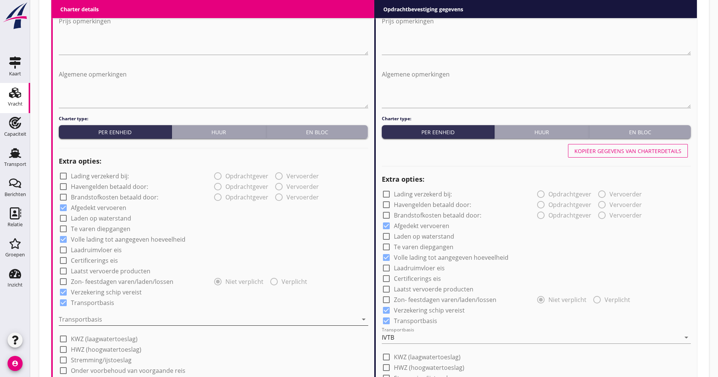
click at [93, 317] on div at bounding box center [208, 319] width 299 height 12
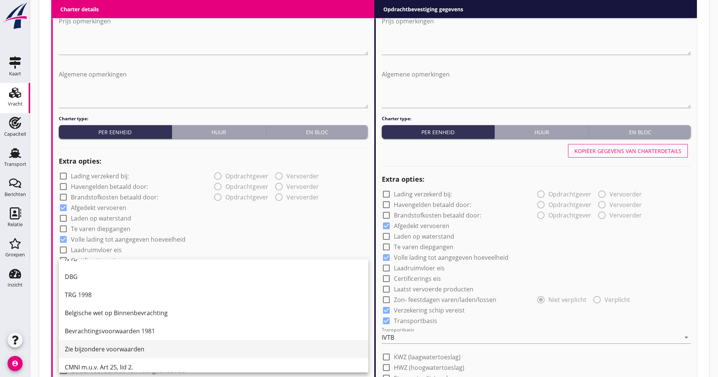
scroll to position [20, 0]
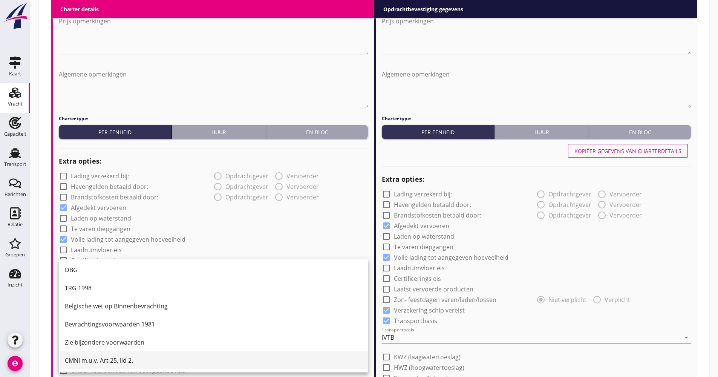
click at [106, 356] on div "CMNI m.u.v. Art 25, lid 2." at bounding box center [213, 360] width 297 height 9
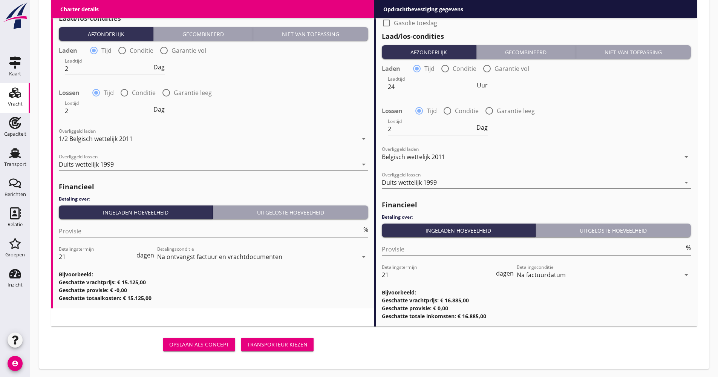
scroll to position [782, 0]
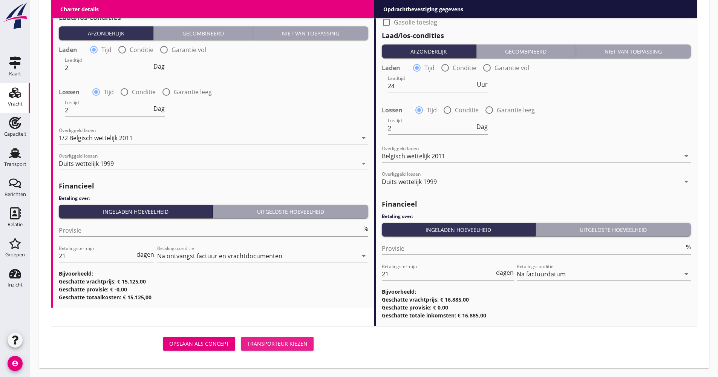
click at [292, 343] on div "Transporteur kiezen" at bounding box center [277, 344] width 60 height 8
click at [279, 344] on div "Transporteur kiezen" at bounding box center [277, 344] width 60 height 8
drag, startPoint x: 204, startPoint y: 342, endPoint x: 252, endPoint y: 342, distance: 48.6
click at [204, 342] on div "Opslaan als concept" at bounding box center [199, 344] width 60 height 8
click at [209, 348] on button "Opslaan als concept" at bounding box center [199, 344] width 72 height 14
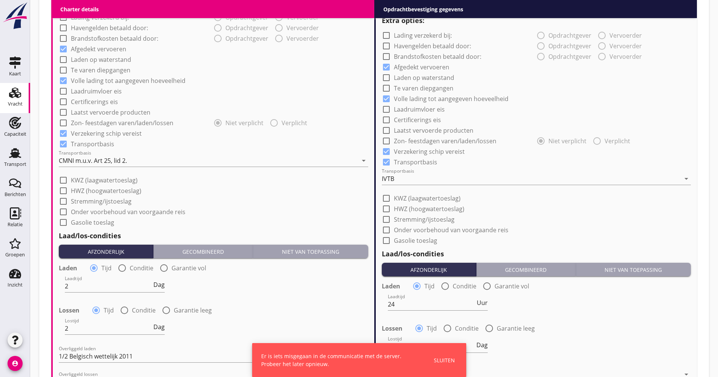
scroll to position [556, 0]
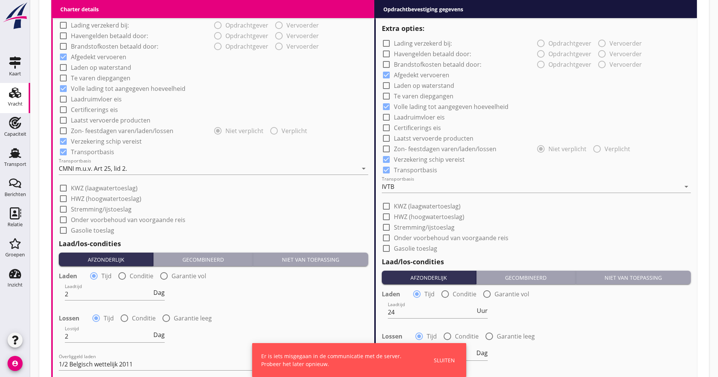
drag, startPoint x: 201, startPoint y: 328, endPoint x: 551, endPoint y: 368, distance: 352.1
click at [551, 368] on div "Lostijd 2 Dag" at bounding box center [536, 355] width 311 height 27
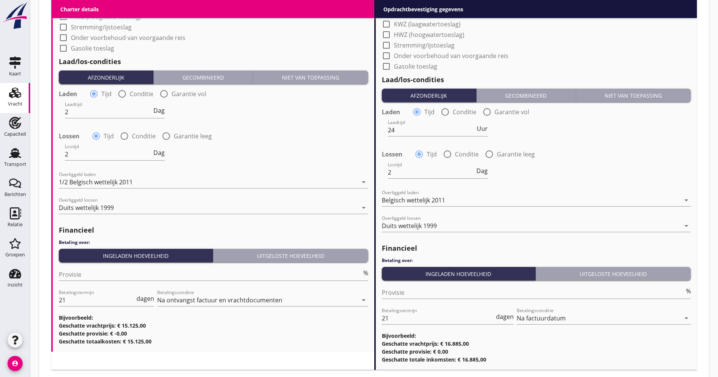
scroll to position [782, 0]
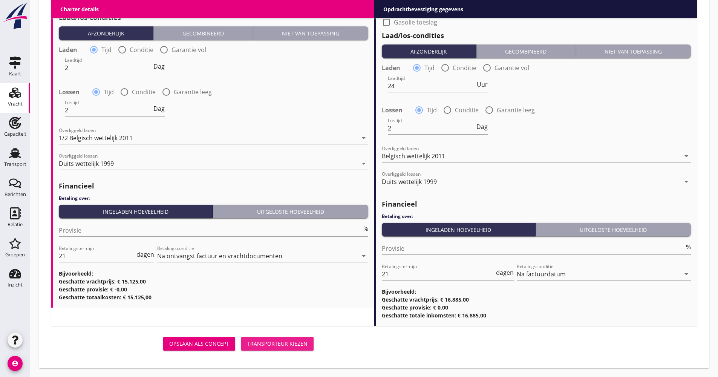
click at [301, 340] on div "Transporteur kiezen" at bounding box center [277, 344] width 60 height 8
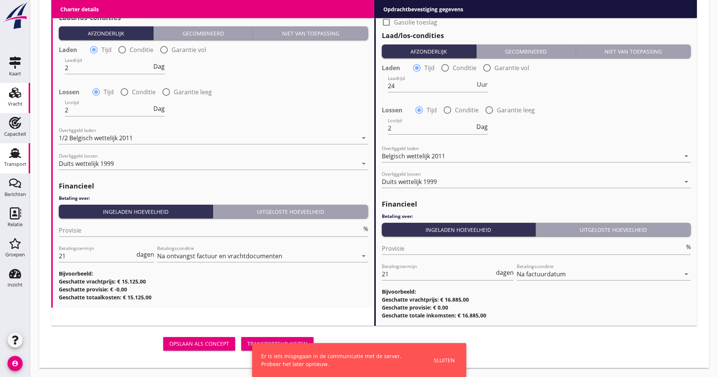
click at [15, 151] on icon "Transport" at bounding box center [15, 153] width 12 height 12
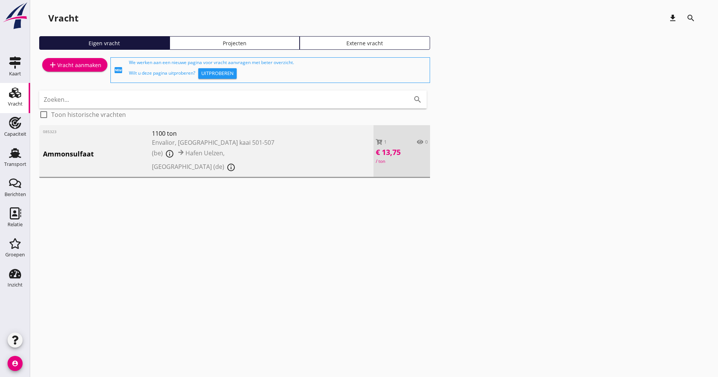
click at [335, 152] on div "085323 Ammonsulfaat 1100 ton Envalior, Antwerpen kaai 501-507 (be) info_outline…" at bounding box center [206, 151] width 334 height 53
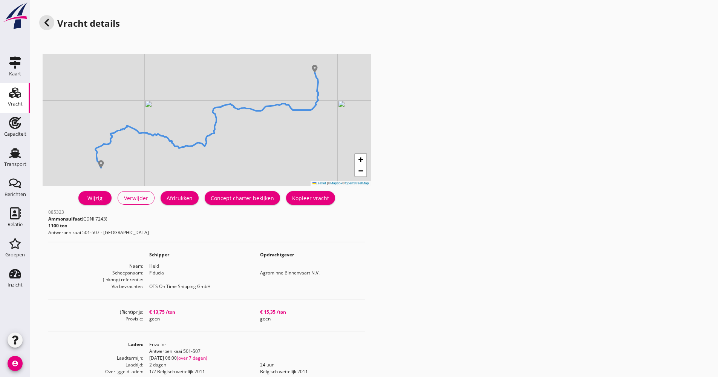
click at [218, 195] on div "Concept charter bekijken" at bounding box center [242, 198] width 63 height 8
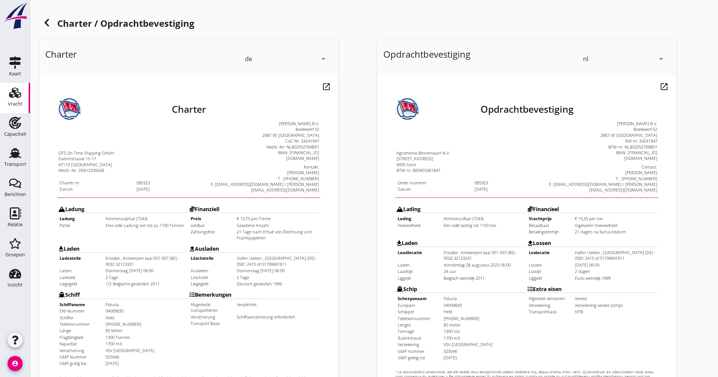
click at [40, 17] on h1 "Charter / Opdrachtbevestiging" at bounding box center [374, 24] width 670 height 18
click at [42, 20] on icon at bounding box center [46, 22] width 9 height 9
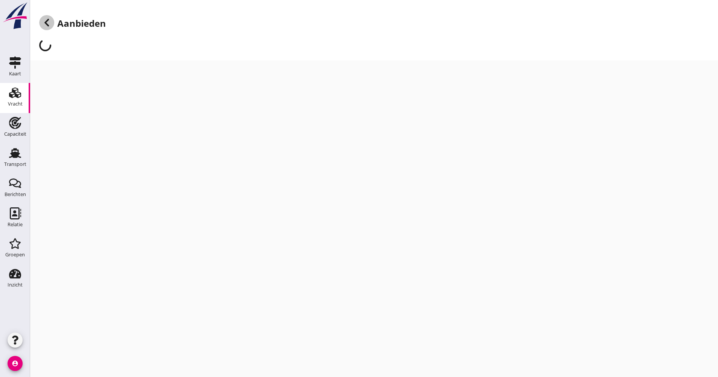
click at [47, 23] on icon at bounding box center [46, 22] width 9 height 9
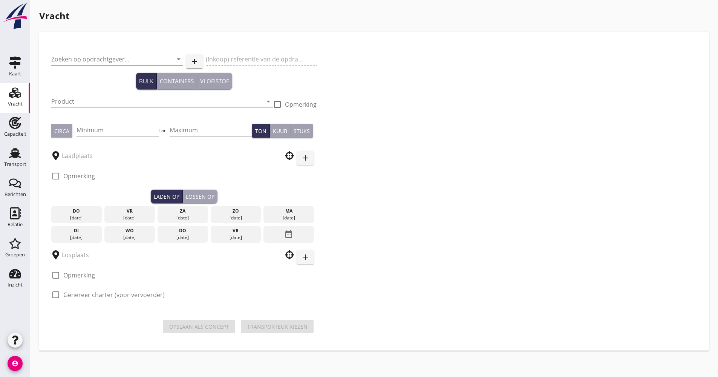
type input "Agrominne Binnenvaart N.V."
type input "Ammonsulphat (7243)"
type input "1100"
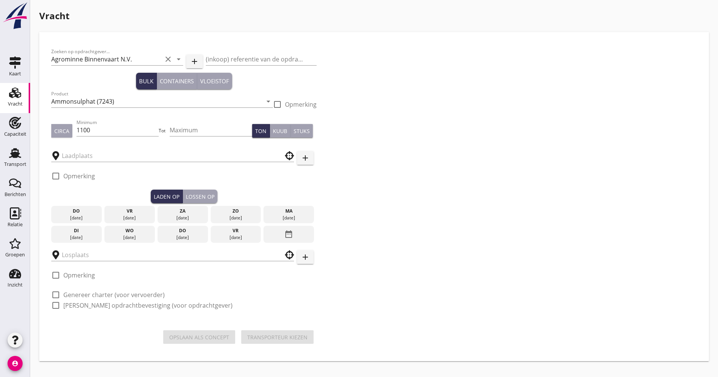
type input "Envalior"
type input "Hafen Uelzen"
checkbox input "true"
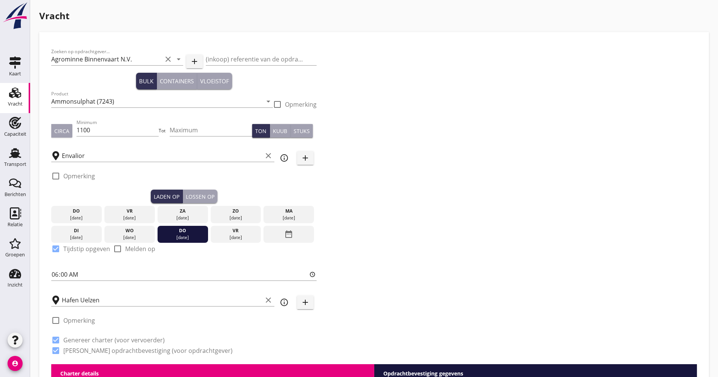
type input "13.75"
checkbox input "false"
radio input "false"
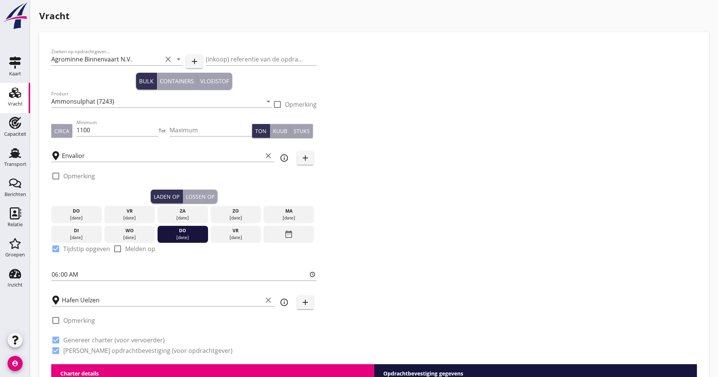
checkbox input "true"
type input "2"
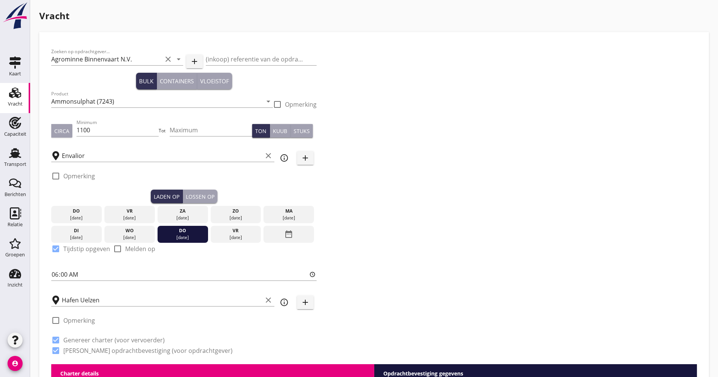
type input "2"
type input "21"
type input "15.35"
checkbox input "false"
radio input "false"
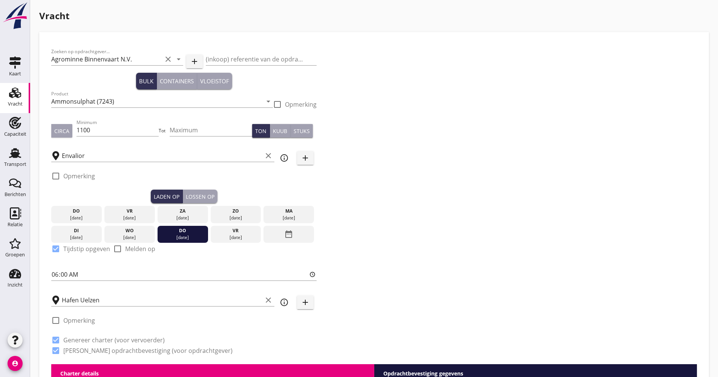
radio input "false"
checkbox input "true"
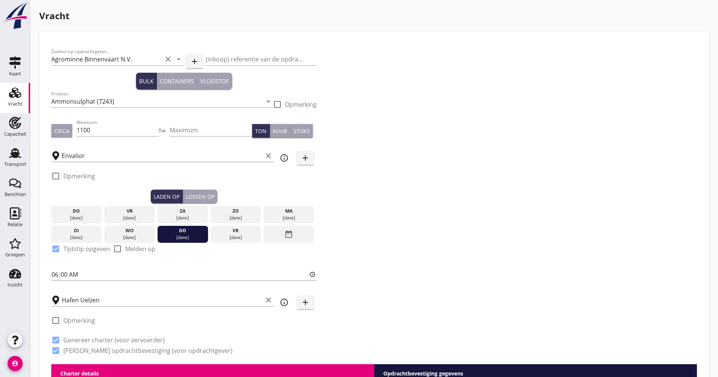
checkbox input "true"
type input "24"
type input "2"
type input "21"
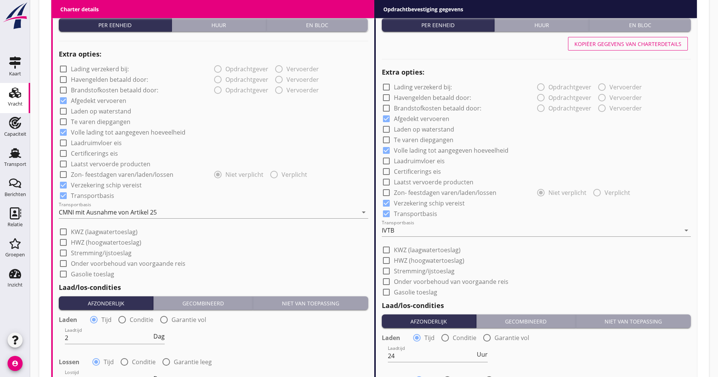
scroll to position [607, 0]
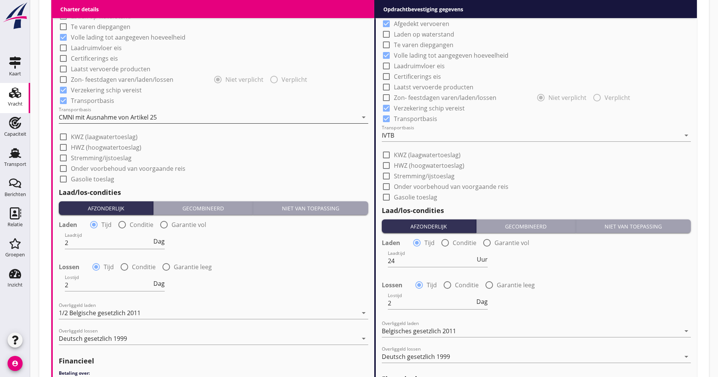
click at [213, 120] on div "CMNI mit Ausnahme von Artikel 25" at bounding box center [208, 117] width 299 height 12
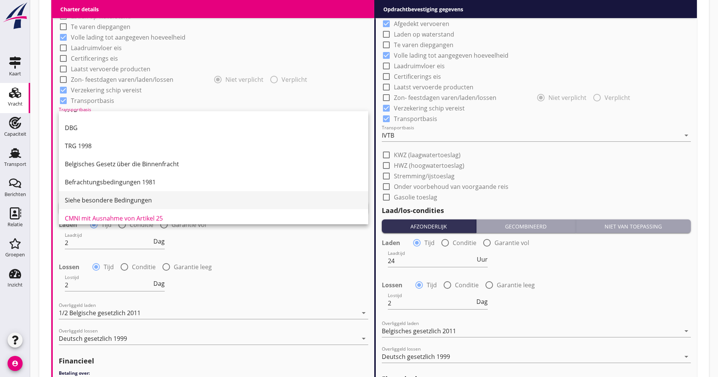
scroll to position [20, 0]
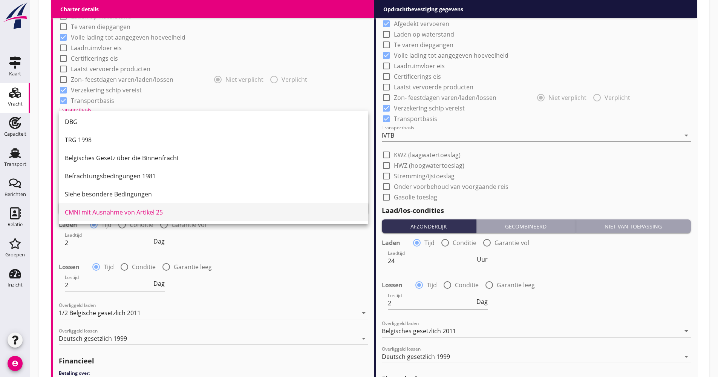
click at [131, 212] on div "CMNI mit Ausnahme von Artikel 25" at bounding box center [213, 212] width 297 height 9
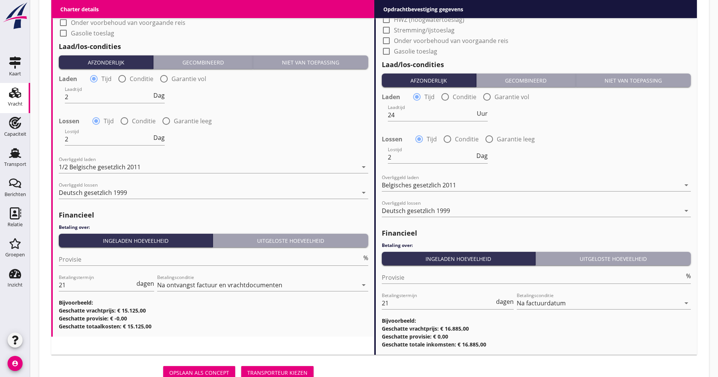
scroll to position [782, 0]
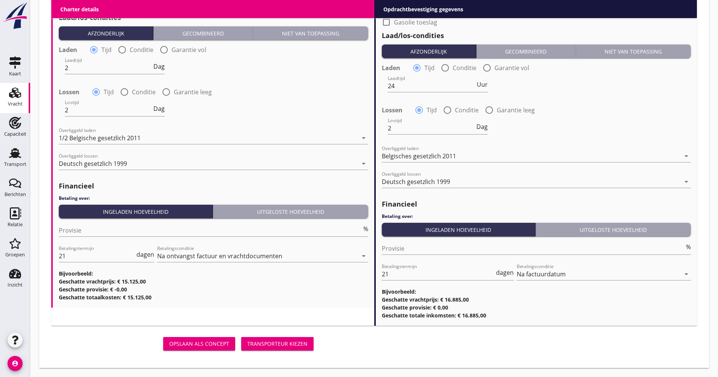
click at [284, 345] on div "Transporteur kiezen" at bounding box center [277, 344] width 60 height 8
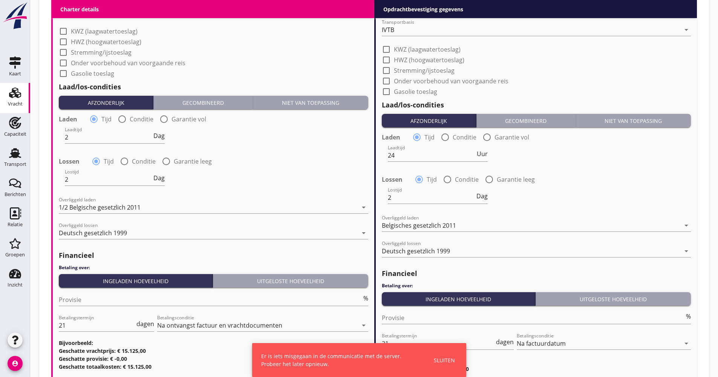
scroll to position [631, 0]
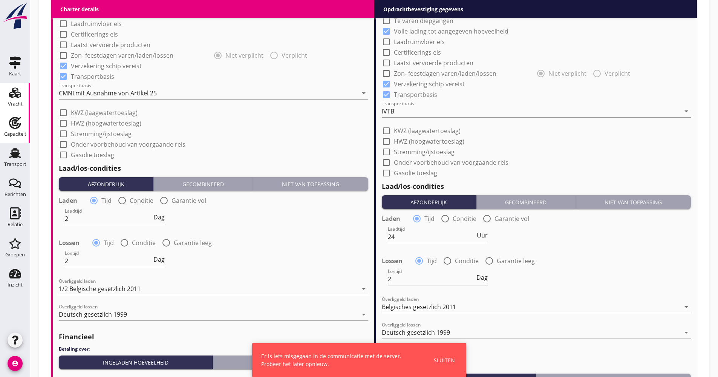
click at [19, 120] on use at bounding box center [15, 123] width 12 height 12
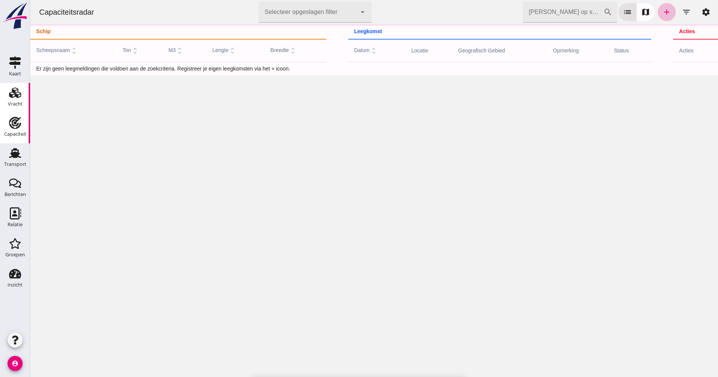
click at [15, 100] on div "Vracht" at bounding box center [15, 104] width 15 height 11
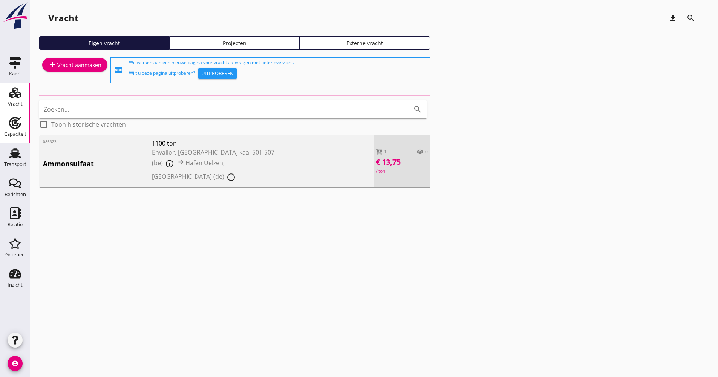
click at [18, 120] on use at bounding box center [15, 123] width 12 height 12
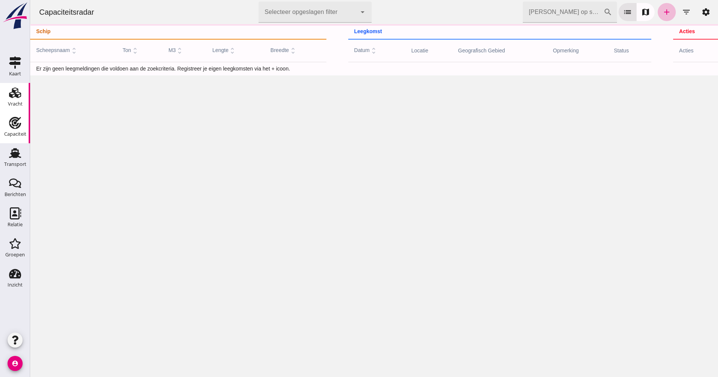
click at [21, 103] on div "Vracht" at bounding box center [15, 103] width 15 height 5
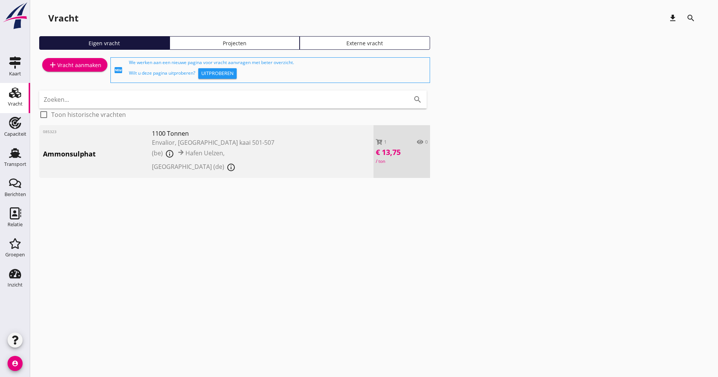
click at [122, 139] on div "085323 Ammonsulphat 1100 Tonnen Envalior, Antwerpen kaai 501-507 (be) info_outl…" at bounding box center [206, 151] width 334 height 53
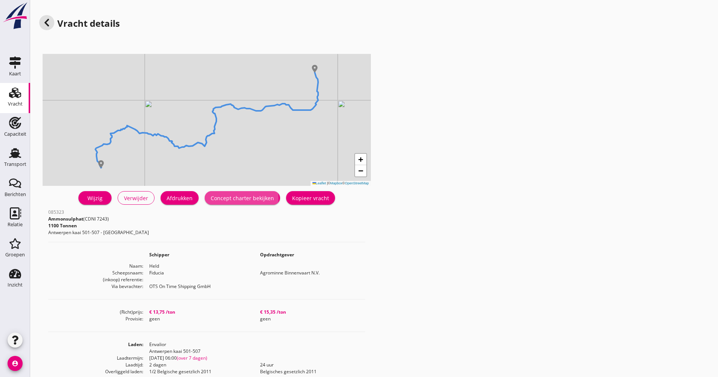
click at [242, 192] on link "Concept charter bekijken" at bounding box center [242, 198] width 75 height 14
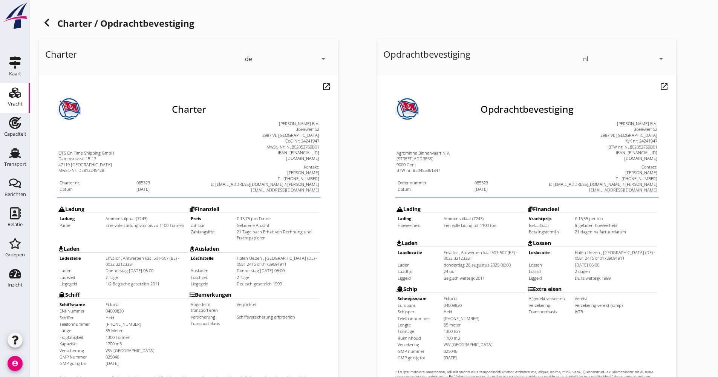
click at [52, 26] on div at bounding box center [46, 22] width 15 height 15
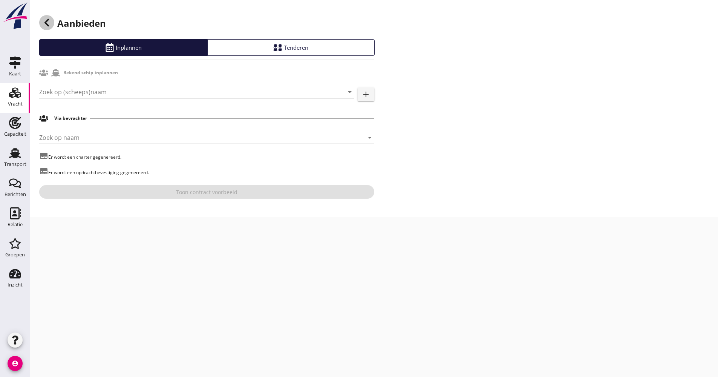
click at [48, 15] on div at bounding box center [46, 22] width 15 height 15
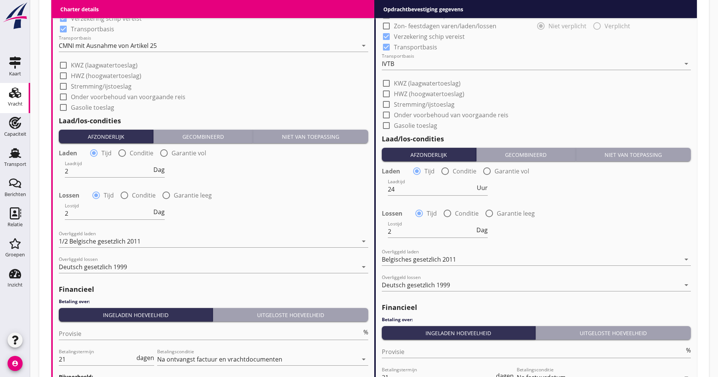
scroll to position [782, 0]
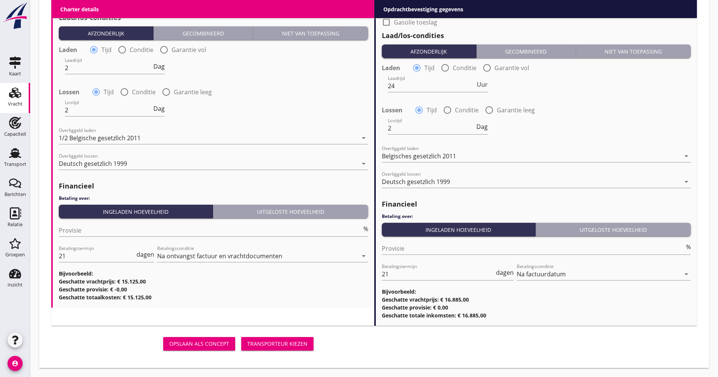
click at [294, 347] on div "Transporteur kiezen" at bounding box center [277, 344] width 60 height 8
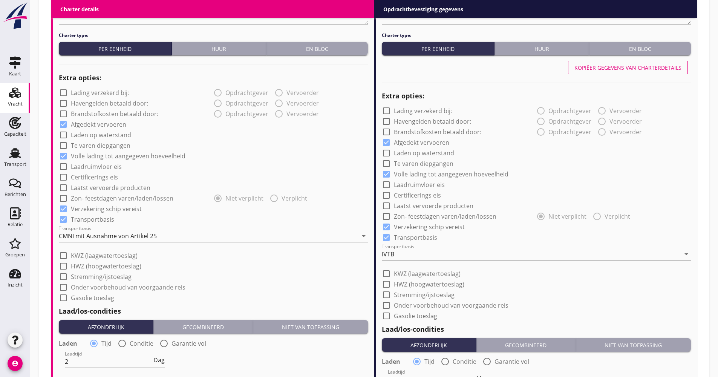
scroll to position [480, 0]
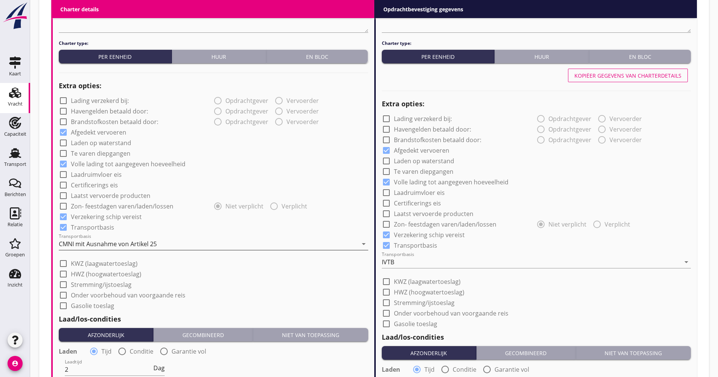
click at [97, 241] on div "CMNI mit Ausnahme von Artikel 25" at bounding box center [108, 244] width 98 height 7
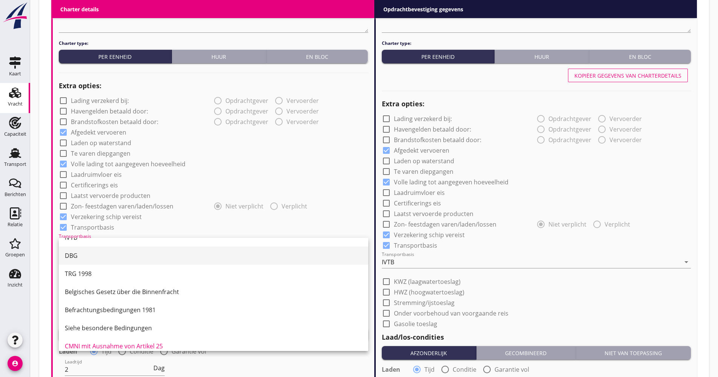
scroll to position [20, 0]
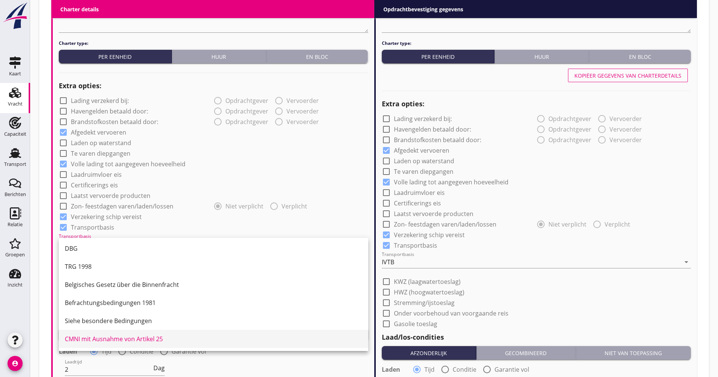
click at [140, 340] on div "CMNI mit Ausnahme von Artikel 25" at bounding box center [213, 338] width 297 height 9
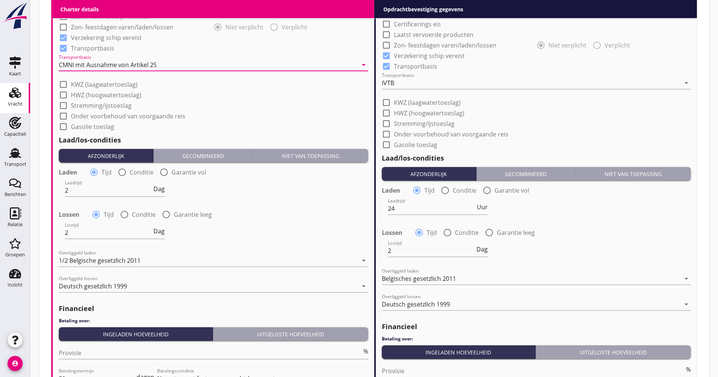
scroll to position [782, 0]
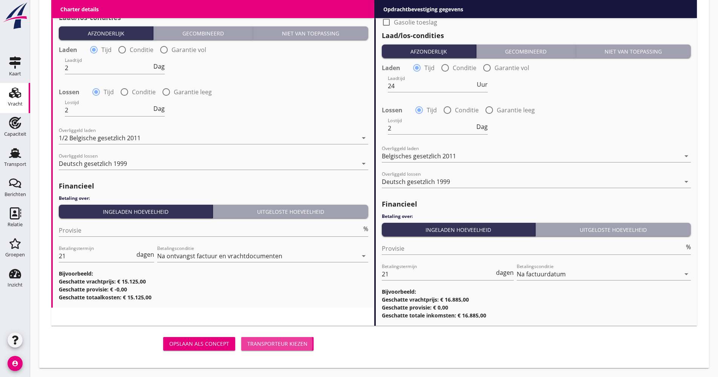
click at [296, 343] on div "Transporteur kiezen" at bounding box center [277, 344] width 60 height 8
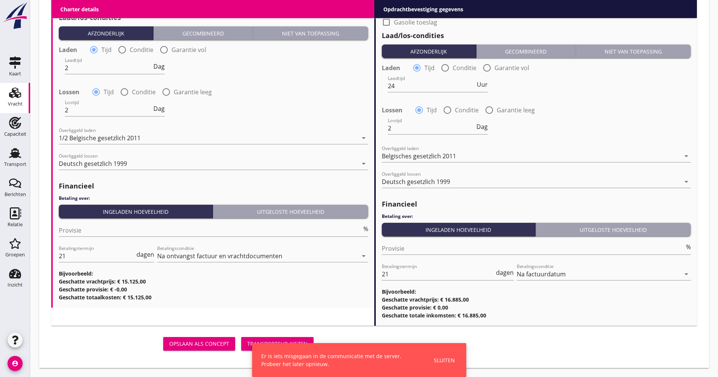
click at [198, 350] on button "Opslaan als concept" at bounding box center [199, 344] width 72 height 14
click at [199, 347] on div "Opslaan als concept Transporteur kiezen" at bounding box center [183, 344] width 265 height 18
